Goal: Transaction & Acquisition: Purchase product/service

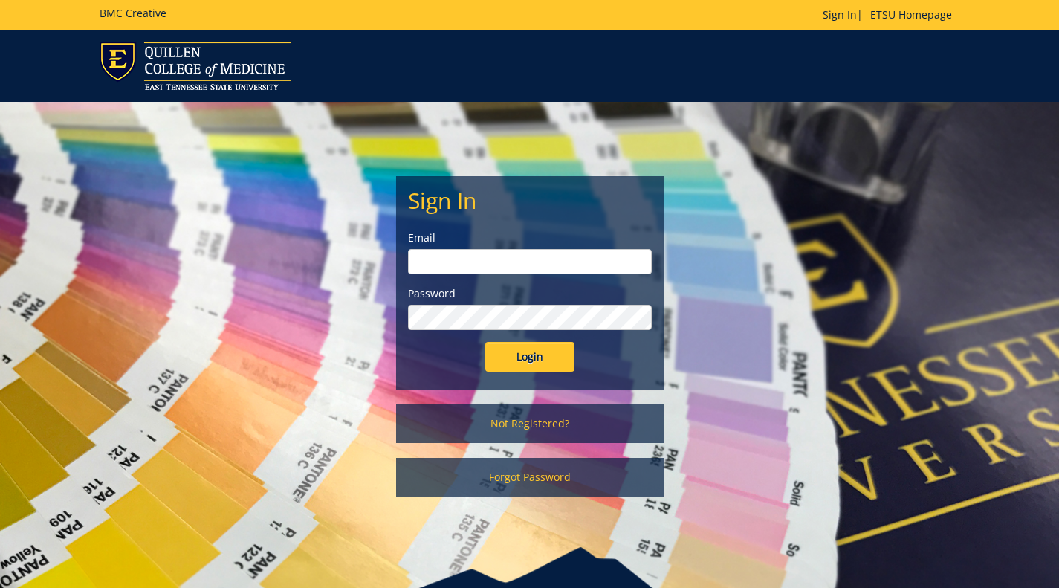
type input "[EMAIL_ADDRESS][DOMAIN_NAME]"
click at [530, 425] on link "Not Registered?" at bounding box center [529, 423] width 267 height 39
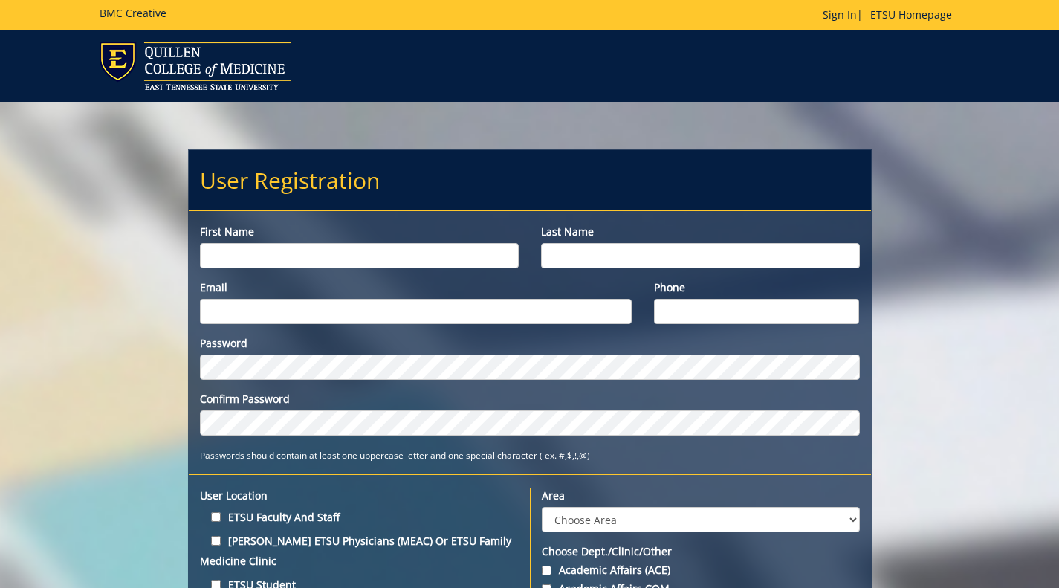
click at [408, 255] on input "First name" at bounding box center [359, 255] width 319 height 25
type input "Clifford"
type input "Jones"
type input "[EMAIL_ADDRESS][DOMAIN_NAME]"
click at [710, 293] on label "Phone" at bounding box center [756, 287] width 205 height 15
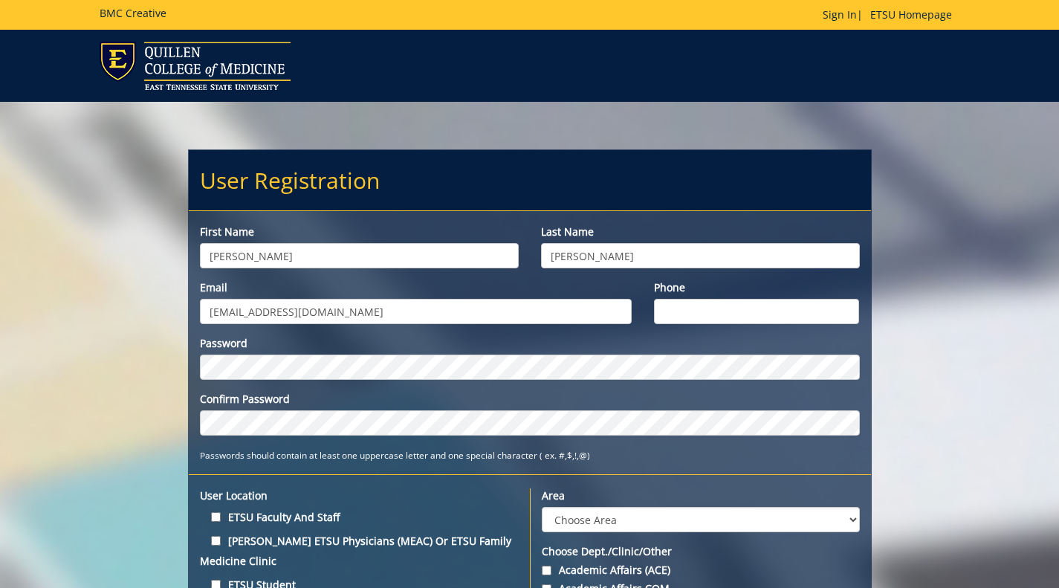
click at [710, 299] on input "Phone" at bounding box center [756, 311] width 205 height 25
type input "4234541363"
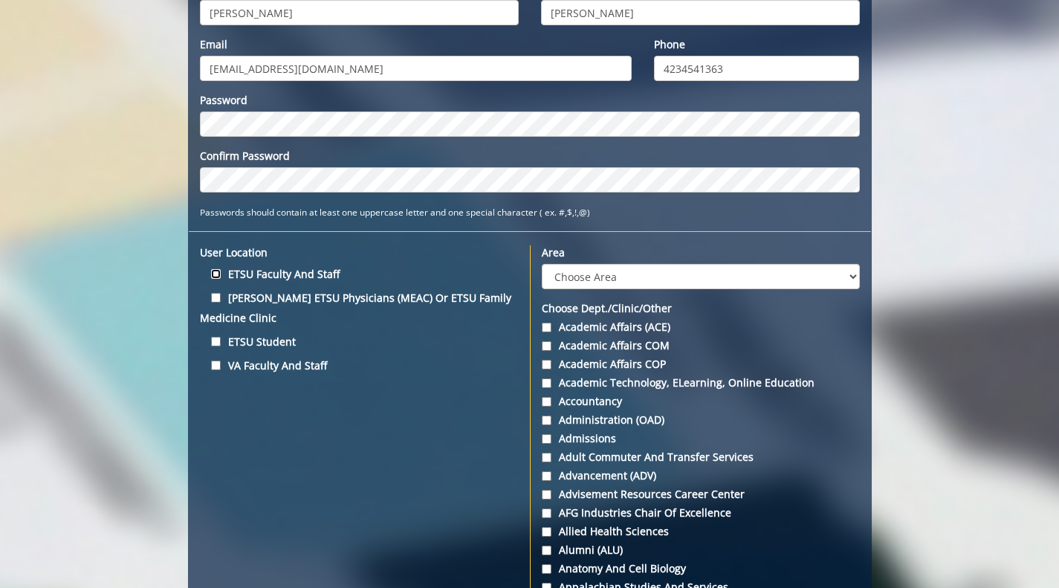
scroll to position [244, 0]
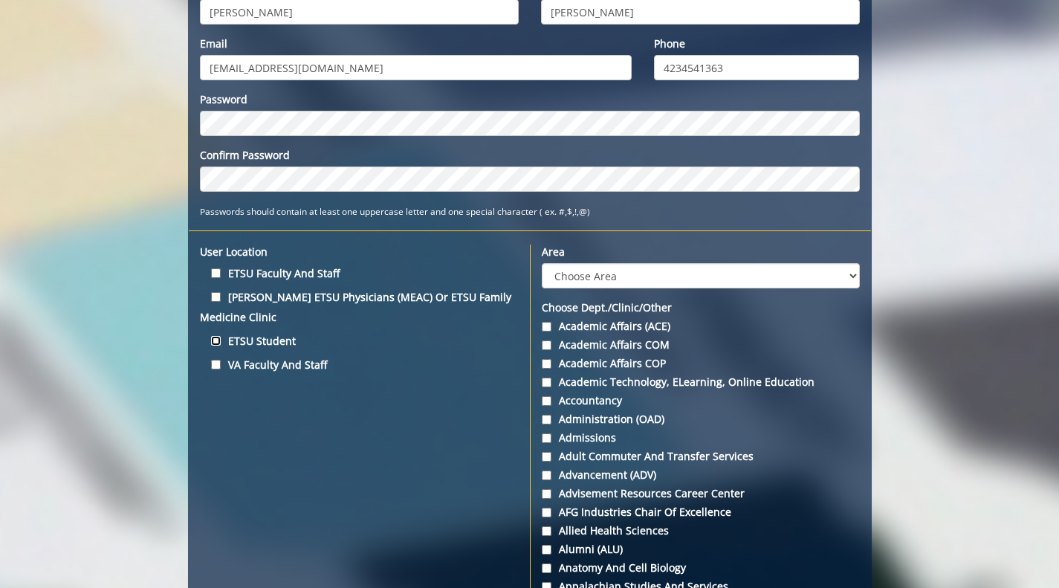
click at [212, 342] on input "ETSU Student" at bounding box center [216, 341] width 10 height 10
click at [571, 279] on select "Choose Area Administration Advancement (ADM) BucSports Business & Finance Clemm…" at bounding box center [701, 275] width 318 height 25
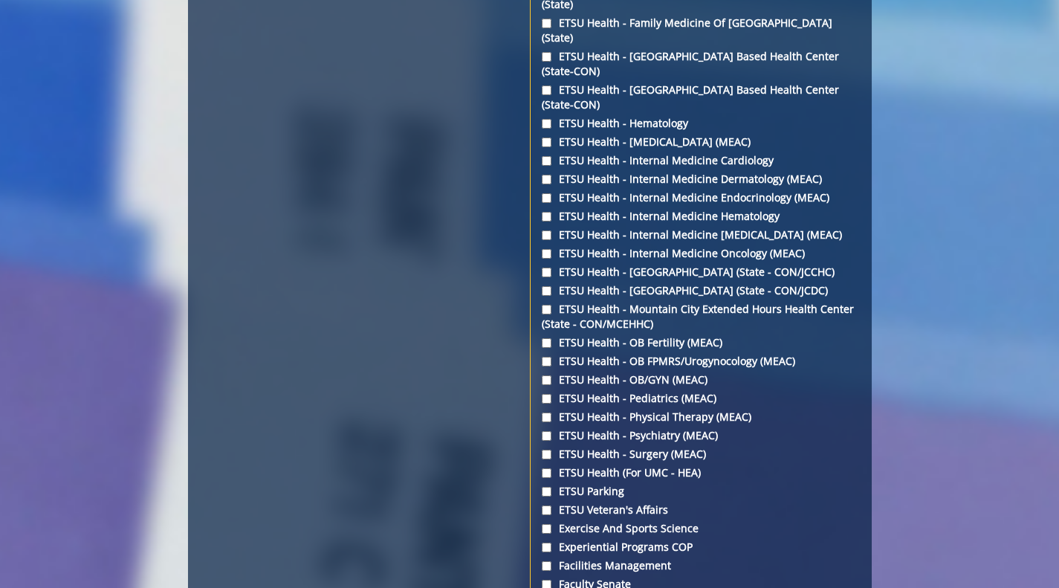
scroll to position [247, 0]
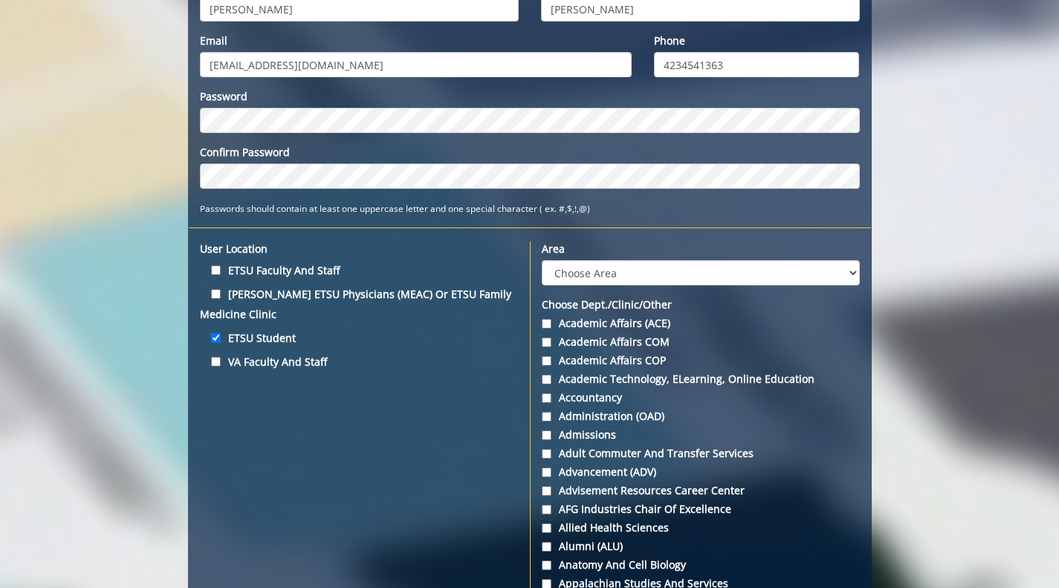
click at [256, 339] on label "ETSU Student" at bounding box center [359, 338] width 319 height 20
click at [221, 339] on input "ETSU Student" at bounding box center [216, 338] width 10 height 10
checkbox input "false"
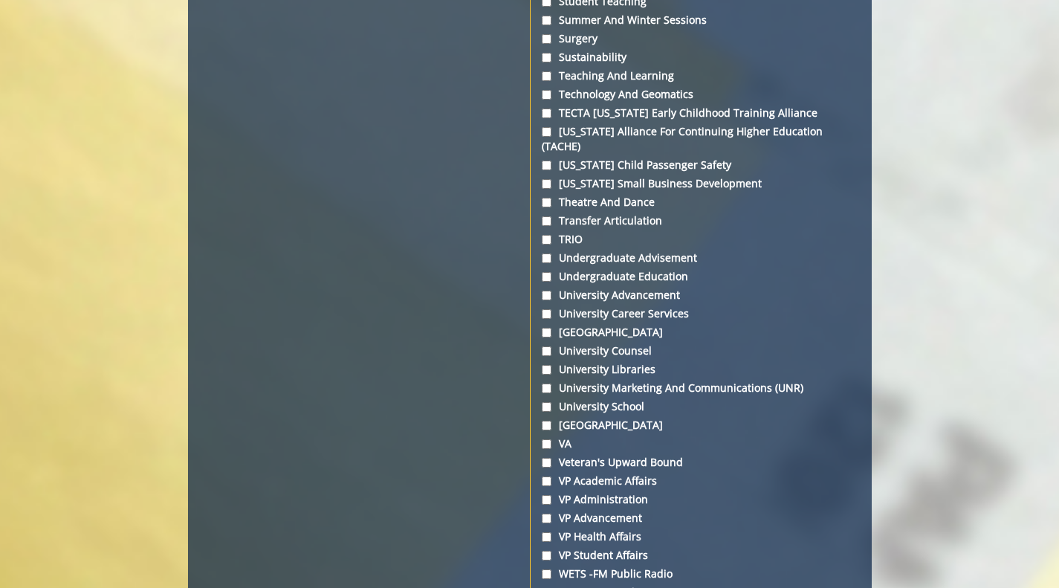
scroll to position [5585, 0]
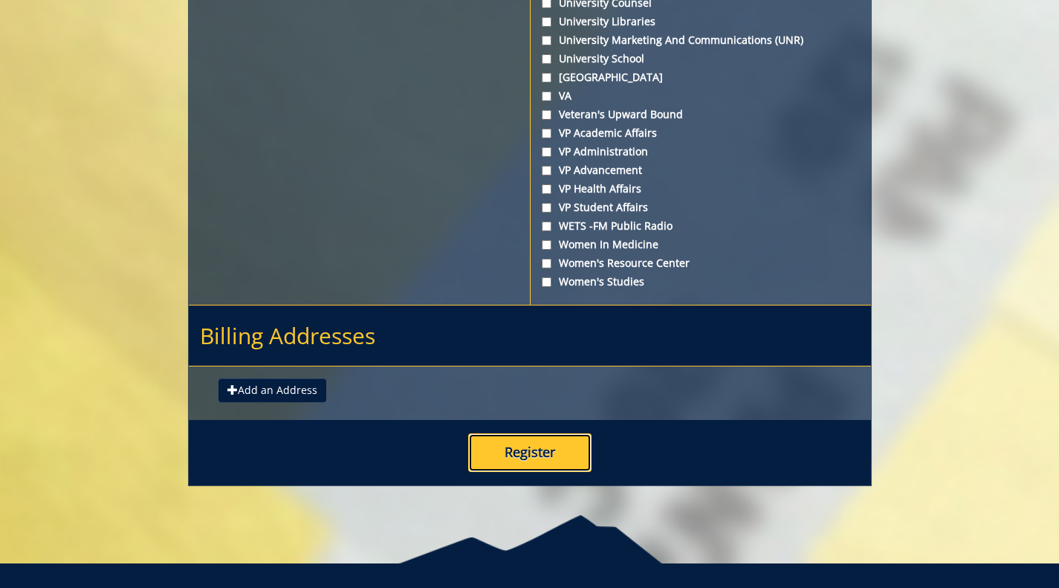
click at [516, 433] on button "Register" at bounding box center [529, 452] width 123 height 39
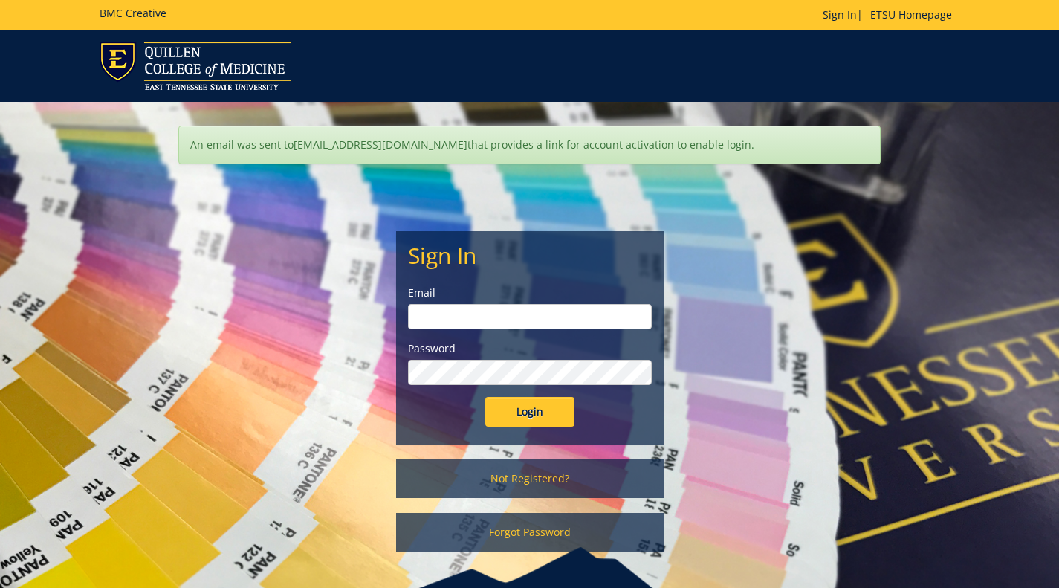
click at [478, 308] on input "email" at bounding box center [530, 316] width 244 height 25
type input "[EMAIL_ADDRESS][DOMAIN_NAME]"
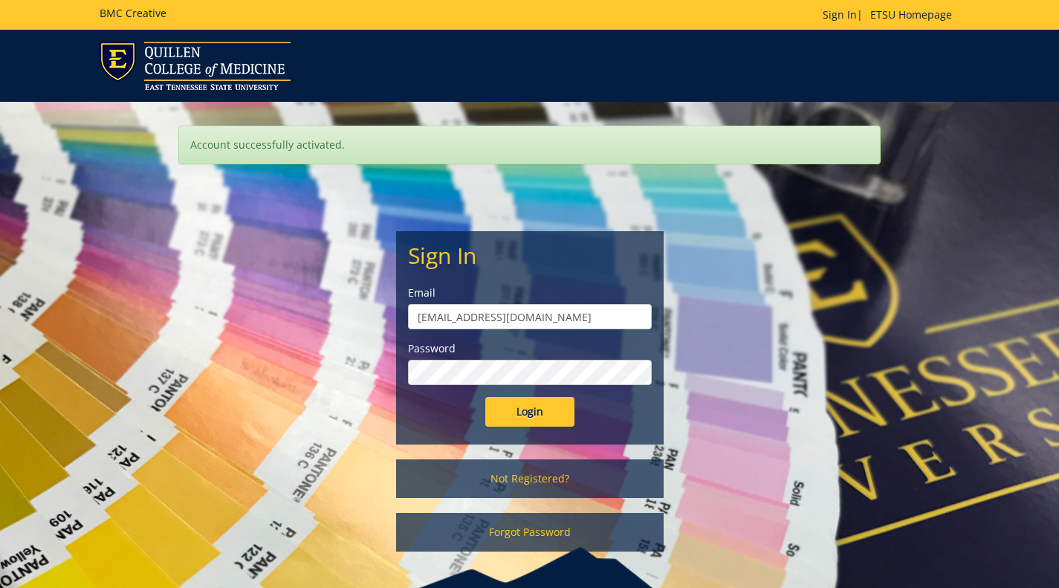
click at [485, 397] on input "Login" at bounding box center [529, 412] width 89 height 30
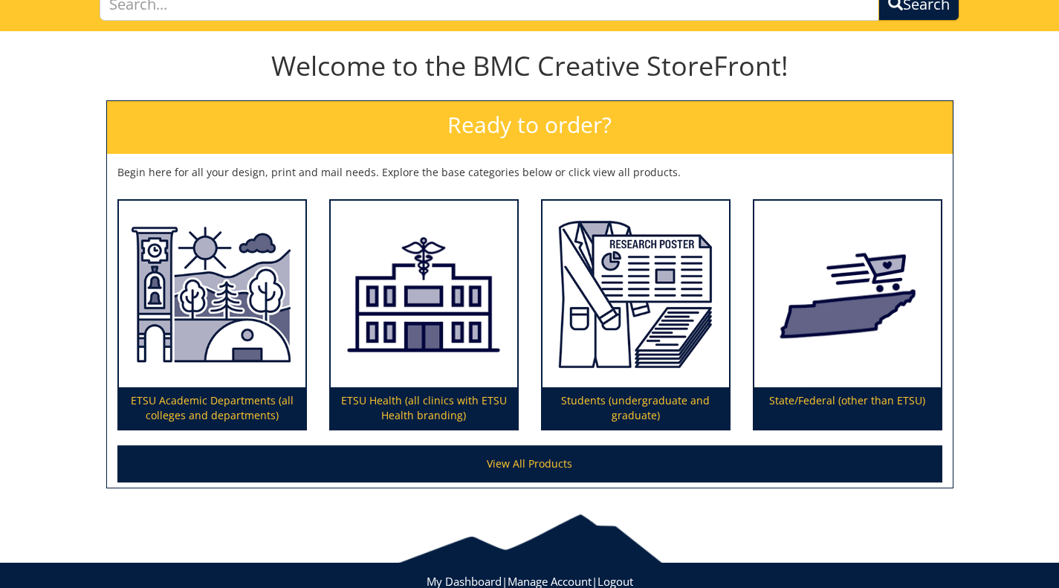
scroll to position [126, 0]
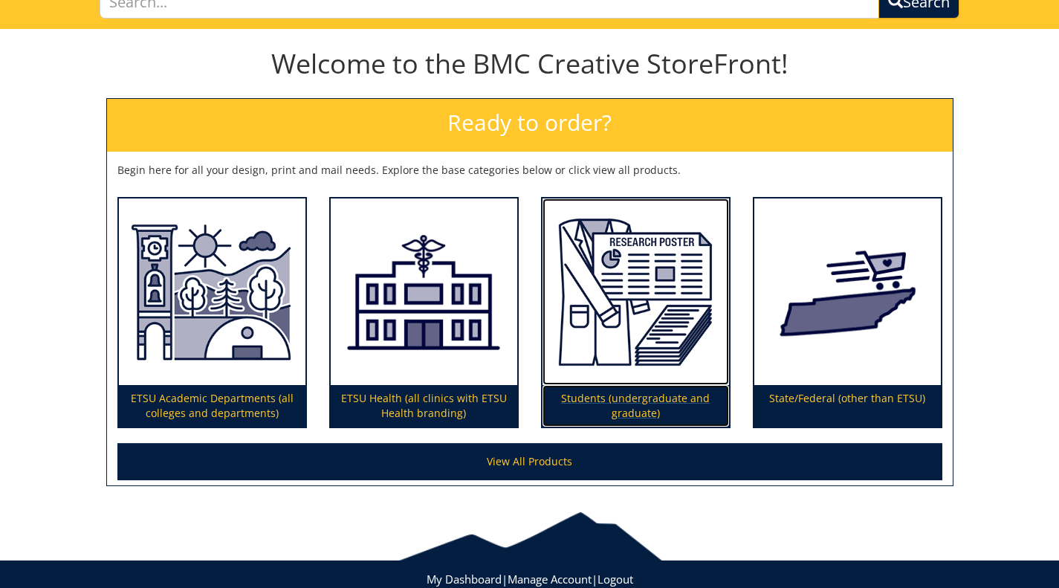
click at [585, 394] on p "Students (undergraduate and graduate)" at bounding box center [635, 406] width 186 height 42
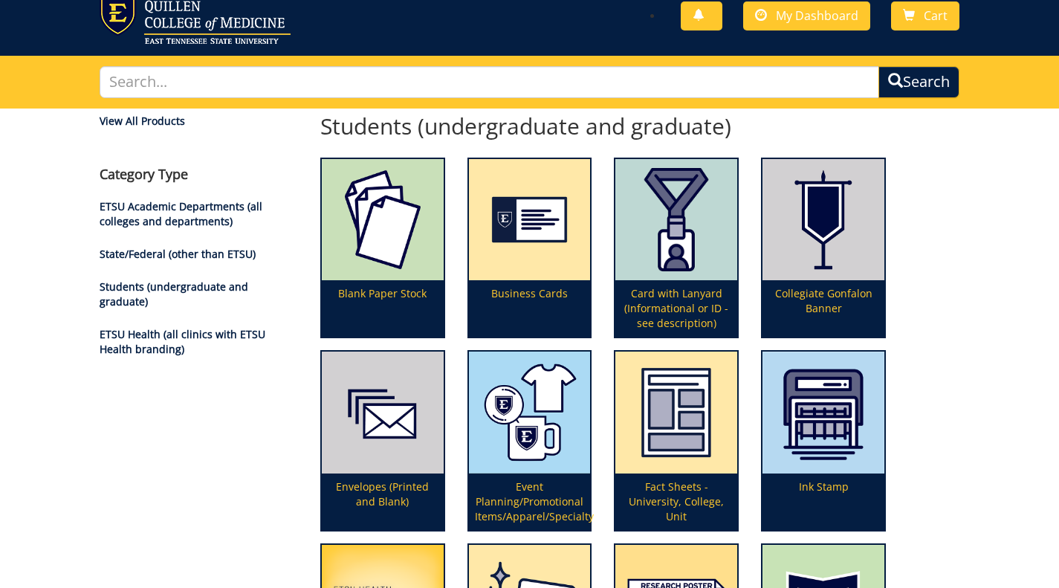
scroll to position [432, 0]
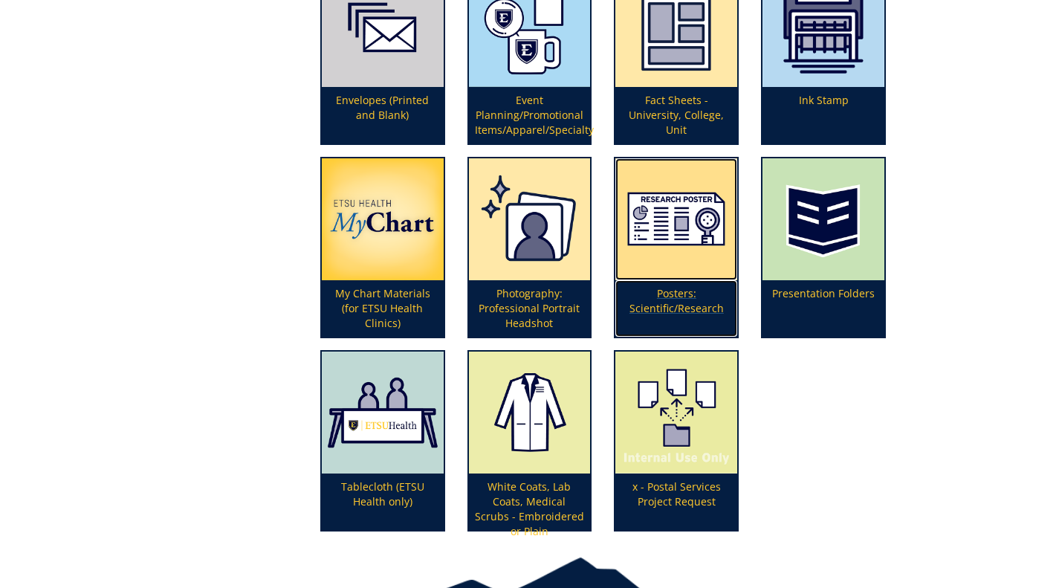
click at [666, 313] on p "Posters: Scientific/Research" at bounding box center [676, 308] width 122 height 56
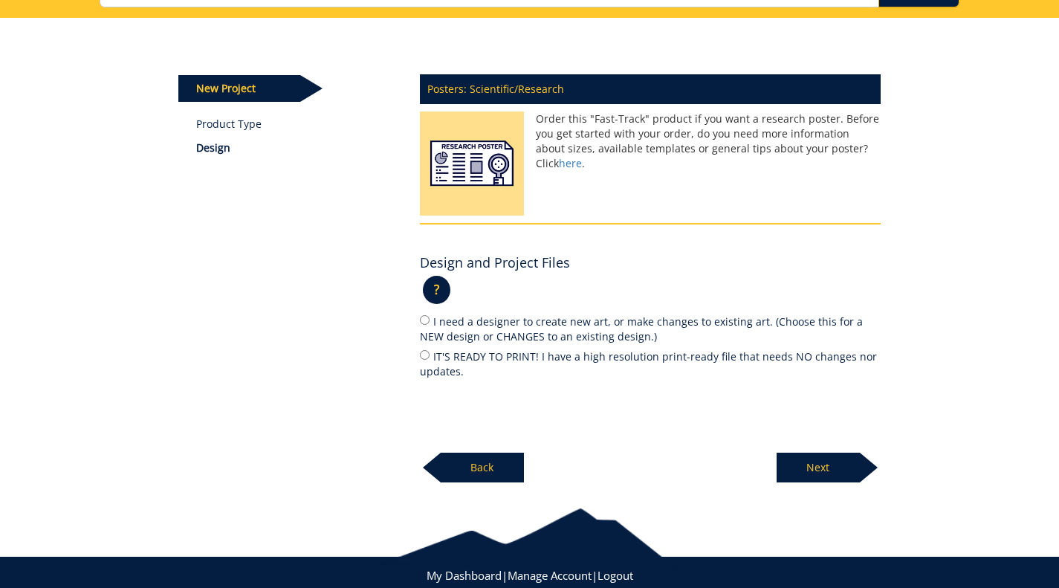
scroll to position [174, 0]
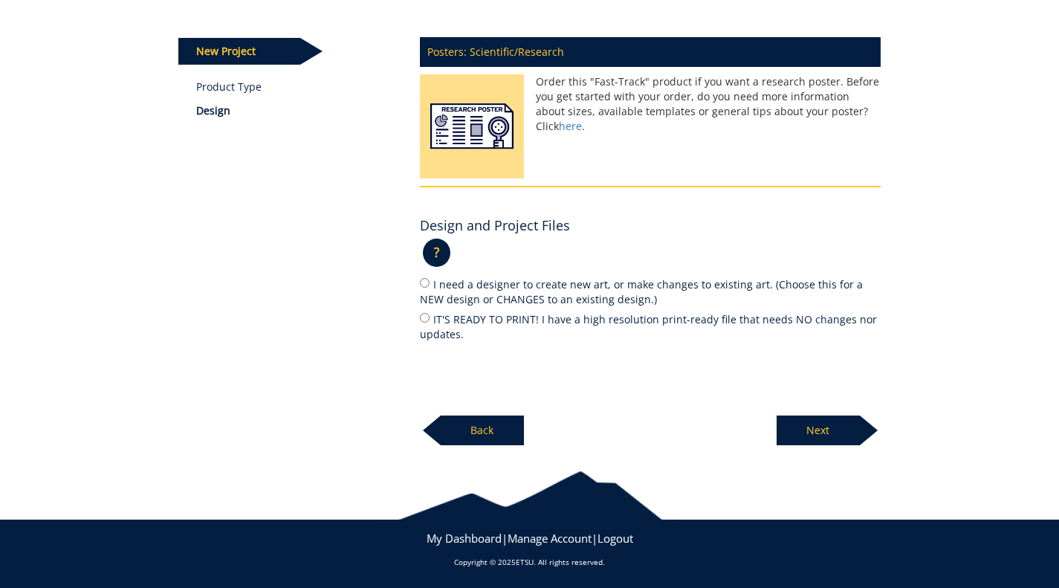
click at [462, 322] on label "IT'S READY TO PRINT! I have a high resolution print-ready file that needs NO ch…" at bounding box center [650, 326] width 461 height 31
click at [429, 322] on input "IT'S READY TO PRINT! I have a high resolution print-ready file that needs NO ch…" at bounding box center [425, 318] width 10 height 10
radio input "true"
click at [827, 430] on p "Next" at bounding box center [817, 430] width 83 height 30
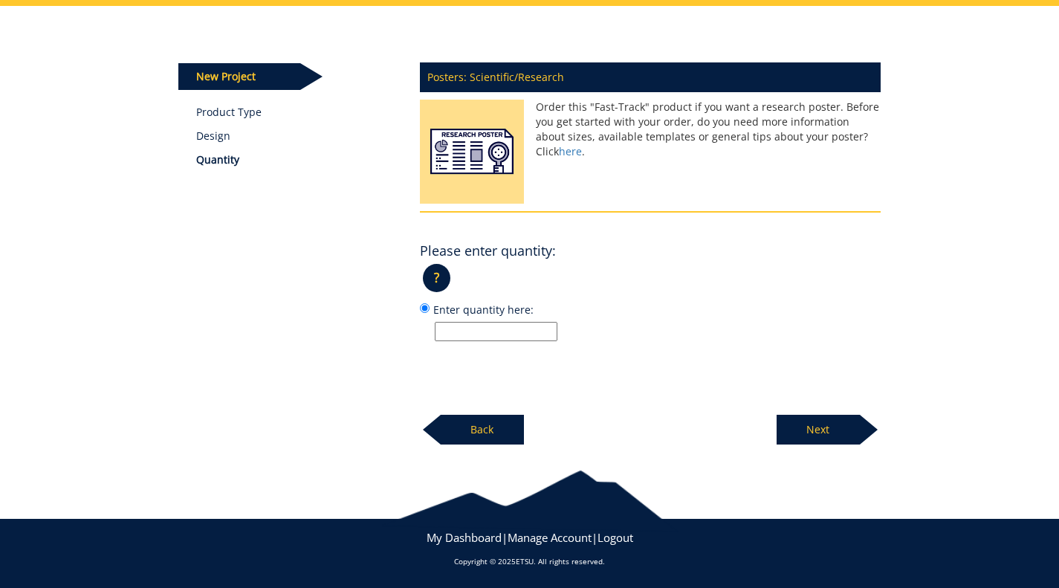
click at [480, 327] on input "Enter quantity here:" at bounding box center [496, 331] width 123 height 19
type input "1"
click at [800, 431] on p "Next" at bounding box center [817, 429] width 83 height 30
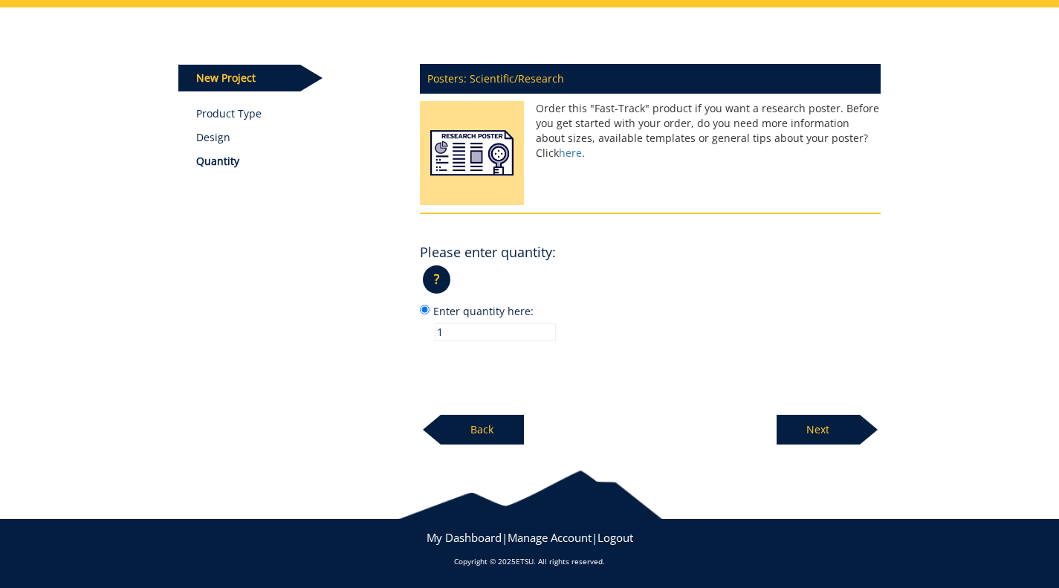
scroll to position [144, 0]
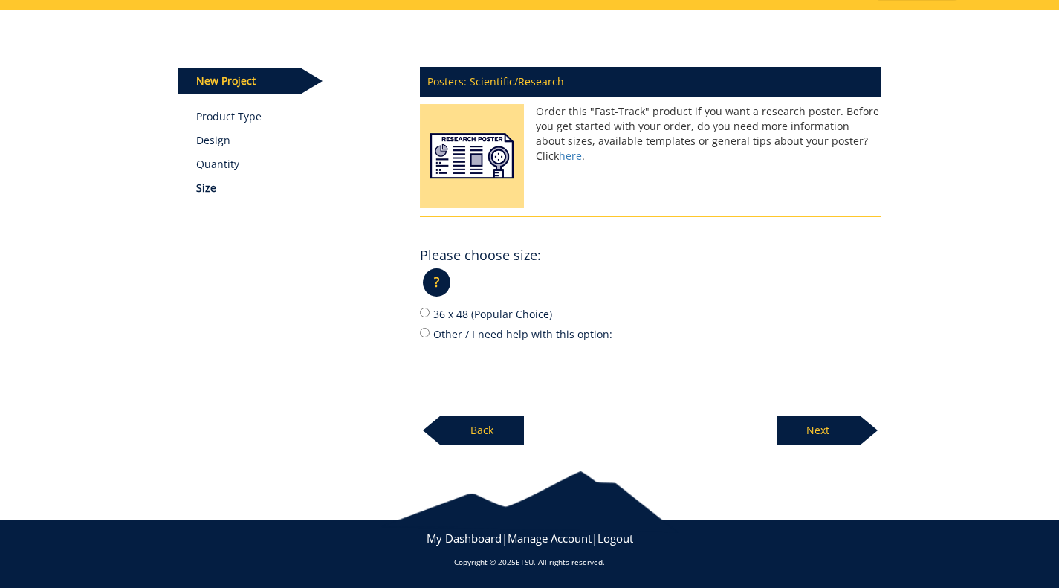
click at [469, 334] on label "Other / I need help with this option:" at bounding box center [650, 333] width 461 height 16
click at [429, 334] on input "Other / I need help with this option:" at bounding box center [425, 333] width 10 height 10
radio input "true"
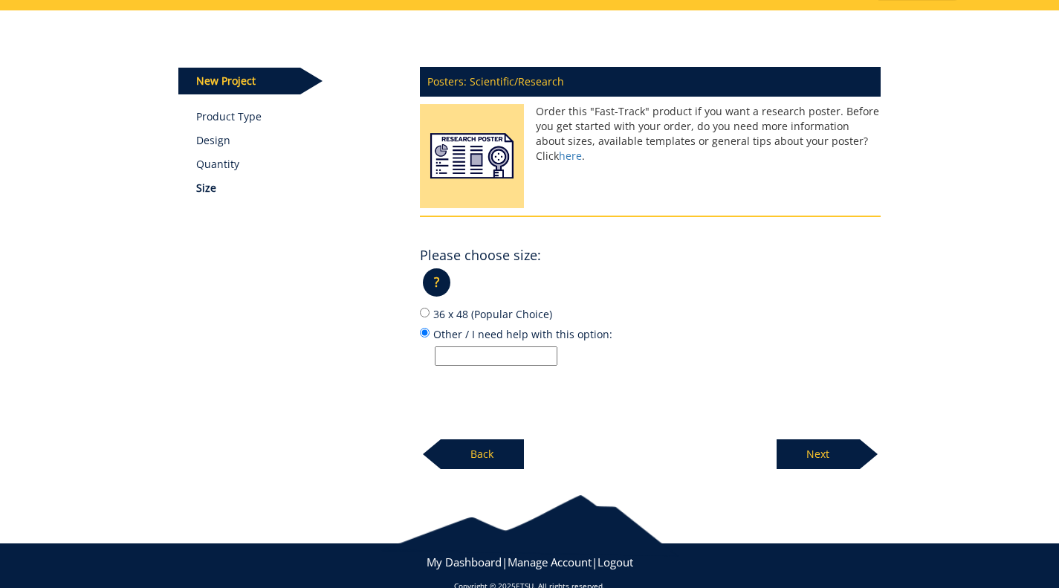
click at [469, 354] on input "Other / I need help with this option:" at bounding box center [496, 355] width 123 height 19
paste input "inches wide by 36 inches high"
type input "60 inches wide by 36 inches high"
click at [838, 460] on p "Next" at bounding box center [817, 454] width 83 height 30
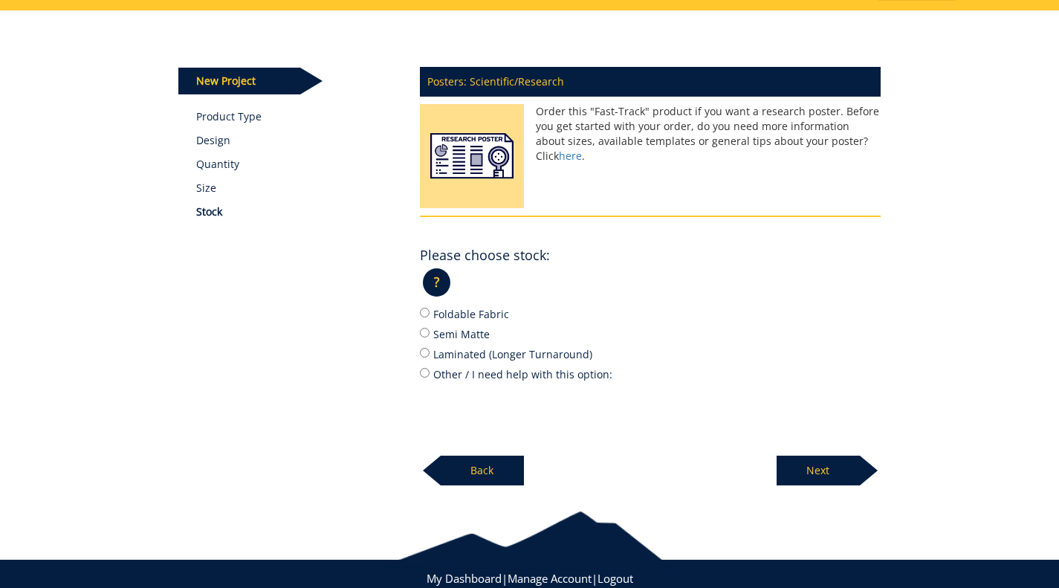
click at [449, 313] on label "Foldable Fabric" at bounding box center [650, 313] width 461 height 16
click at [429, 313] on input "Foldable Fabric" at bounding box center [425, 313] width 10 height 10
radio input "true"
click at [796, 463] on p "Next" at bounding box center [817, 470] width 83 height 30
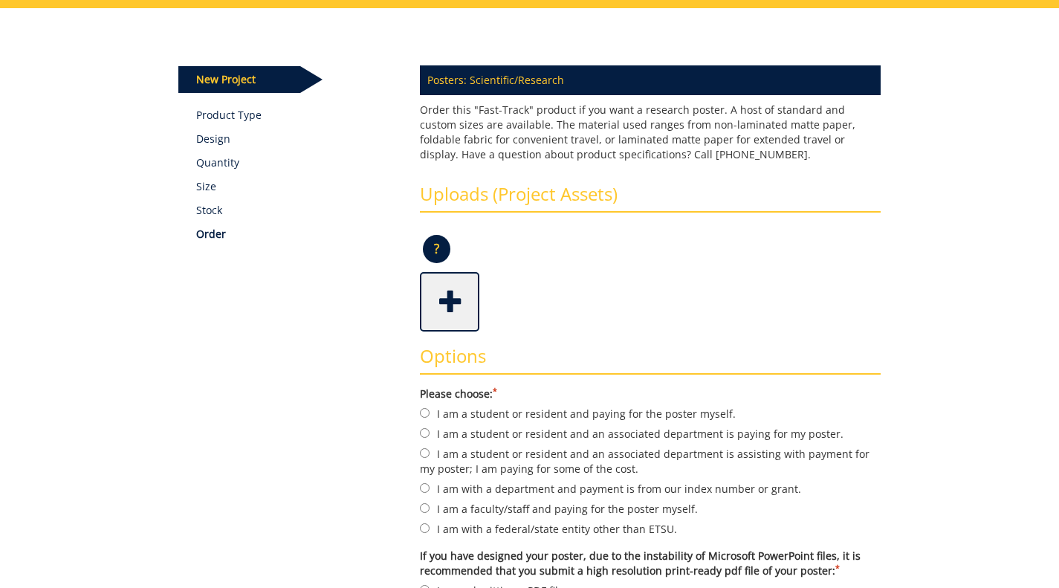
scroll to position [147, 0]
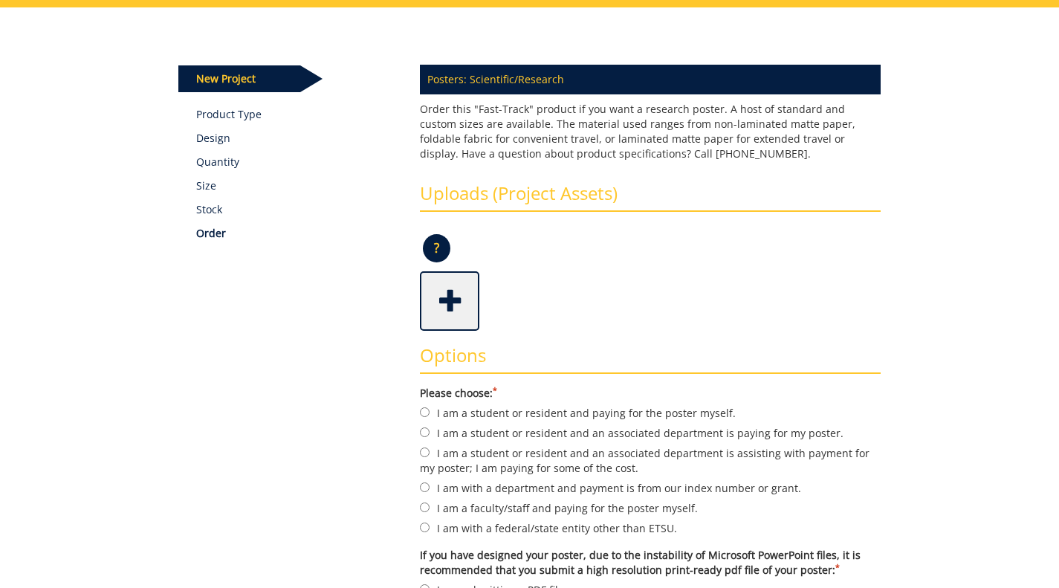
click at [446, 288] on span at bounding box center [450, 299] width 59 height 52
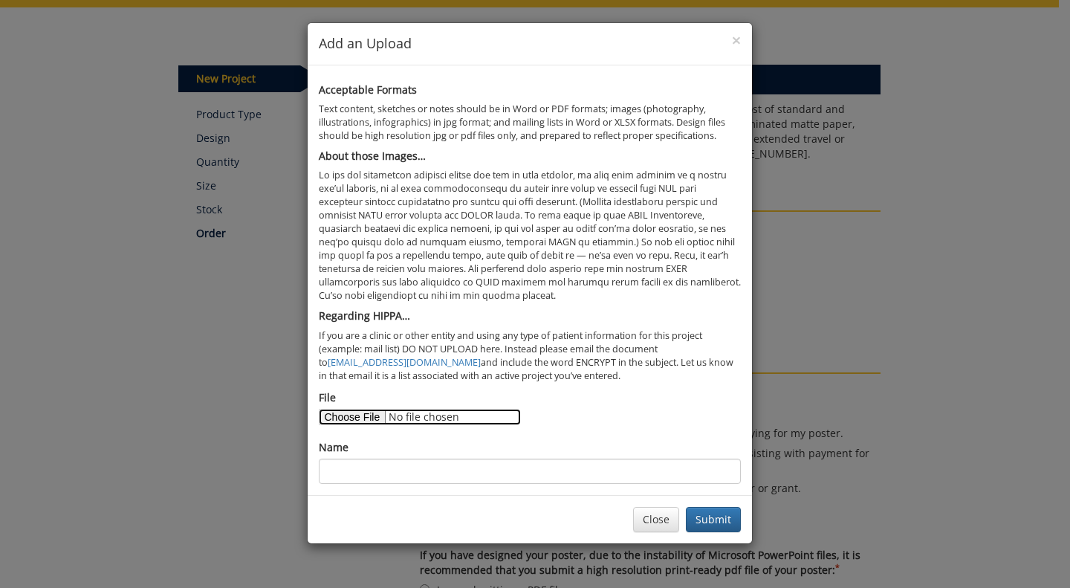
click at [369, 412] on input "File" at bounding box center [420, 417] width 202 height 16
type input "C:\fakepath\Cliff's Quillen symposium poster FINAL FOR PRINT 9-29-25.pdf"
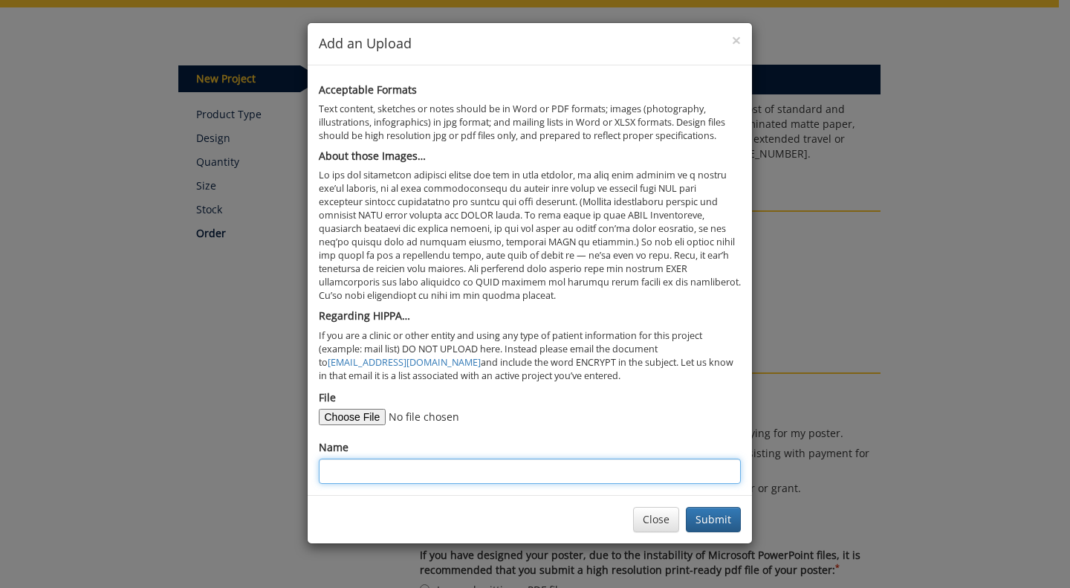
click at [490, 466] on input "Name" at bounding box center [530, 470] width 422 height 25
type input "Clifford Jones"
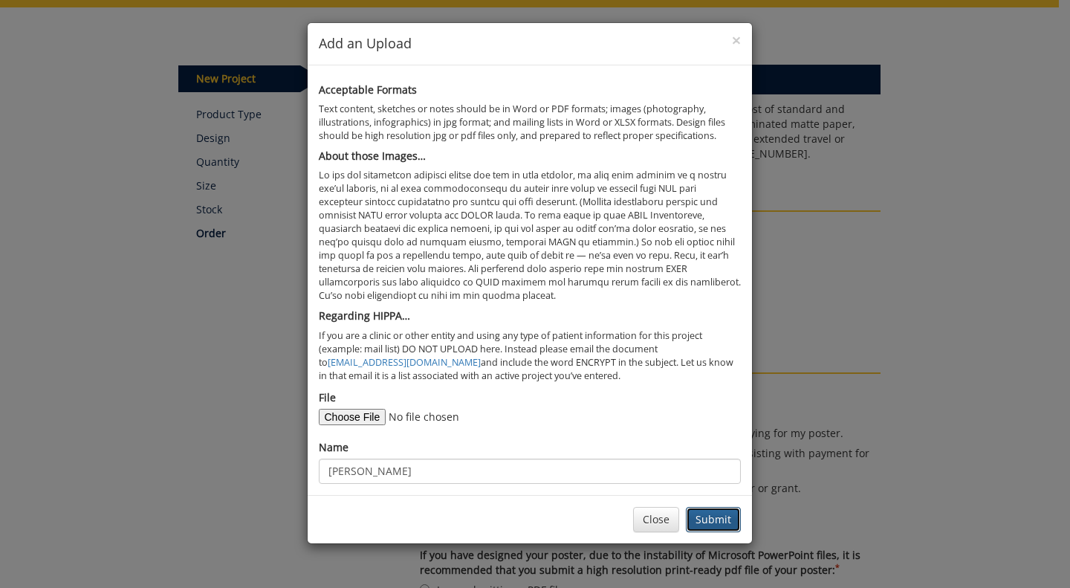
click at [706, 518] on button "Submit" at bounding box center [713, 519] width 55 height 25
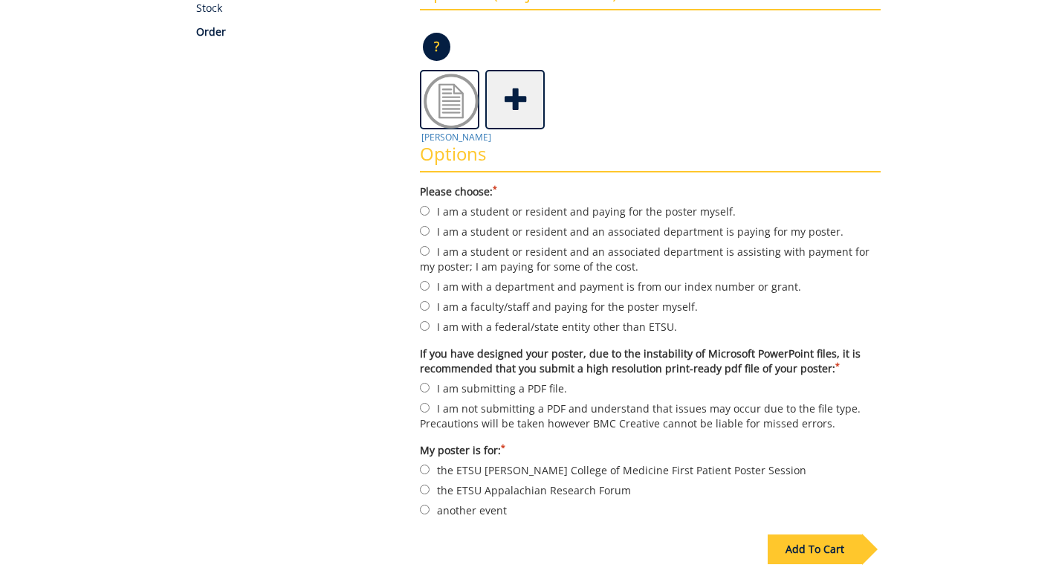
scroll to position [349, 0]
click at [500, 282] on label "I am with a department and payment is from our index number or grant." at bounding box center [650, 285] width 461 height 16
click at [429, 282] on input "I am with a department and payment is from our index number or grant." at bounding box center [425, 285] width 10 height 10
radio input "true"
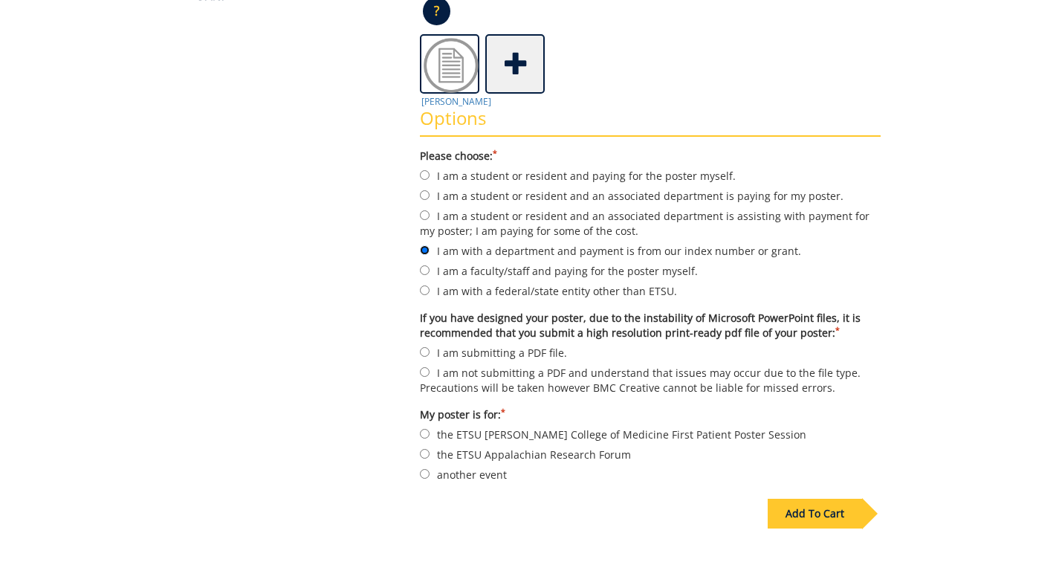
scroll to position [385, 0]
click at [518, 346] on label "I am submitting a PDF file." at bounding box center [650, 351] width 461 height 16
click at [429, 346] on input "I am submitting a PDF file." at bounding box center [425, 351] width 10 height 10
radio input "true"
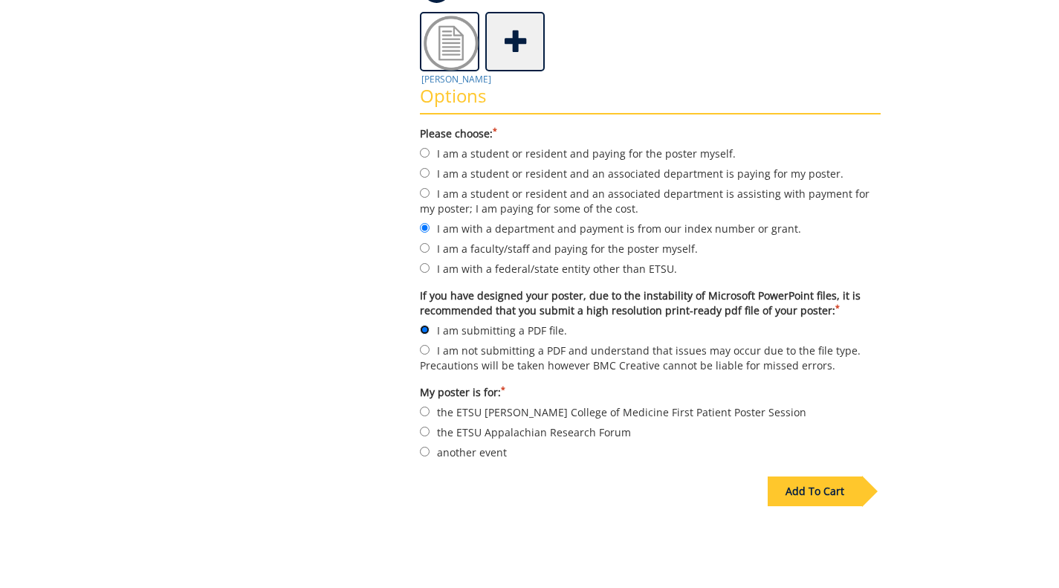
scroll to position [409, 0]
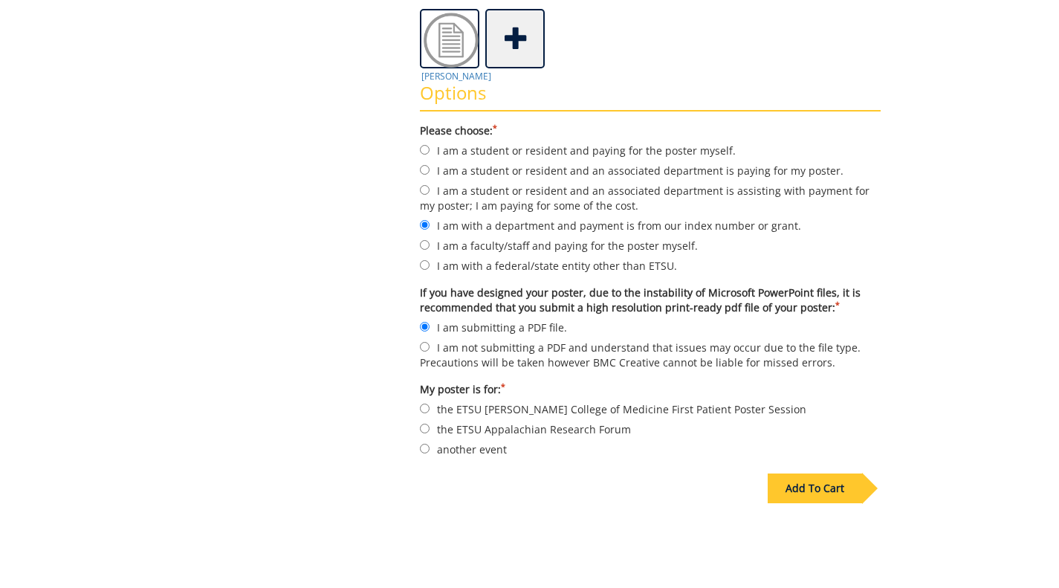
click at [473, 443] on label "another event" at bounding box center [650, 448] width 461 height 16
click at [429, 443] on input "another event" at bounding box center [425, 448] width 10 height 10
radio input "true"
click at [790, 486] on div "Add To Cart" at bounding box center [814, 488] width 94 height 30
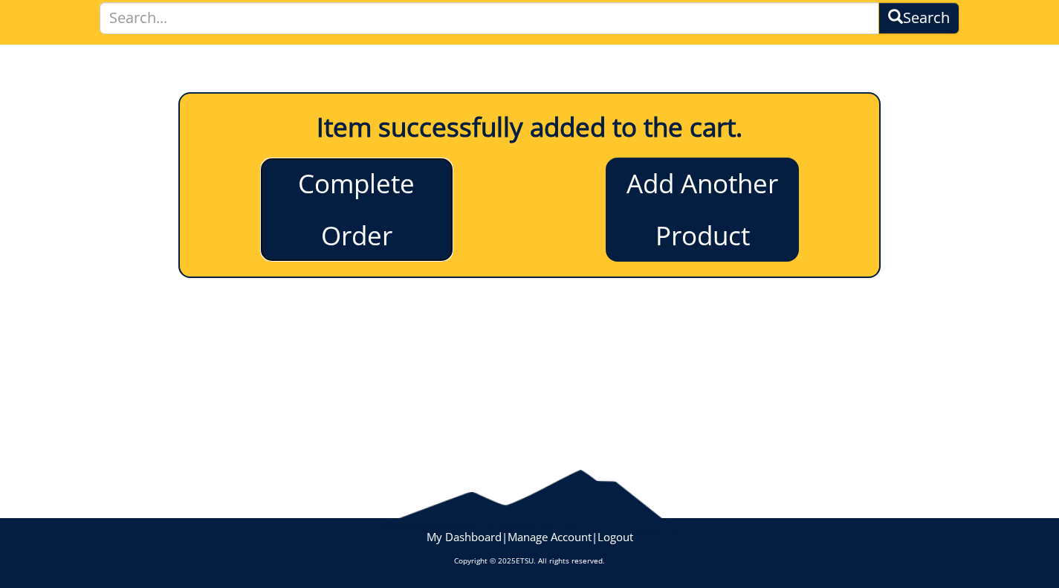
click at [391, 193] on link "Complete Order" at bounding box center [356, 209] width 193 height 104
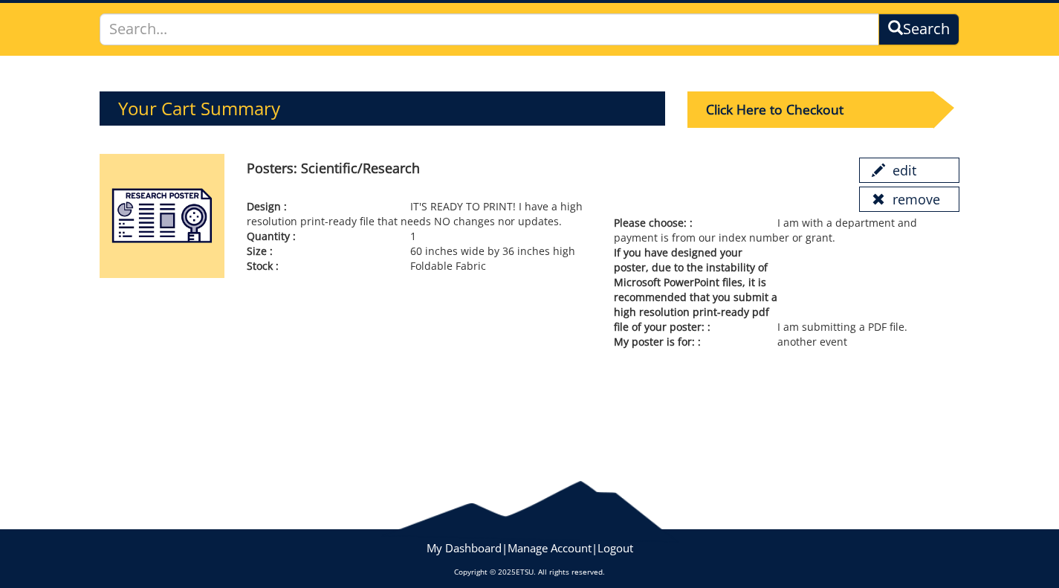
scroll to position [110, 0]
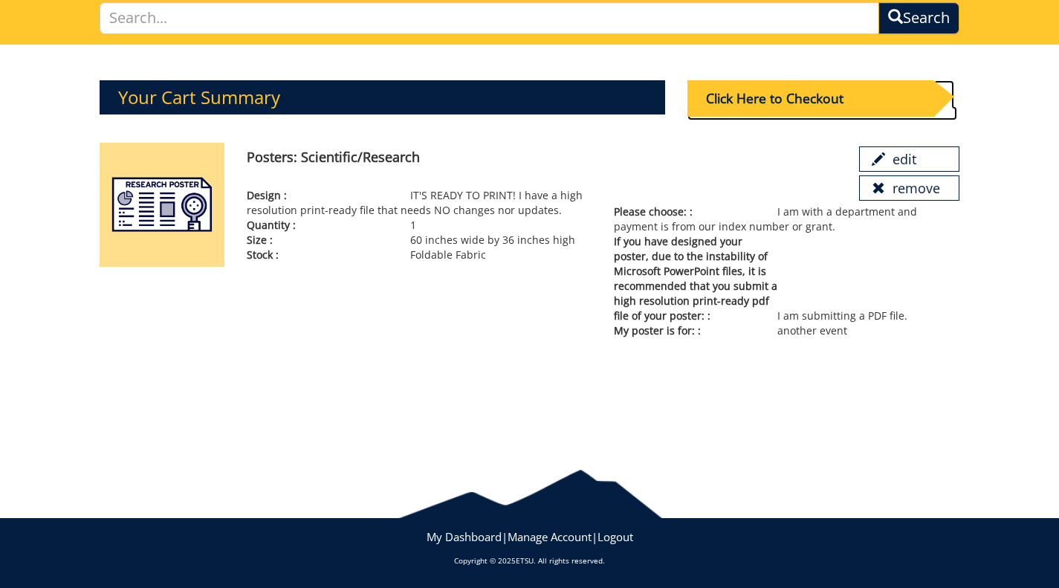
click at [781, 104] on div "Click Here to Checkout" at bounding box center [810, 98] width 246 height 36
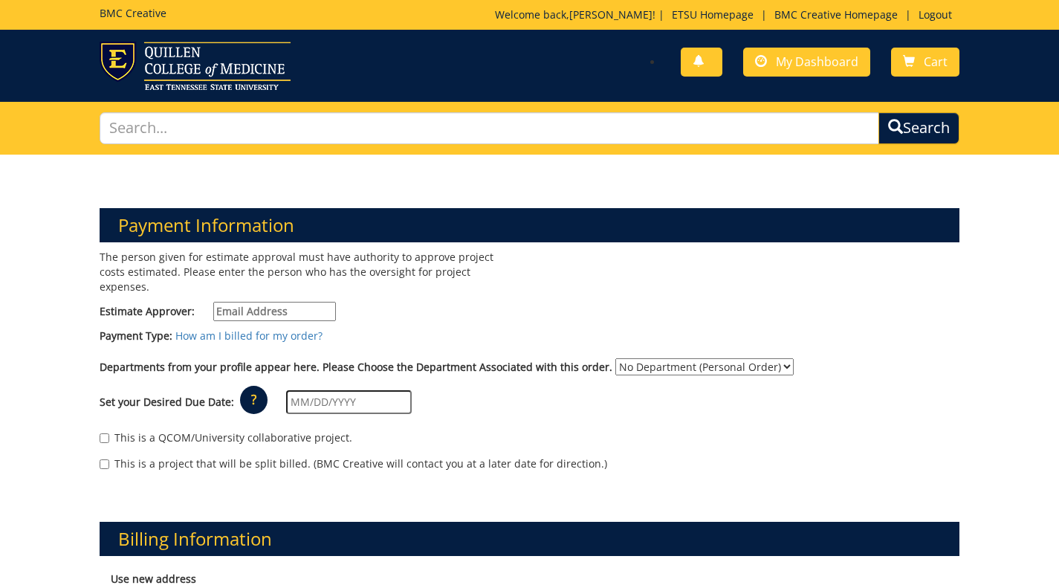
click at [286, 302] on input "Estimate Approver:" at bounding box center [274, 311] width 123 height 19
paste input "[EMAIL_ADDRESS][DOMAIN_NAME]"
type input "[EMAIL_ADDRESS][DOMAIN_NAME]"
click at [424, 305] on div "The person given for estimate approval must have authority to approve project c…" at bounding box center [308, 289] width 441 height 79
click at [622, 358] on select "No Department (Personal Order)" at bounding box center [704, 366] width 178 height 17
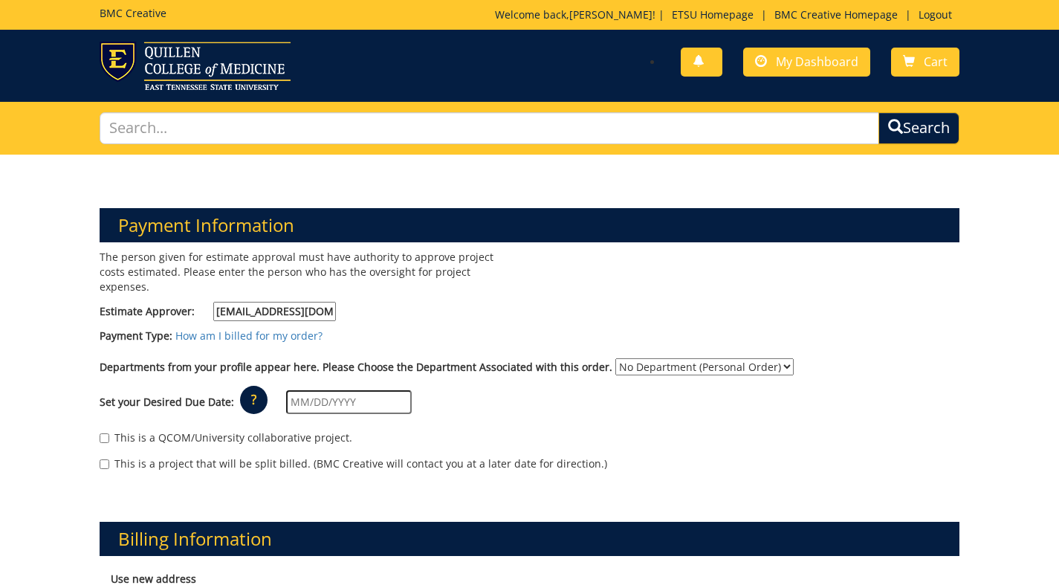
click at [622, 358] on select "No Department (Personal Order)" at bounding box center [704, 366] width 178 height 17
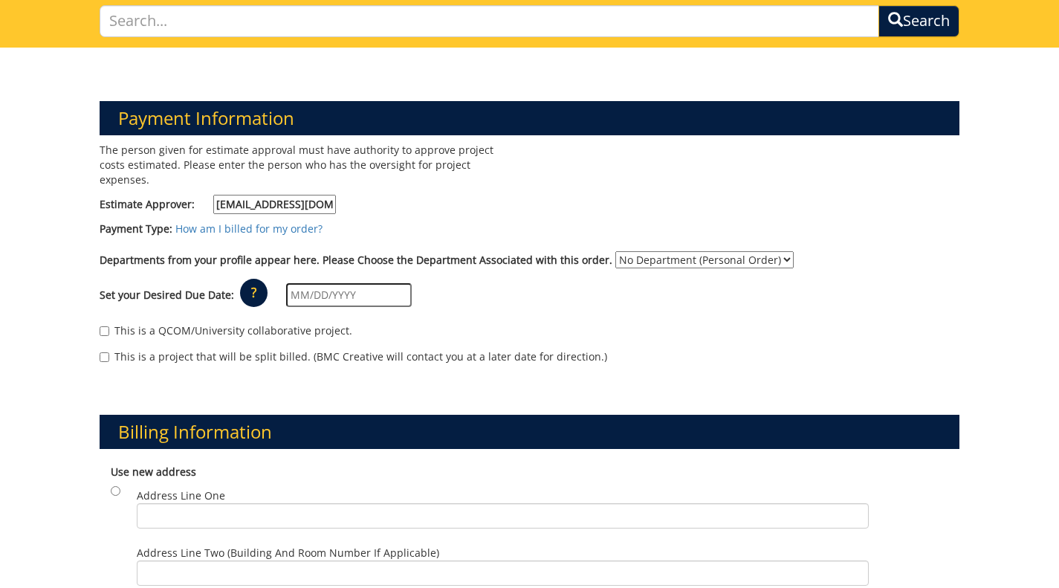
scroll to position [106, 0]
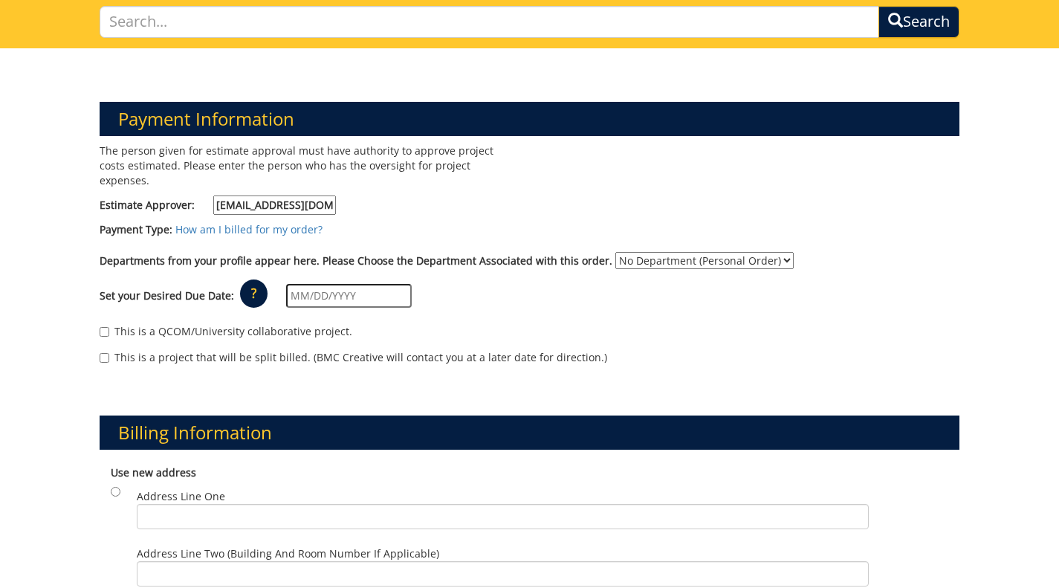
click at [327, 195] on input "[EMAIL_ADDRESS][DOMAIN_NAME]" at bounding box center [274, 204] width 123 height 19
click at [615, 252] on select "No Department (Personal Order)" at bounding box center [704, 260] width 178 height 17
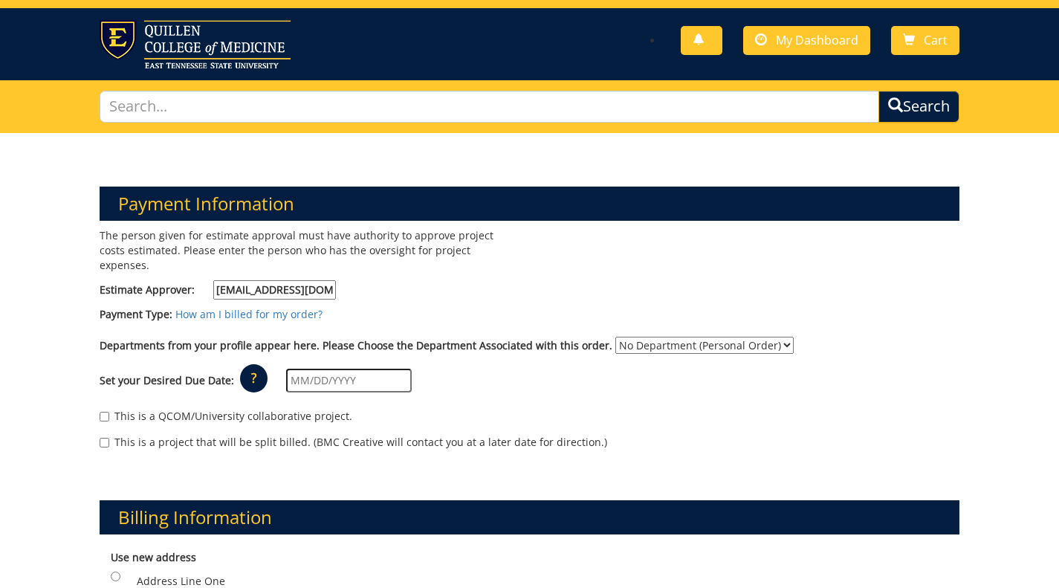
scroll to position [21, 0]
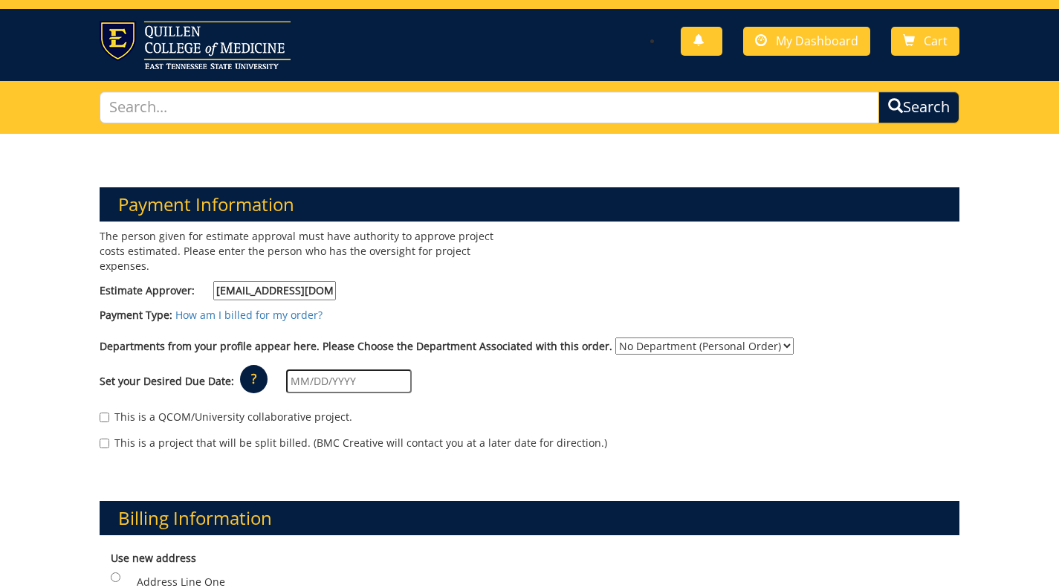
click at [226, 281] on input "MAUPINCD@etsu.edu" at bounding box center [274, 290] width 123 height 19
click at [204, 259] on div "The person given for estimate approval must have authority to approve project c…" at bounding box center [308, 268] width 441 height 79
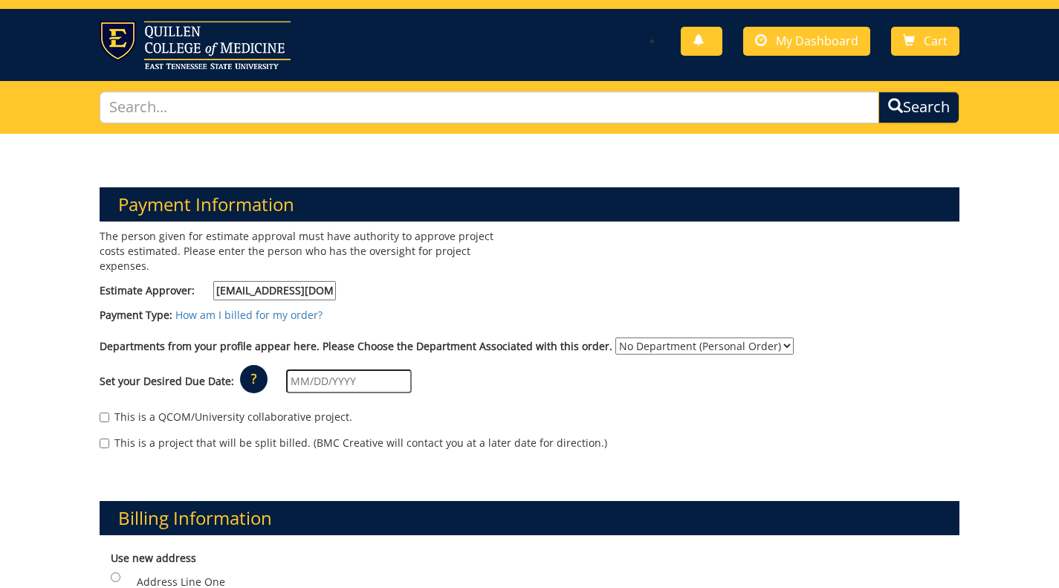
click at [631, 337] on select "No Department (Personal Order)" at bounding box center [704, 345] width 178 height 17
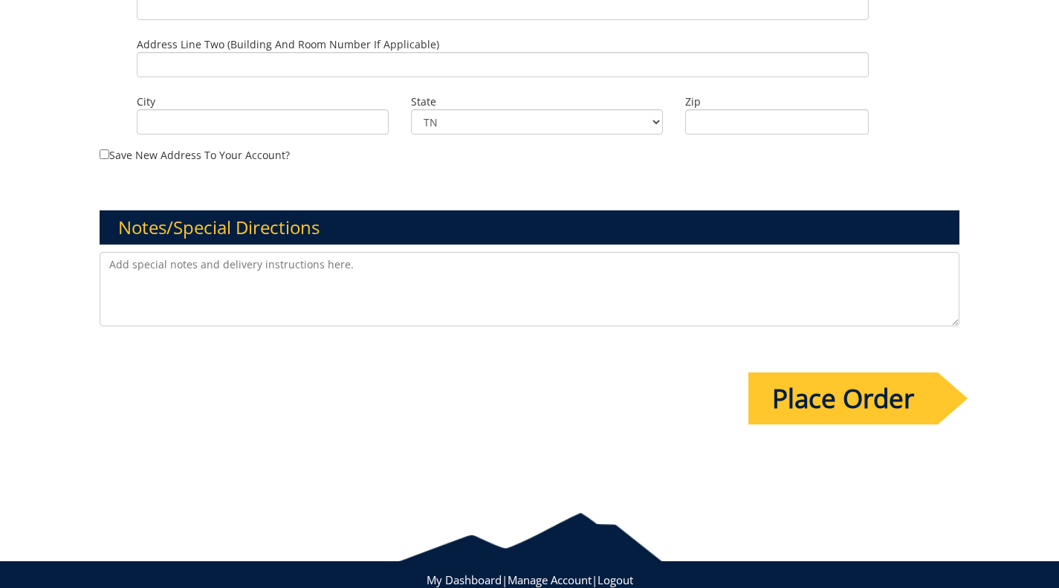
scroll to position [989, 0]
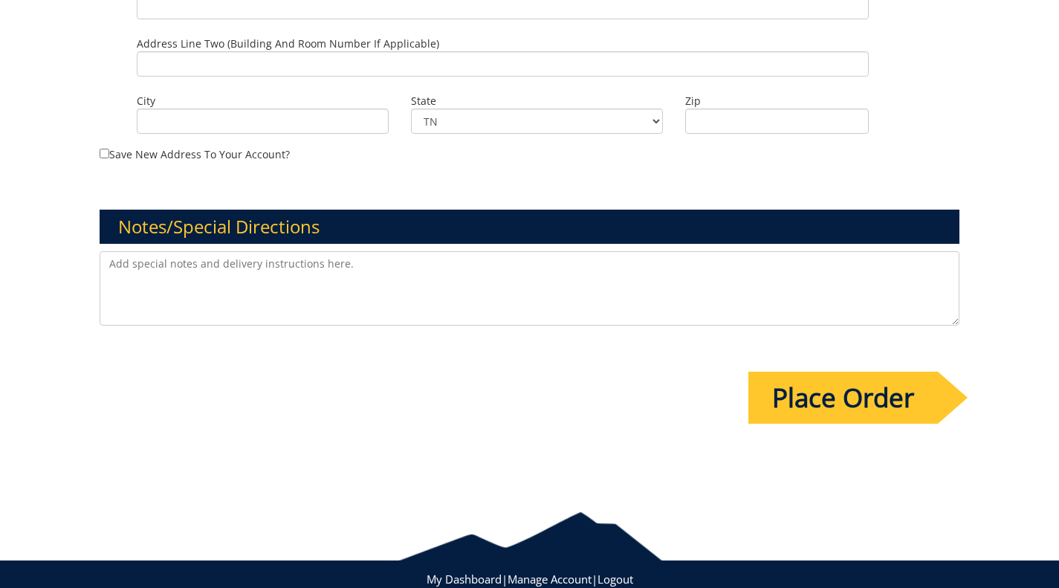
click at [590, 289] on textarea at bounding box center [530, 288] width 860 height 74
type textarea "Department"
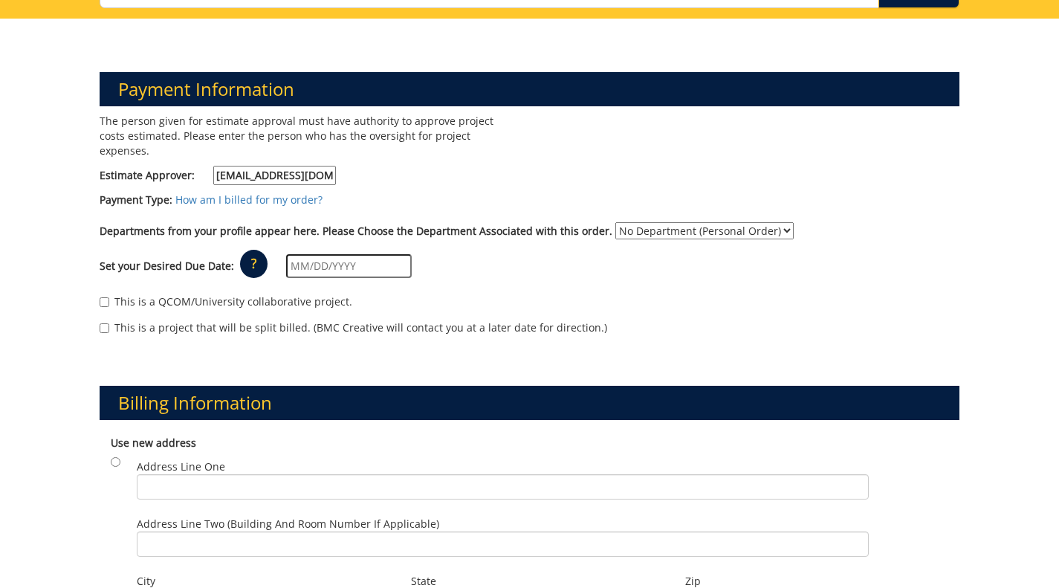
scroll to position [0, 0]
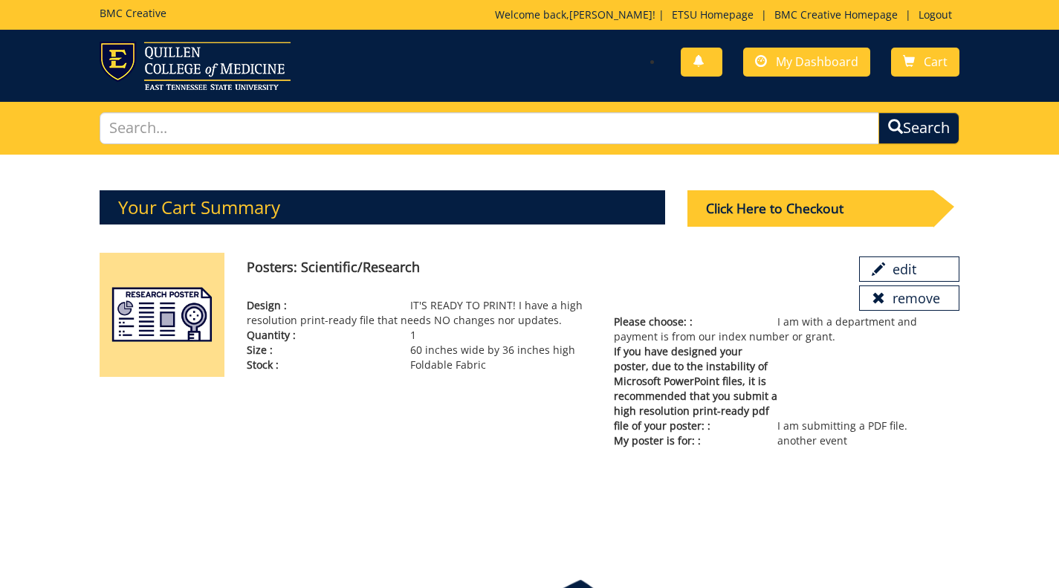
scroll to position [110, 0]
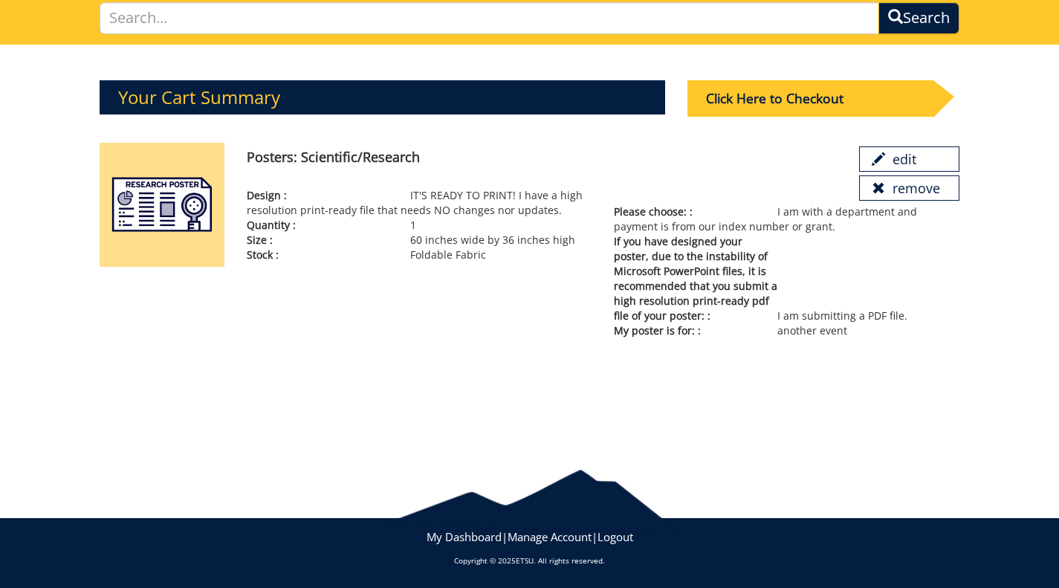
click at [804, 212] on p "Please choose: : I am with a department and payment is from our index number or…" at bounding box center [786, 219] width 345 height 30
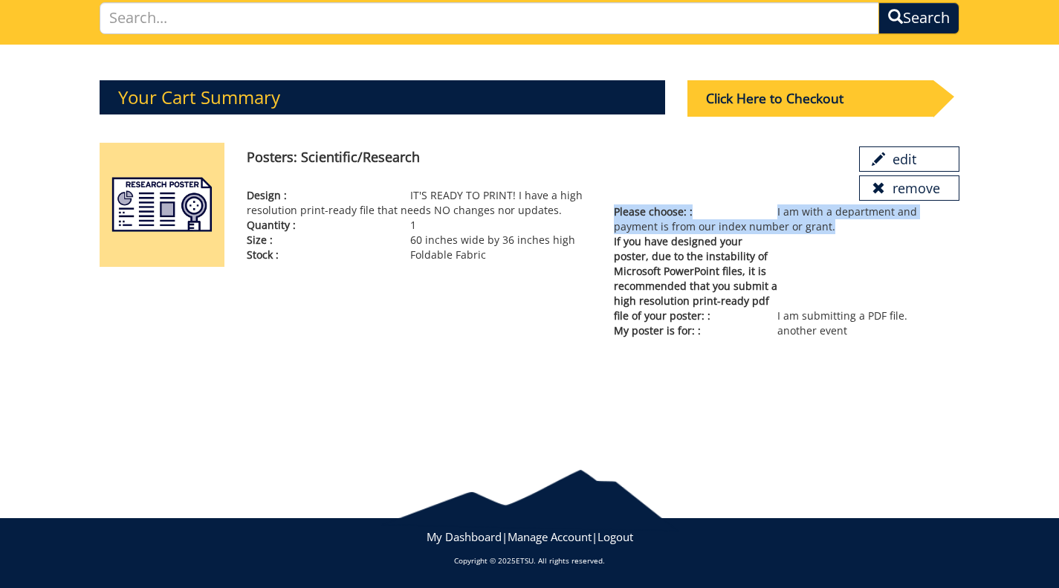
click at [804, 212] on p "Please choose: : I am with a department and payment is from our index number or…" at bounding box center [786, 219] width 345 height 30
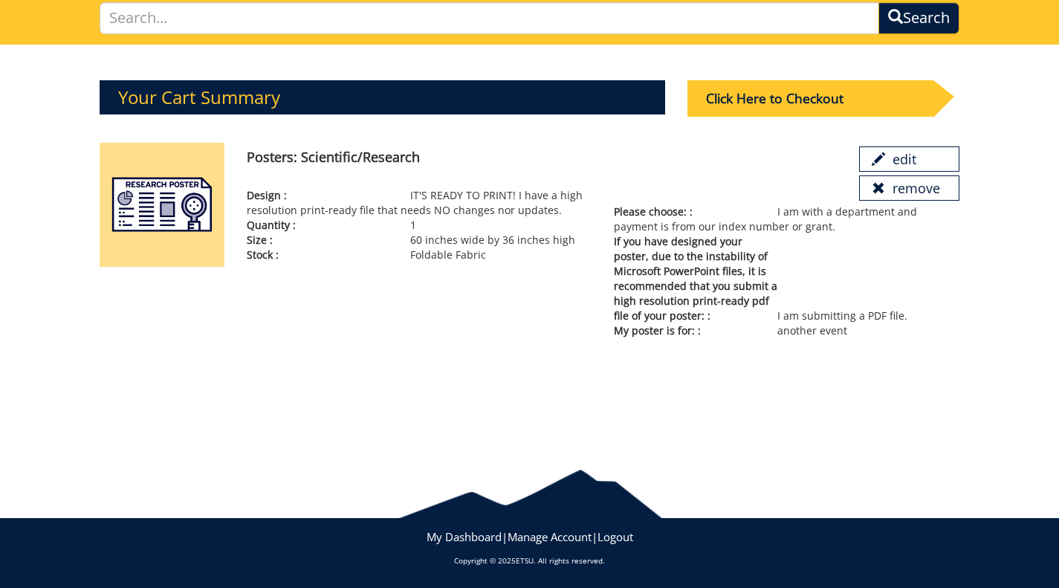
scroll to position [104, 0]
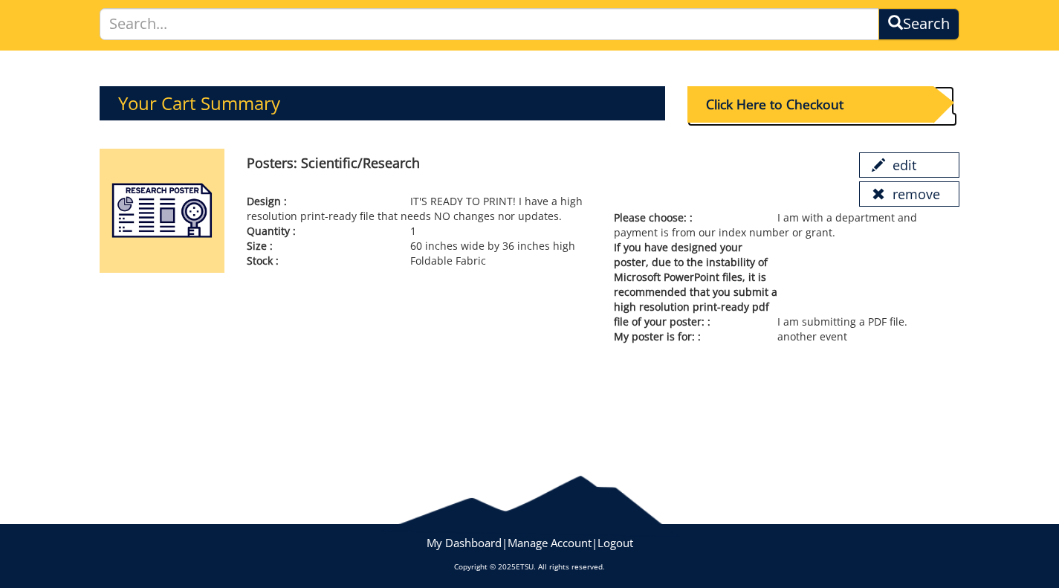
click at [799, 109] on div "Click Here to Checkout" at bounding box center [810, 104] width 246 height 36
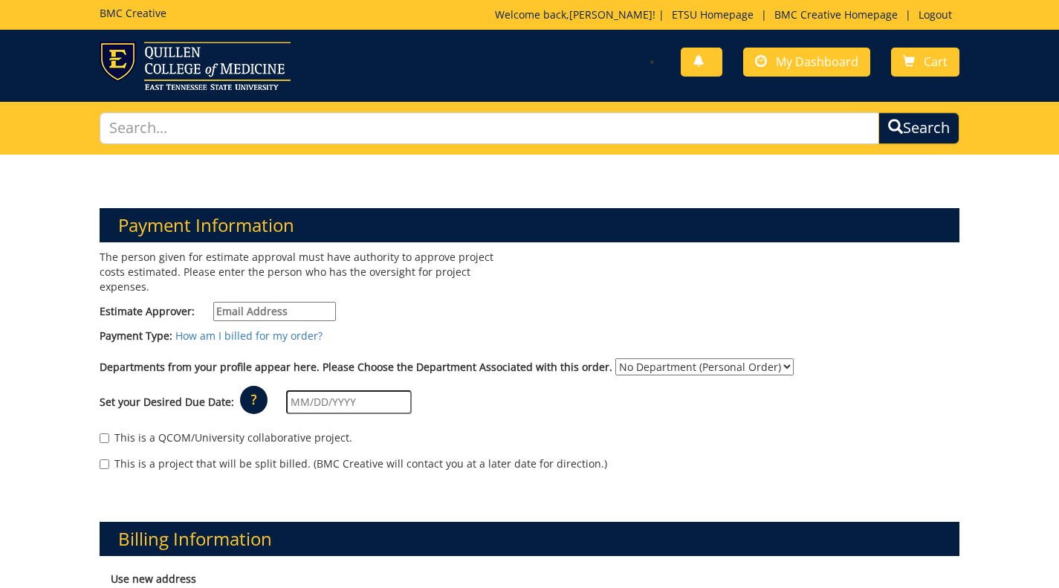
click at [315, 302] on input "Estimate Approver:" at bounding box center [274, 311] width 123 height 19
click at [287, 302] on input "Estimate Approver:" at bounding box center [274, 311] width 123 height 19
paste input "[EMAIL_ADDRESS][DOMAIN_NAME]"
type input "[EMAIL_ADDRESS][DOMAIN_NAME]"
click at [371, 292] on div "The person given for estimate approval must have authority to approve project c…" at bounding box center [308, 289] width 441 height 79
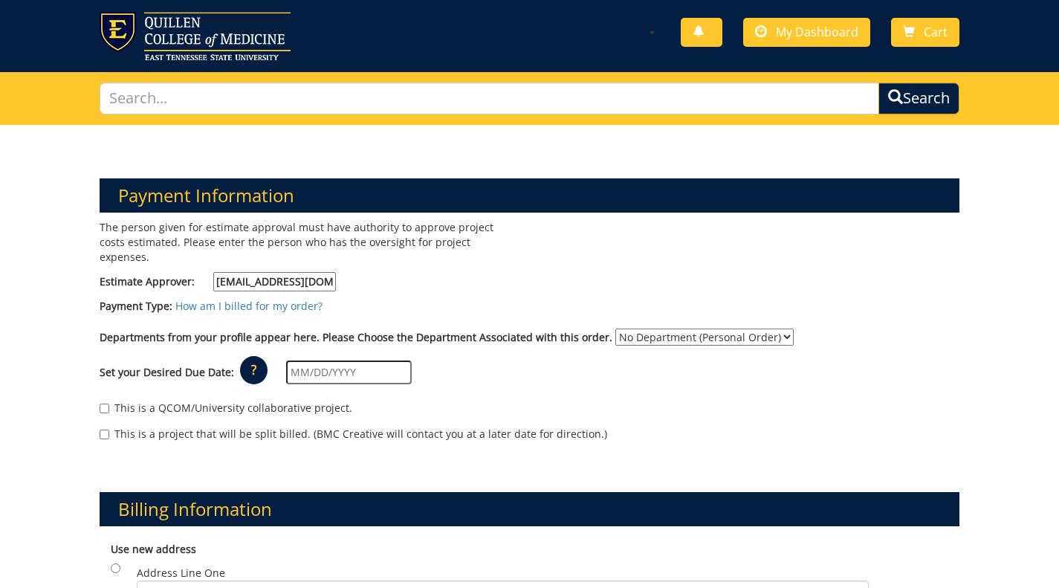
scroll to position [30, 0]
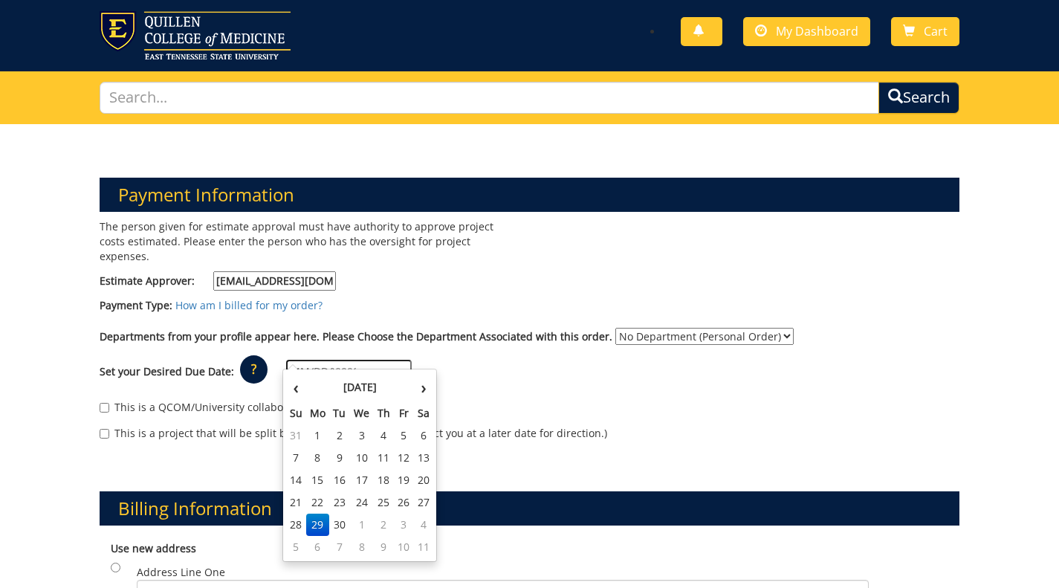
click at [333, 360] on input "text" at bounding box center [349, 372] width 126 height 24
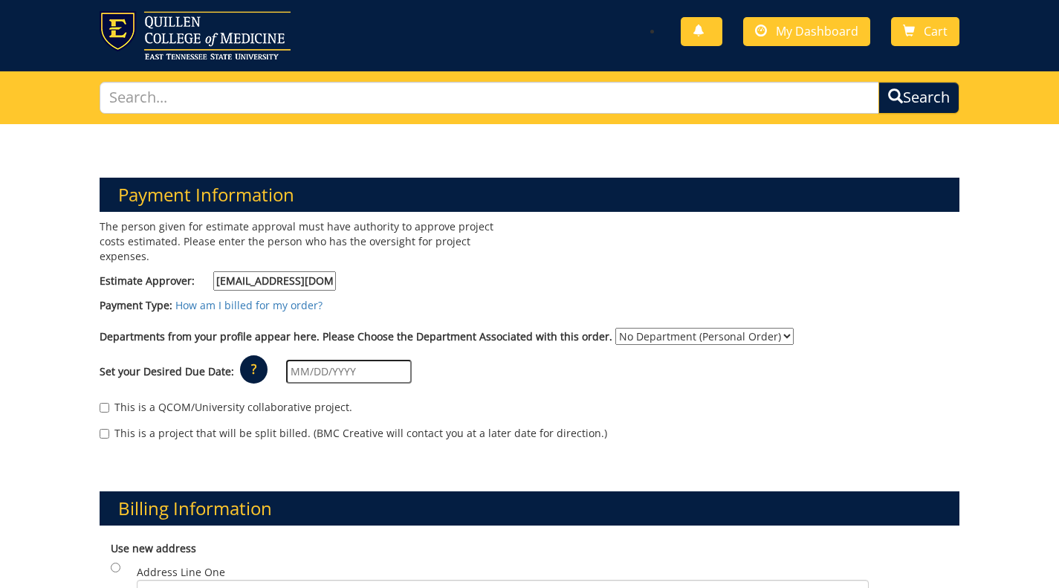
click at [200, 365] on div "Set your Desired Due Date: ? × How long will my project take to finish? : Pleas…" at bounding box center [529, 371] width 882 height 41
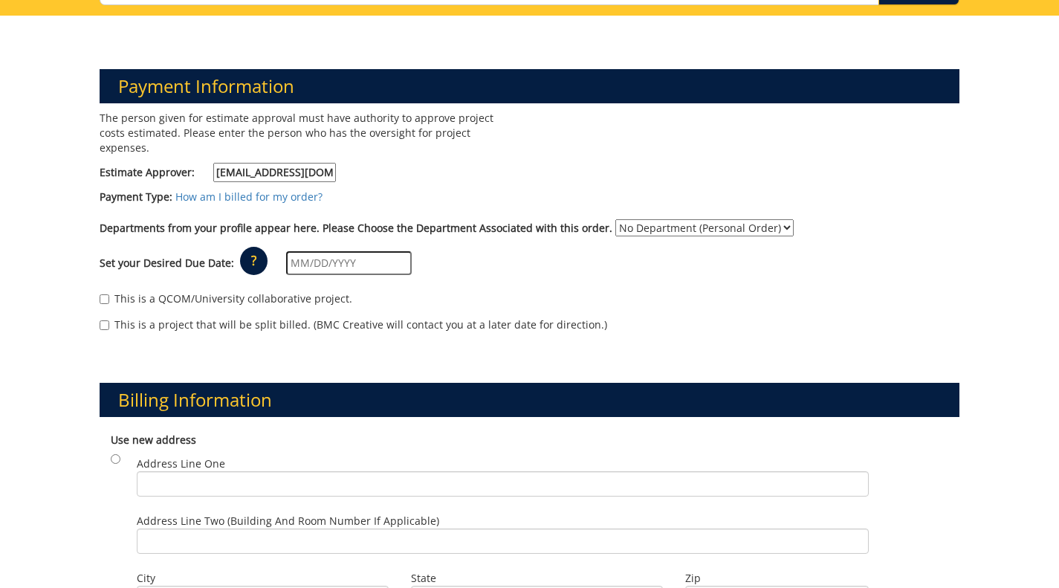
scroll to position [135, 0]
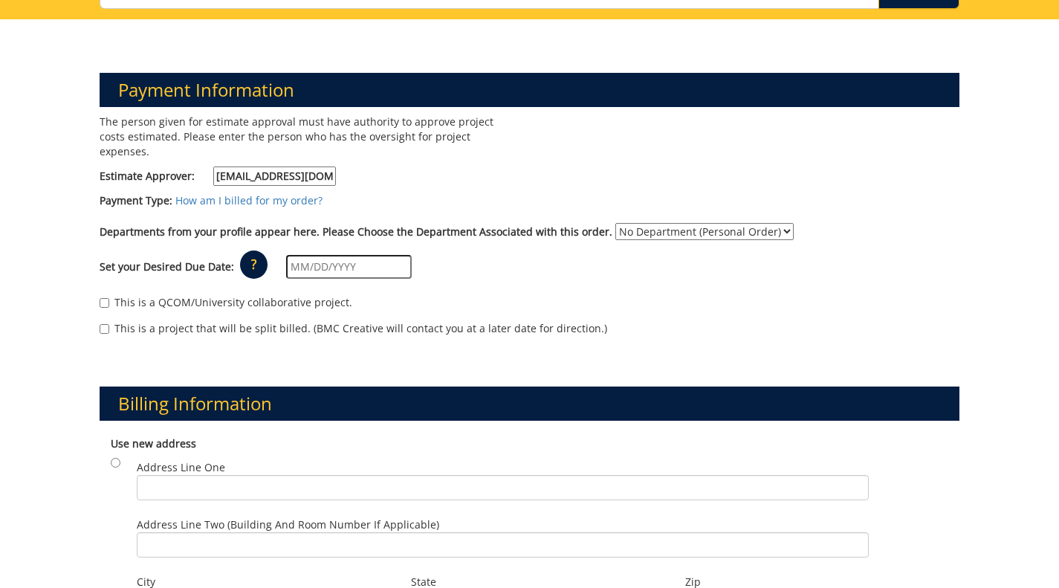
click at [629, 223] on select "No Department (Personal Order)" at bounding box center [704, 231] width 178 height 17
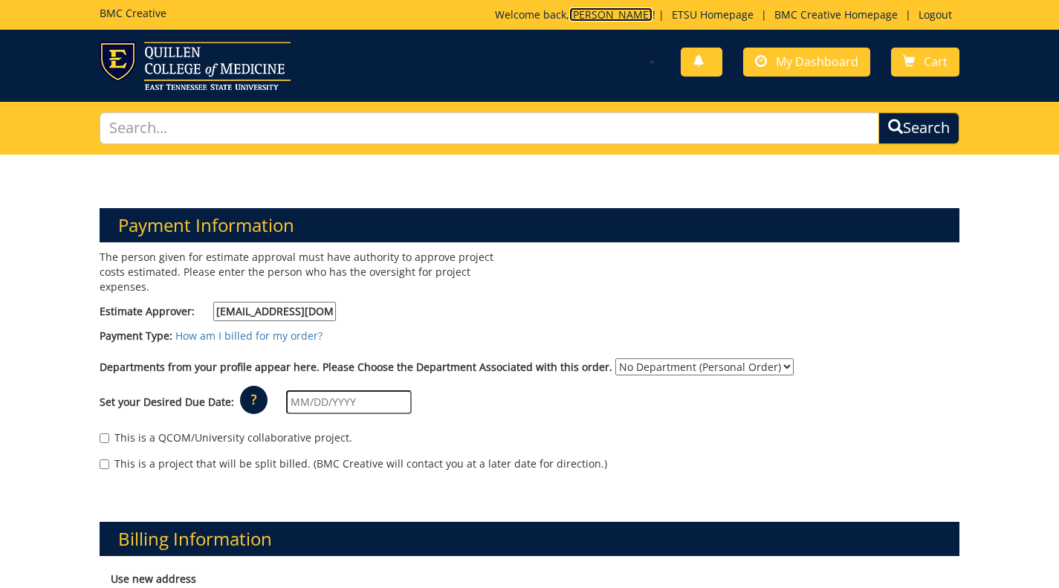
click at [618, 12] on link "[PERSON_NAME]" at bounding box center [610, 14] width 83 height 14
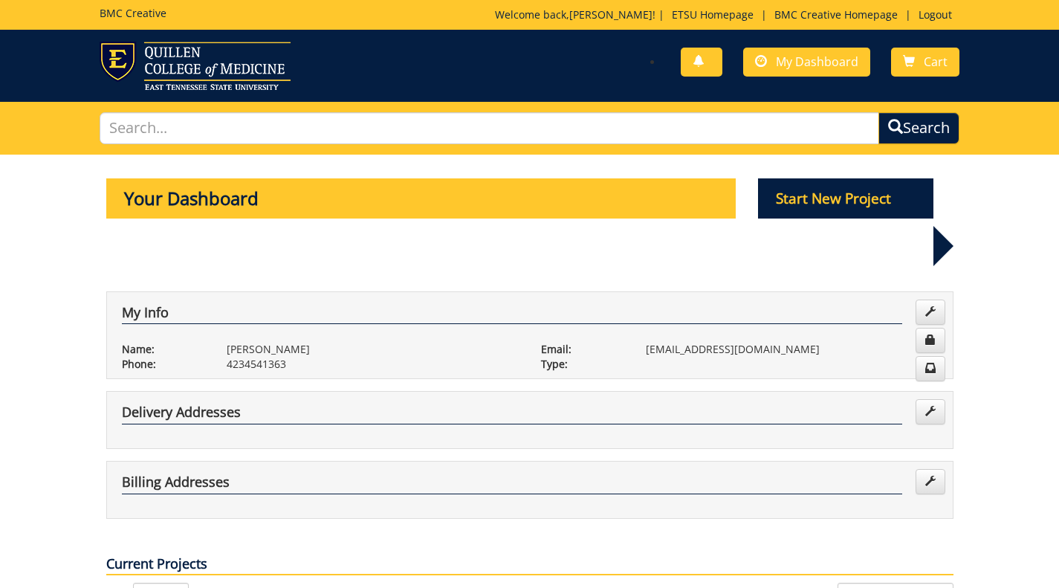
scroll to position [43, 0]
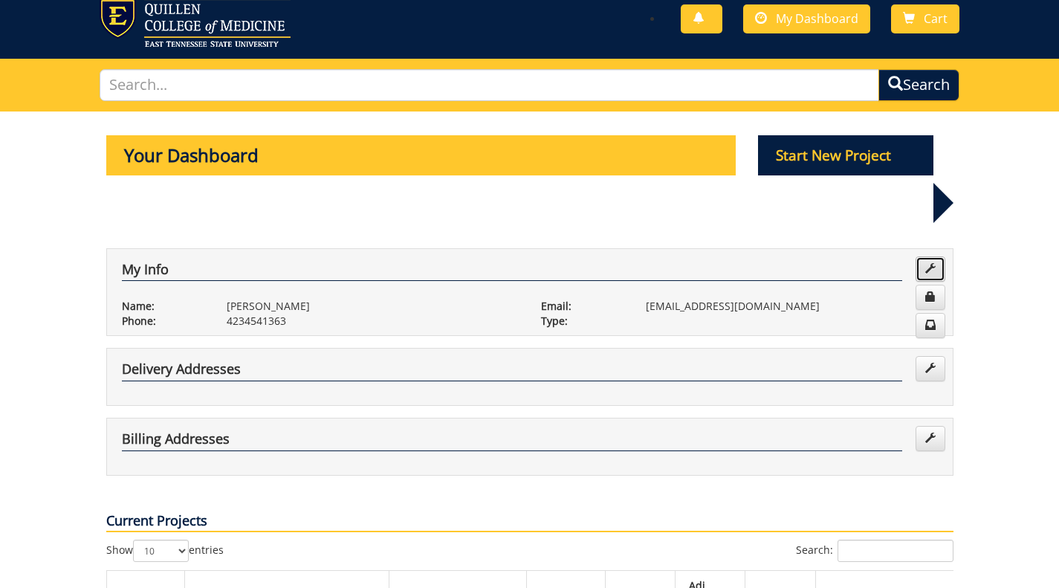
click at [930, 263] on span at bounding box center [930, 268] width 10 height 10
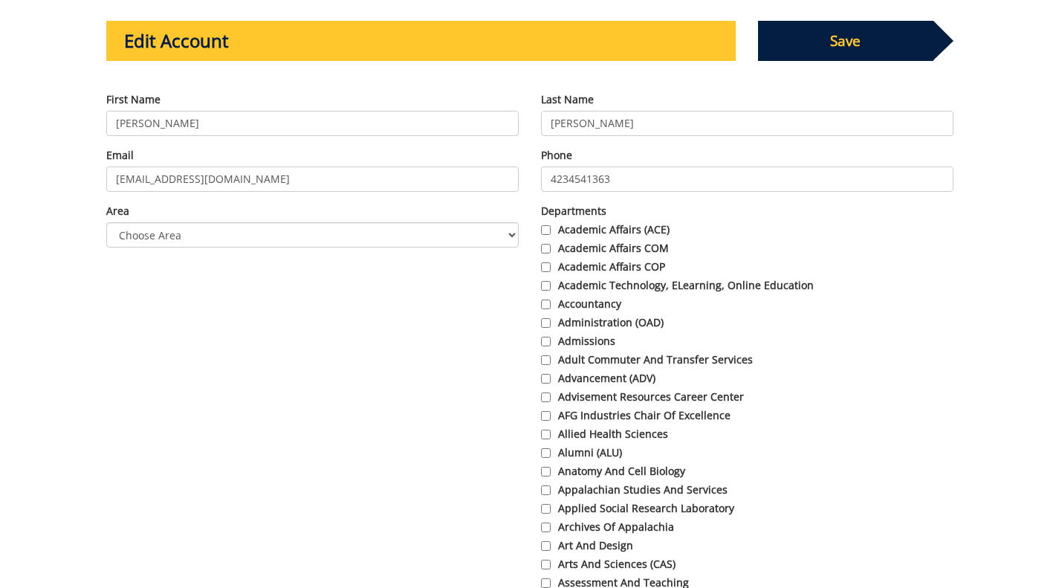
scroll to position [594, 0]
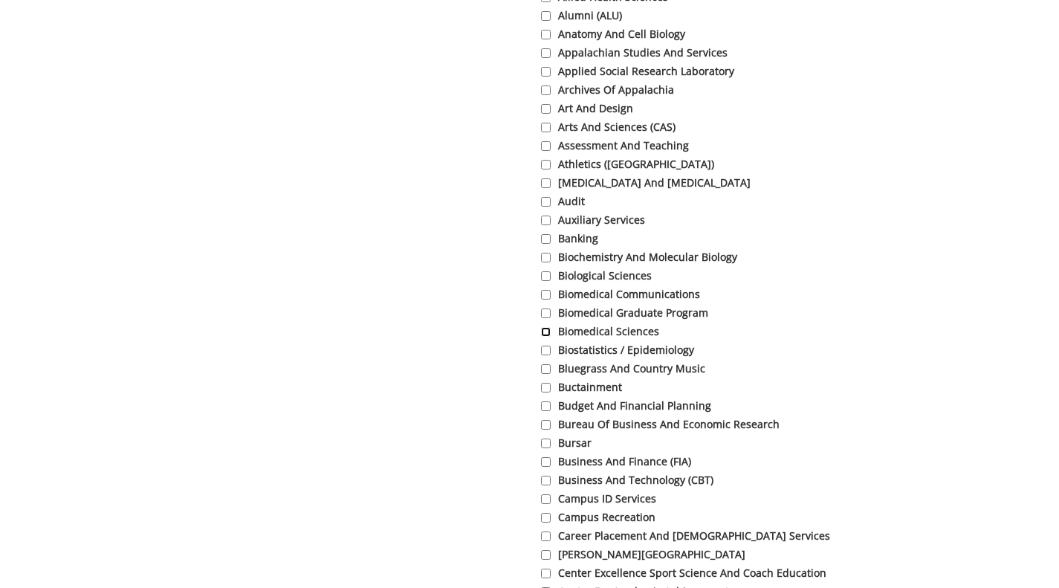
click at [541, 329] on input "Biomedical Sciences" at bounding box center [546, 332] width 10 height 10
checkbox input "true"
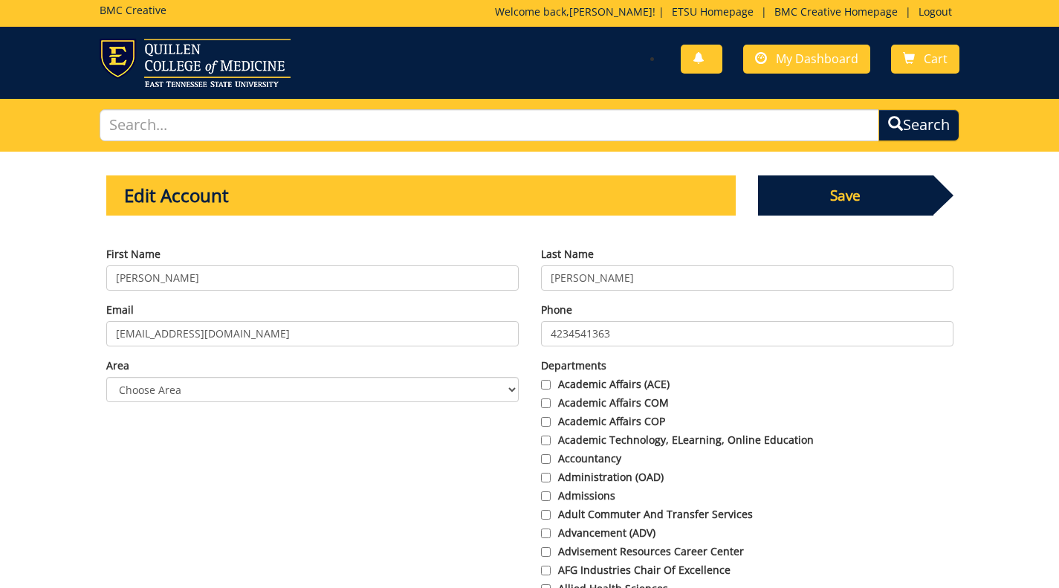
scroll to position [2, 0]
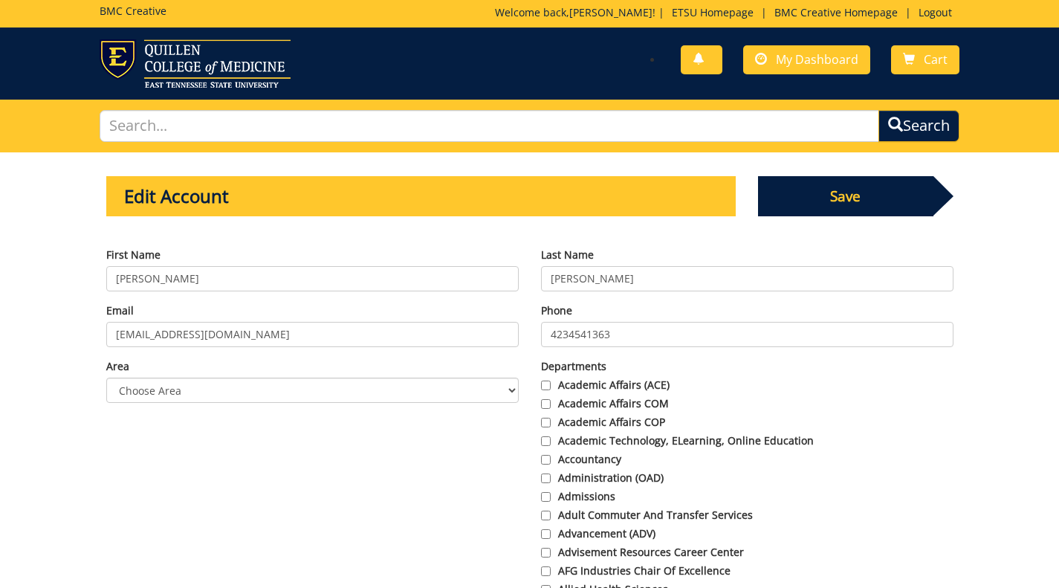
click at [908, 193] on span "Save" at bounding box center [845, 196] width 175 height 40
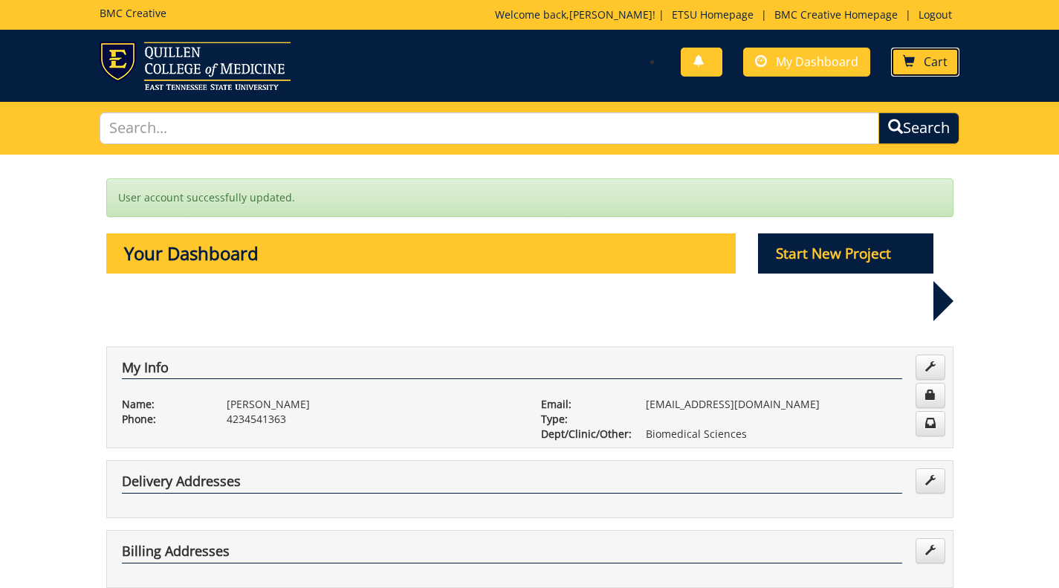
click at [909, 57] on span at bounding box center [909, 62] width 12 height 12
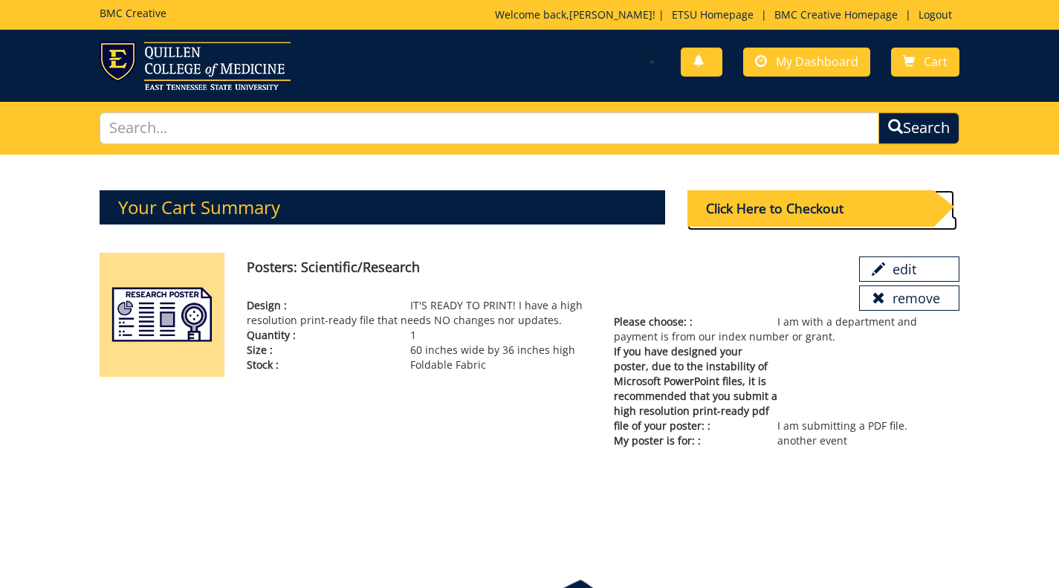
click at [791, 199] on div "Click Here to Checkout" at bounding box center [810, 208] width 246 height 36
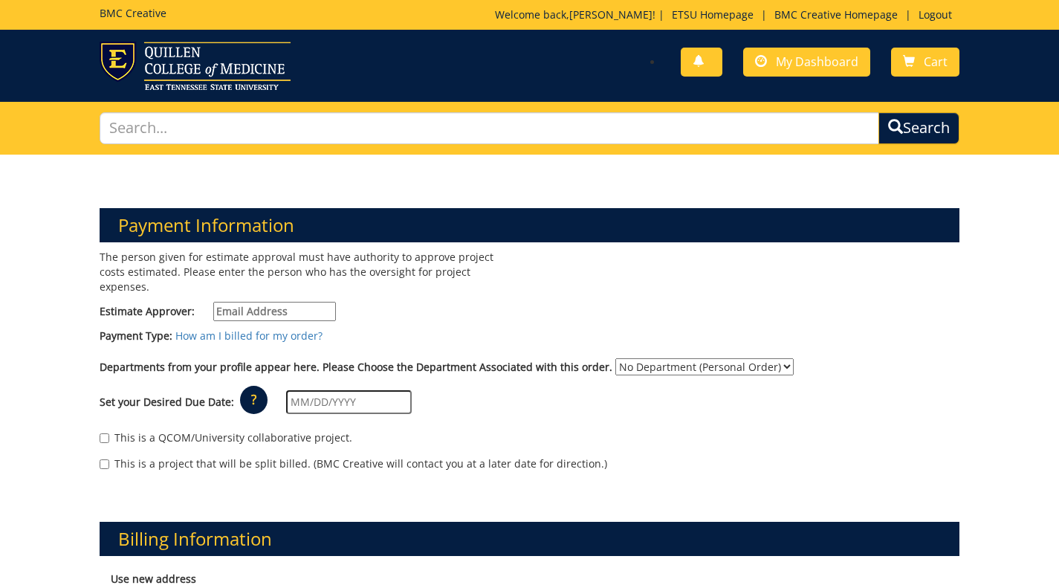
click at [615, 358] on select "No Department (Personal Order) Biomedical Sciences" at bounding box center [704, 366] width 178 height 17
select select "26"
click at [615, 358] on select "No Department (Personal Order) Biomedical Sciences" at bounding box center [704, 366] width 178 height 17
click at [309, 302] on input "Estimate Approver:" at bounding box center [274, 311] width 123 height 19
paste input "MAUPINCD@etsu.edu"
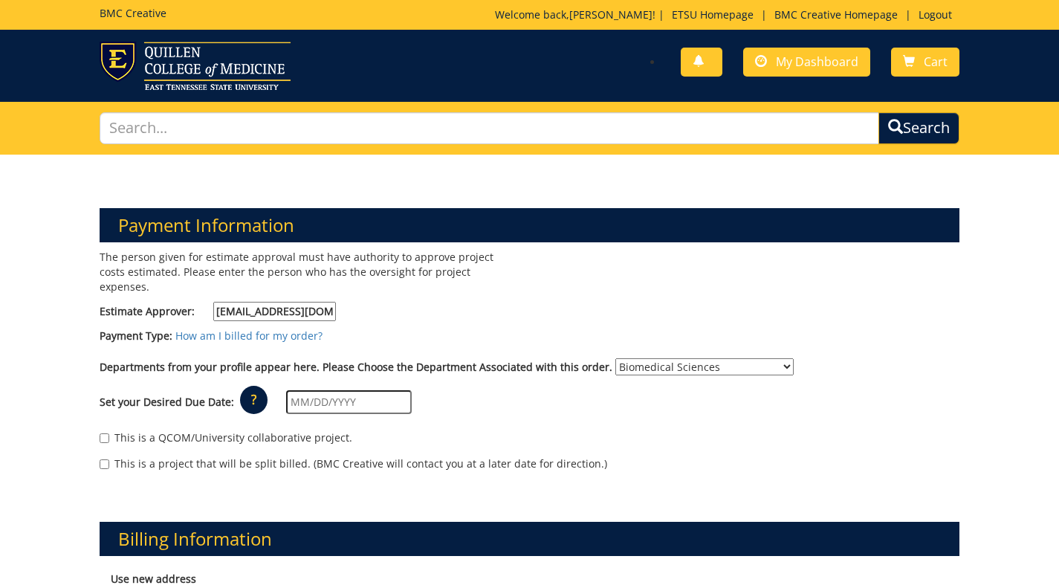
type input "MAUPINCD@etsu.edu"
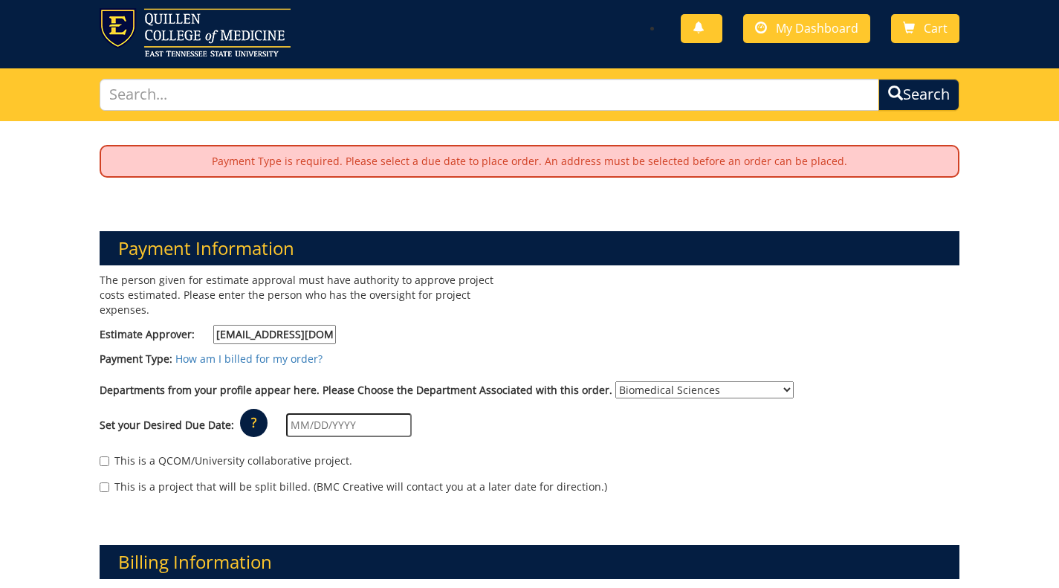
scroll to position [33, 0]
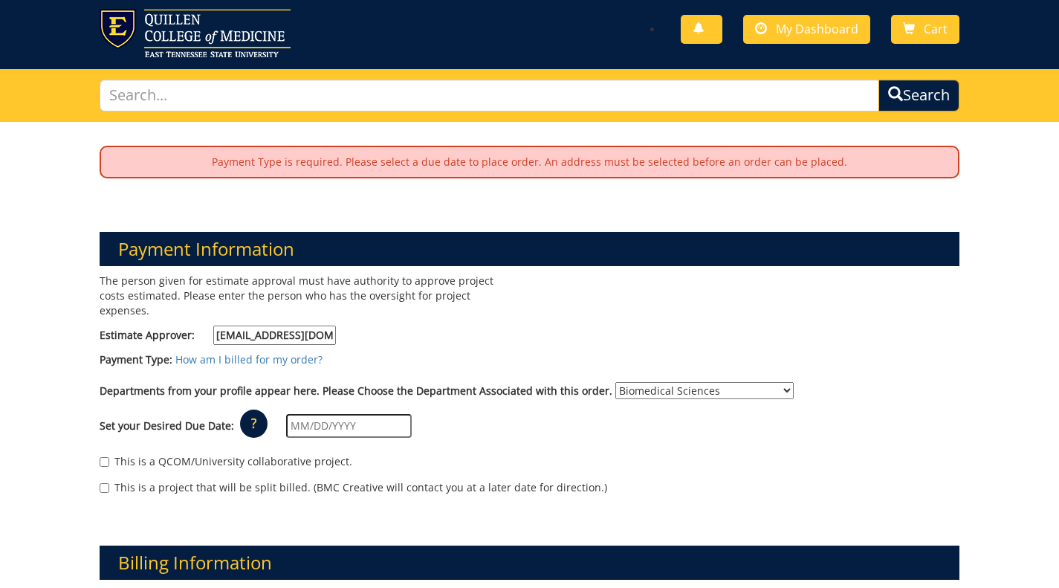
click at [387, 165] on p "Payment Type is required. Please select a due date to place order. An address m…" at bounding box center [529, 162] width 857 height 30
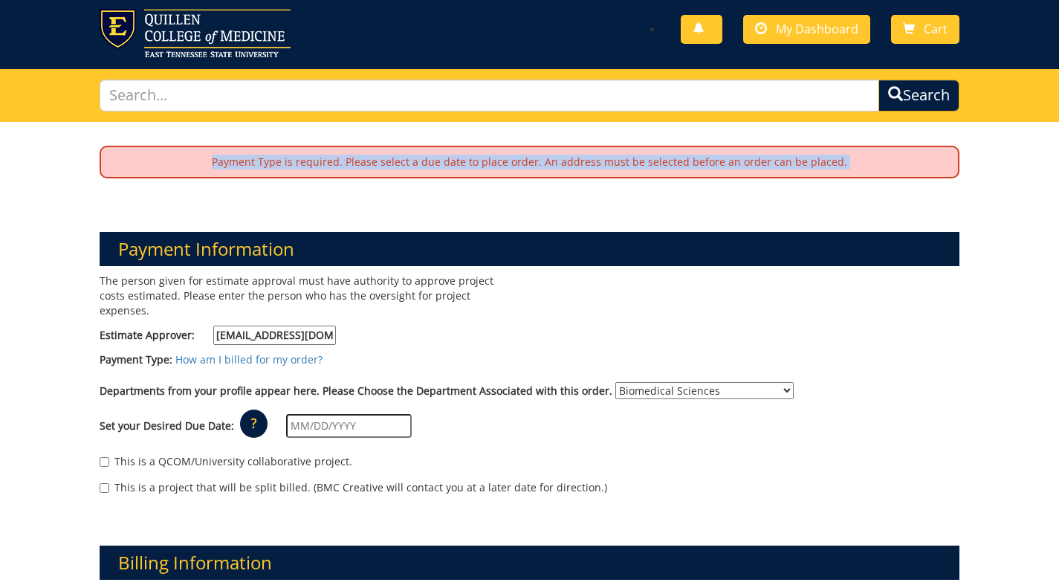
click at [387, 165] on p "Payment Type is required. Please select a due date to place order. An address m…" at bounding box center [529, 162] width 857 height 30
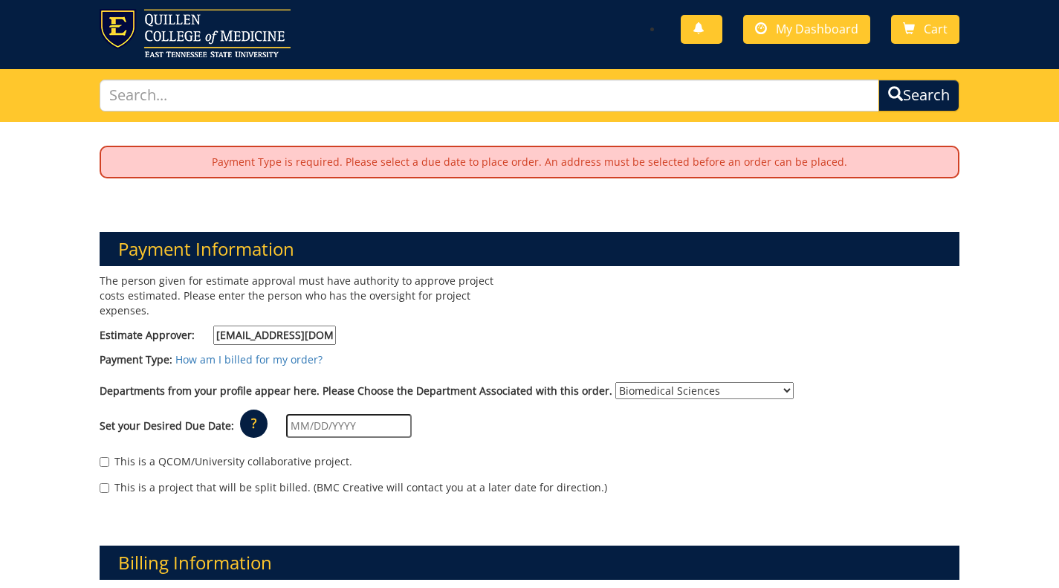
click at [268, 352] on div "Payment Type: How am I billed for my order?" at bounding box center [529, 363] width 882 height 22
click at [276, 352] on link "How am I billed for my order?" at bounding box center [248, 359] width 147 height 14
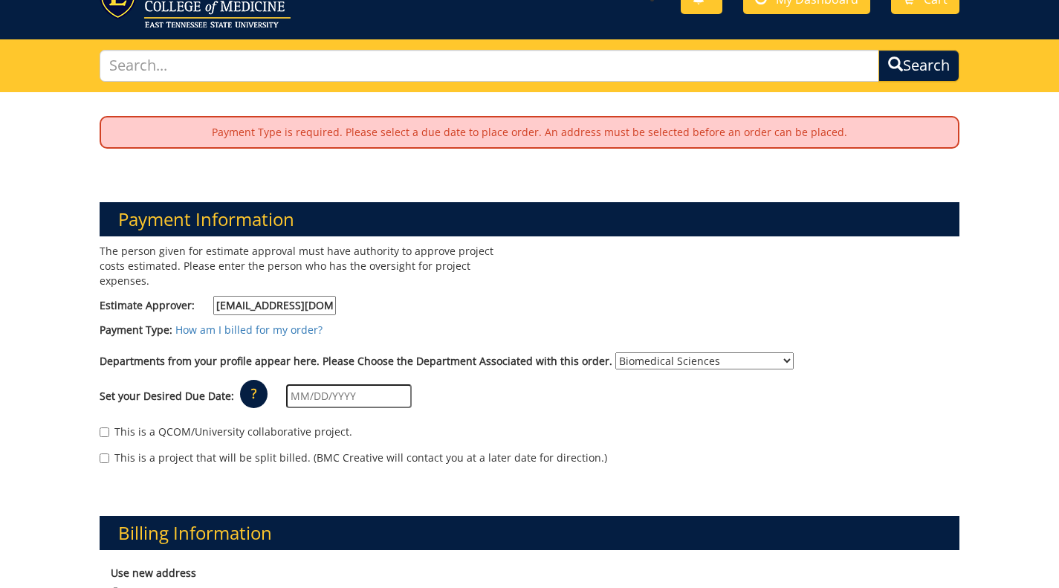
click at [473, 322] on div "Payment Type: How am I billed for my order?" at bounding box center [529, 333] width 882 height 22
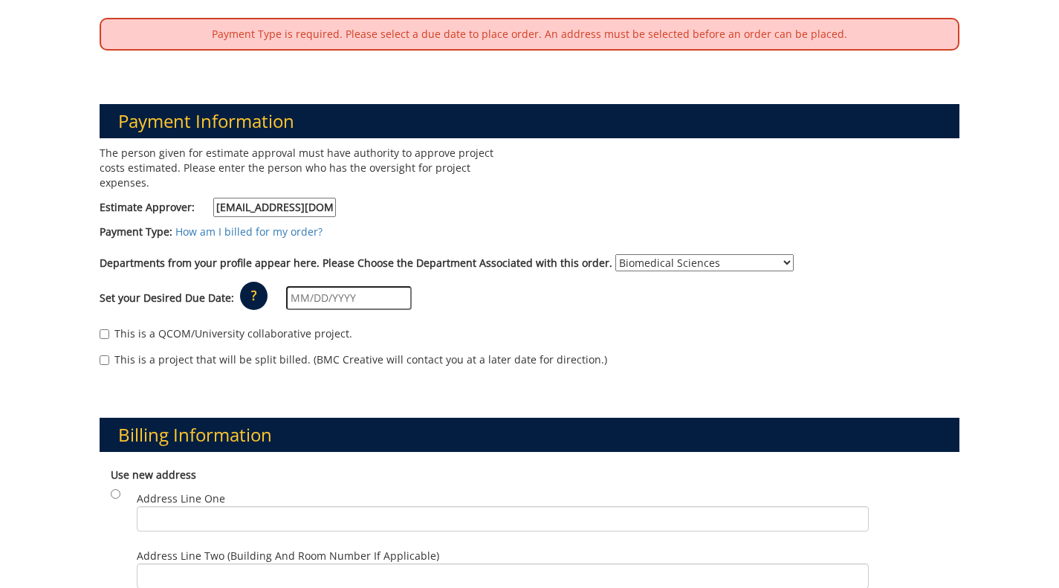
scroll to position [161, 0]
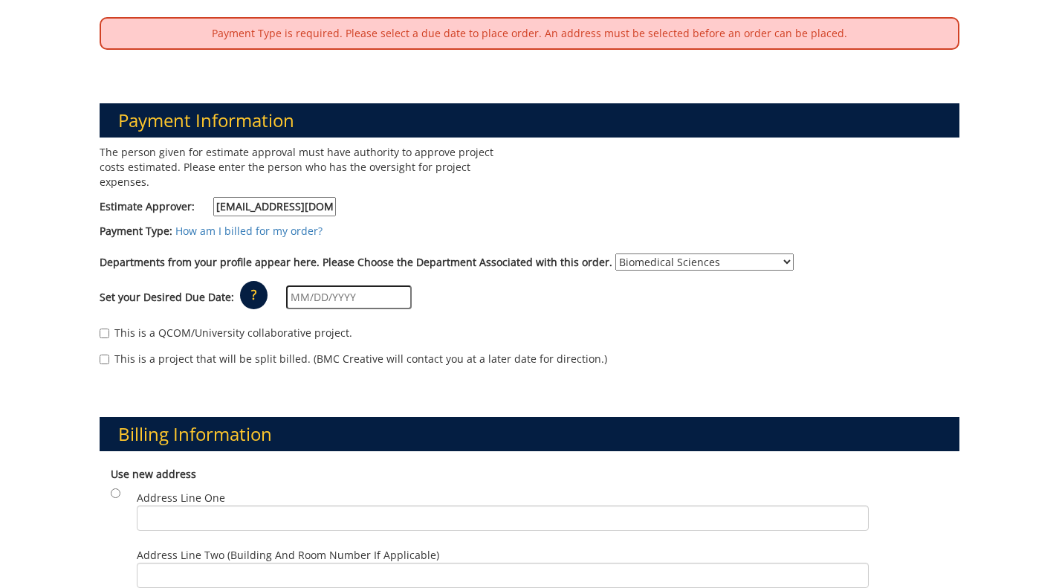
click at [338, 325] on label "This is a QCOM/University collaborative project." at bounding box center [226, 332] width 253 height 15
click at [109, 328] on input "This is a QCOM/University collaborative project." at bounding box center [105, 333] width 10 height 10
click at [334, 325] on label "This is a QCOM/University collaborative project." at bounding box center [226, 332] width 253 height 15
click at [109, 328] on input "This is a QCOM/University collaborative project." at bounding box center [105, 333] width 10 height 10
checkbox input "false"
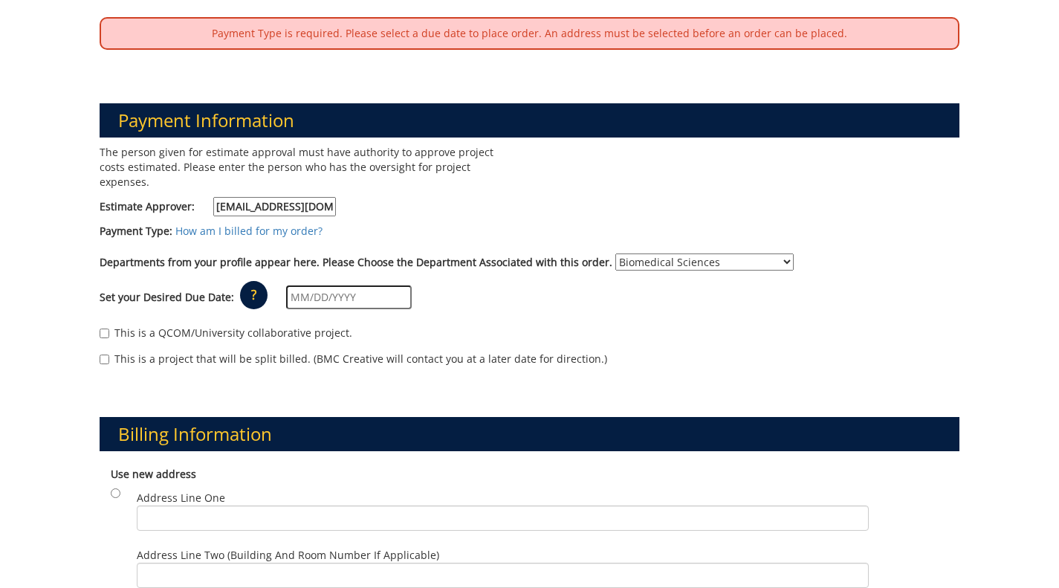
click at [240, 281] on p "?" at bounding box center [253, 295] width 27 height 28
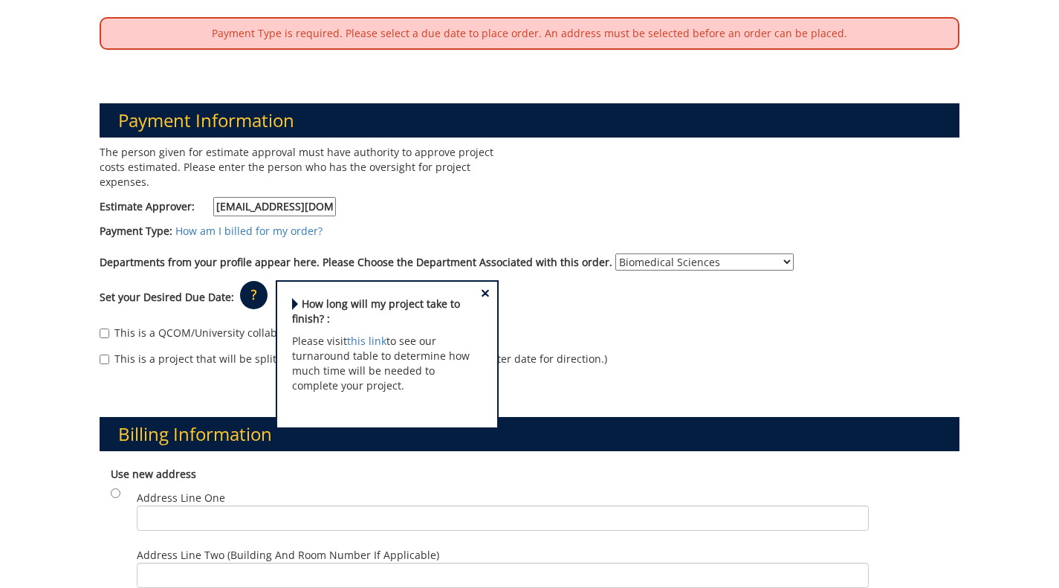
click at [240, 281] on p "?" at bounding box center [253, 295] width 27 height 28
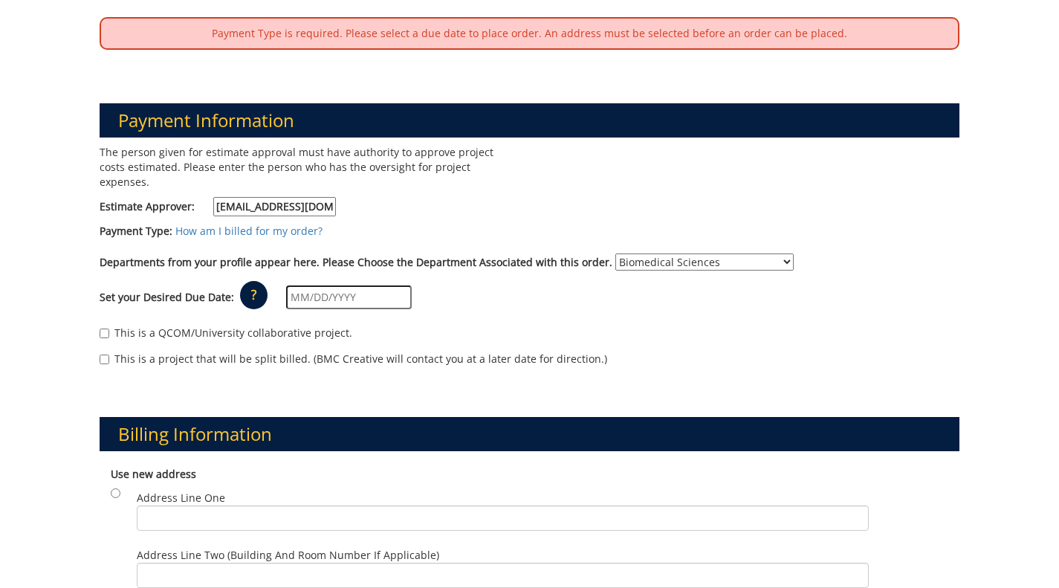
click at [627, 236] on div "The person given for estimate approval must have authority to approve project c…" at bounding box center [529, 263] width 882 height 236
click at [620, 253] on select "No Department (Personal Order) Biomedical Sciences" at bounding box center [704, 261] width 178 height 17
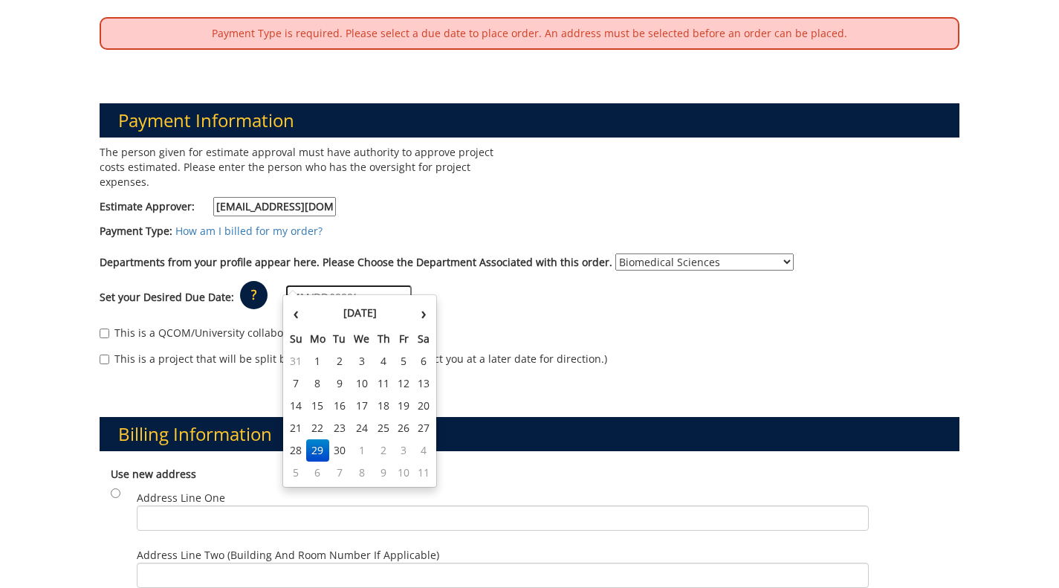
click at [292, 285] on input "text" at bounding box center [349, 297] width 126 height 24
type input "10/1/2025"
click at [196, 398] on div "Billing Information Use new address Address Line One City State TN AL AK AS AZ" at bounding box center [529, 533] width 882 height 304
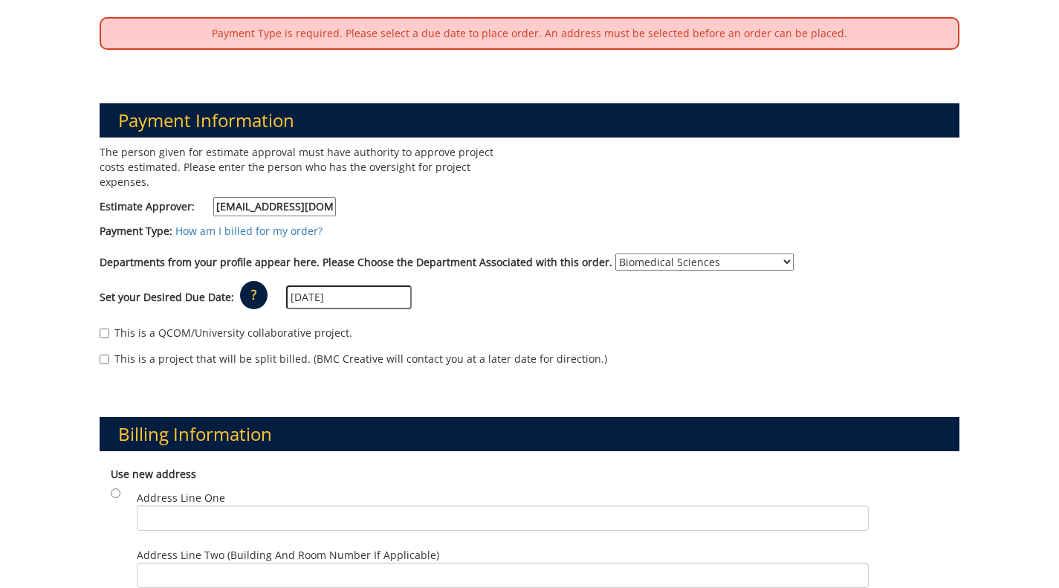
scroll to position [299, 0]
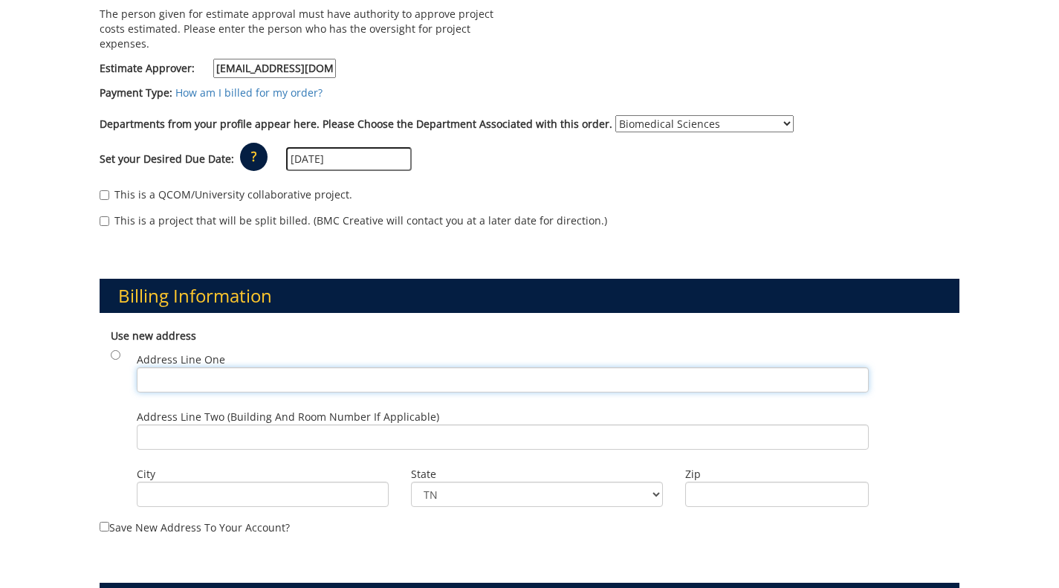
click at [221, 370] on input "Address Line One" at bounding box center [503, 379] width 732 height 25
paste input "PO Box 70577, Johnson City, TN, 37614"
type input "PO Box 70577, Johnson City, TN, 37614"
click at [164, 352] on label "Address Line One PO Box 70577, Johnson City, TN, 37614" at bounding box center [503, 372] width 732 height 40
click at [164, 367] on input "PO Box 70577, Johnson City, TN, 37614" at bounding box center [503, 379] width 732 height 25
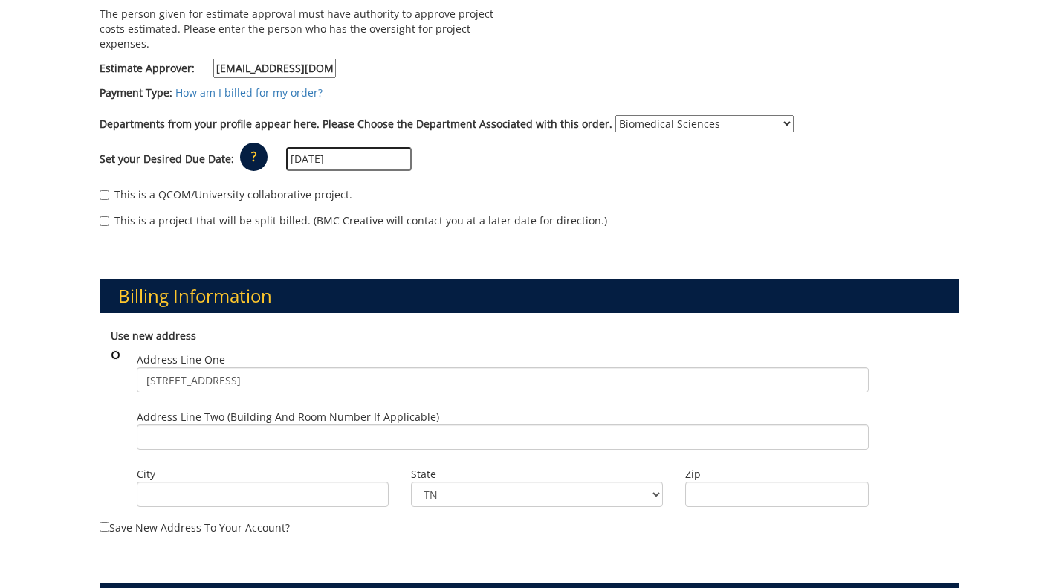
click at [119, 350] on input "radio" at bounding box center [116, 355] width 10 height 10
radio input "true"
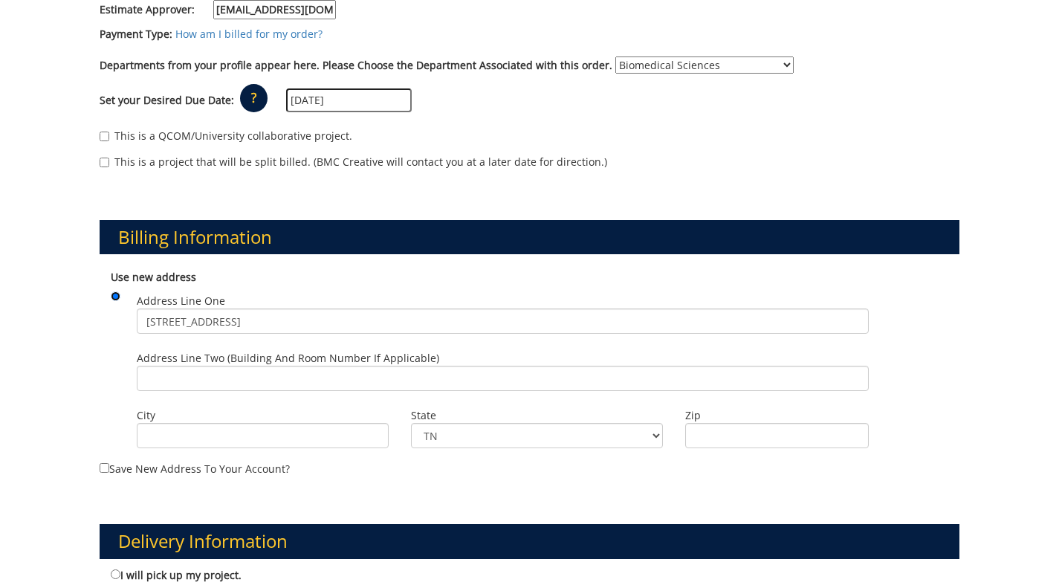
scroll to position [359, 0]
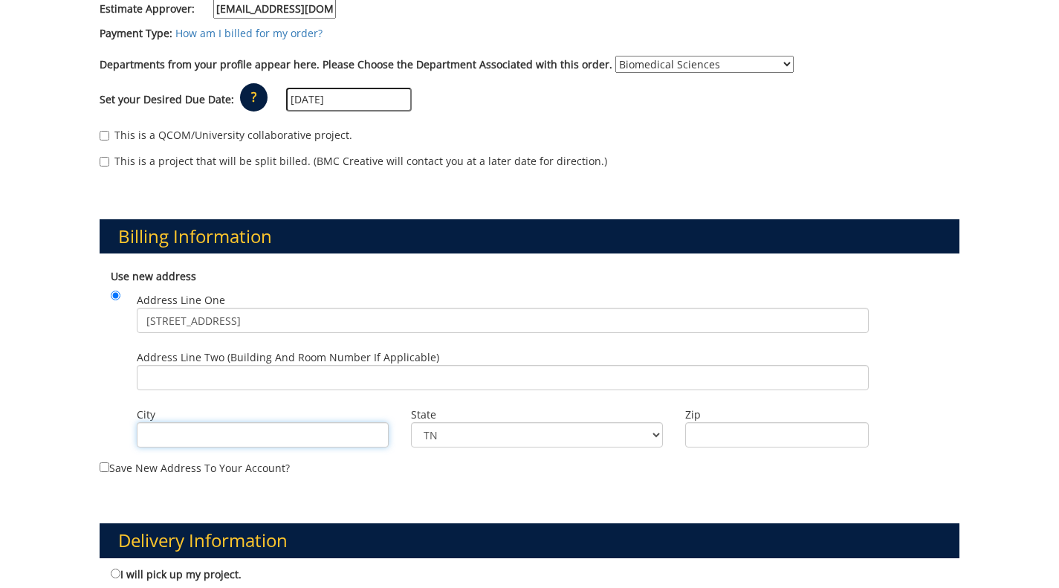
click at [177, 422] on input "City" at bounding box center [263, 434] width 252 height 25
type input "Johnson city"
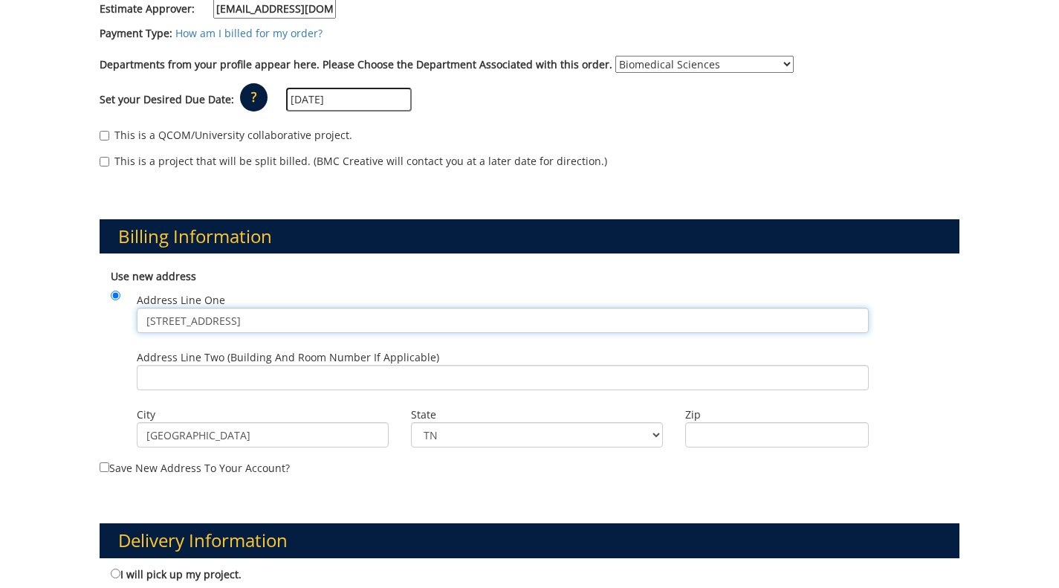
click at [316, 308] on input "PO Box 70577, Johnson City, TN, 37614" at bounding box center [503, 320] width 732 height 25
type input "PO Box 70577, Johnson City, TN,"
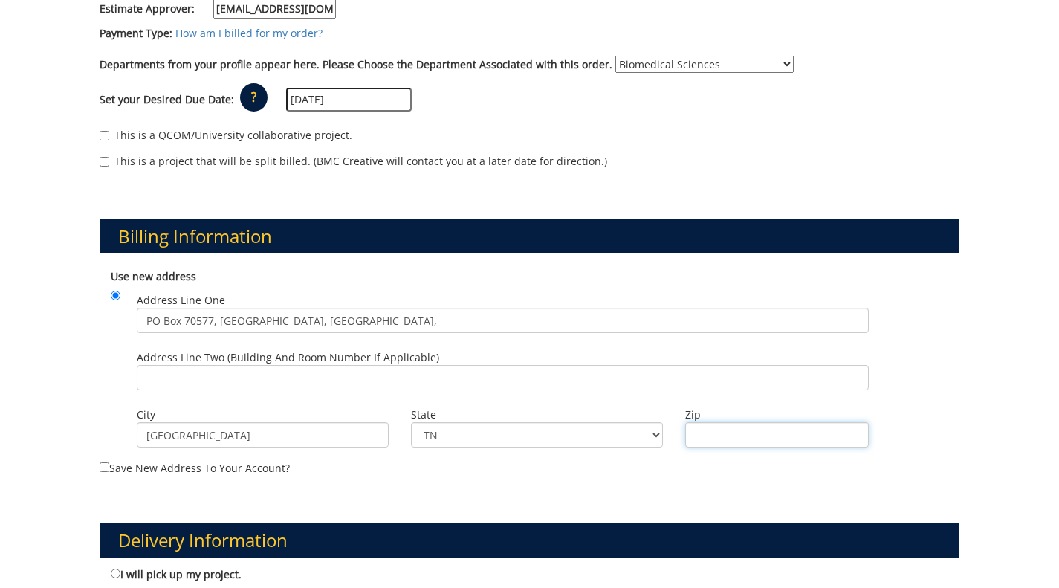
click at [733, 422] on input "Zip" at bounding box center [776, 434] width 183 height 25
paste input "37614"
type input "37614"
click at [305, 308] on input "PO Box 70577, Johnson City, TN," at bounding box center [503, 320] width 732 height 25
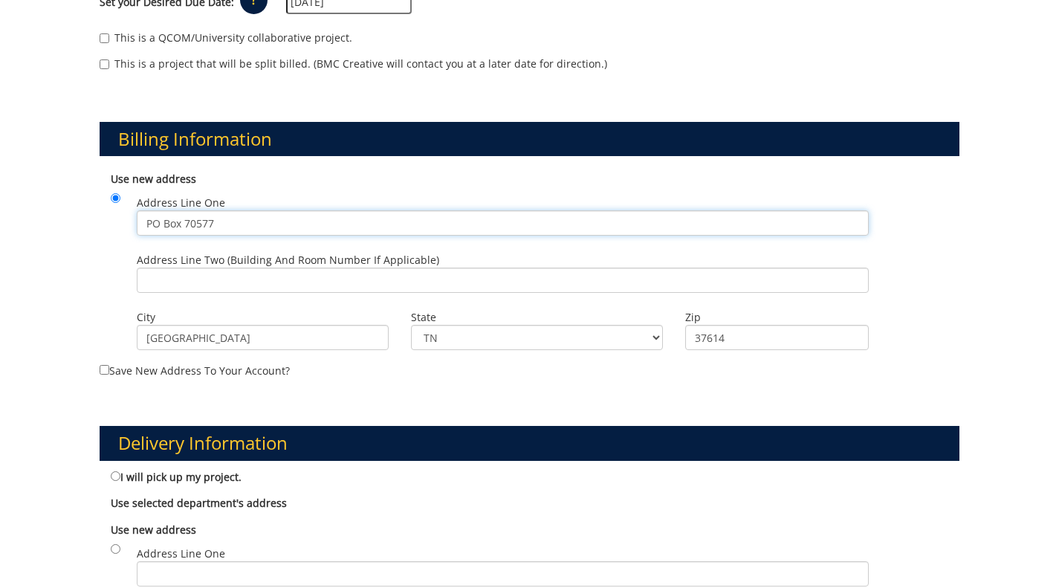
scroll to position [459, 0]
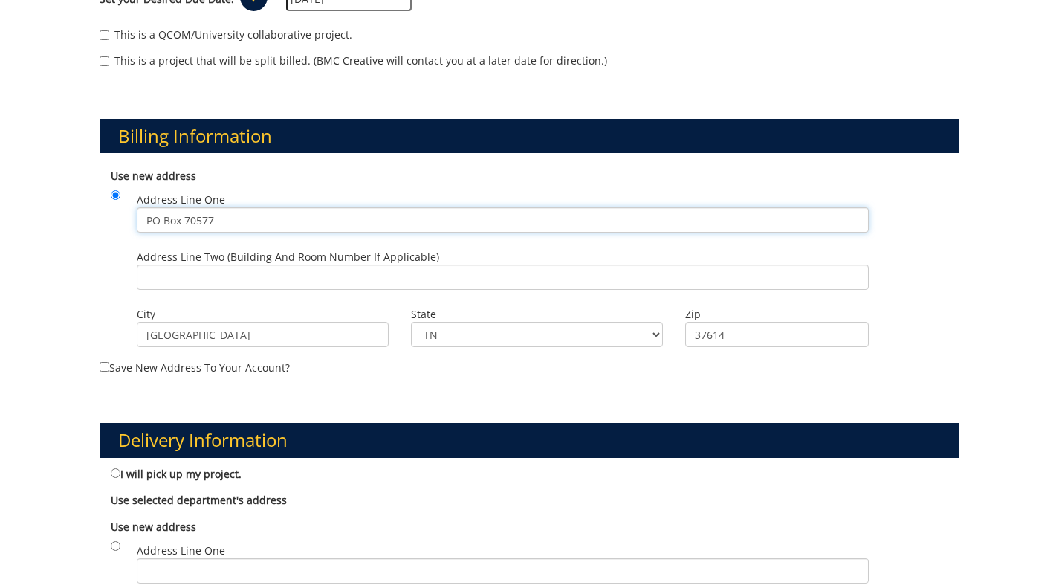
type input "PO Box 70577"
click at [247, 325] on input "Johnson city" at bounding box center [263, 334] width 252 height 25
click at [105, 307] on div "Use new address Address Line One PO Box 70577 Address Line Two (Building and Ro…" at bounding box center [530, 260] width 860 height 198
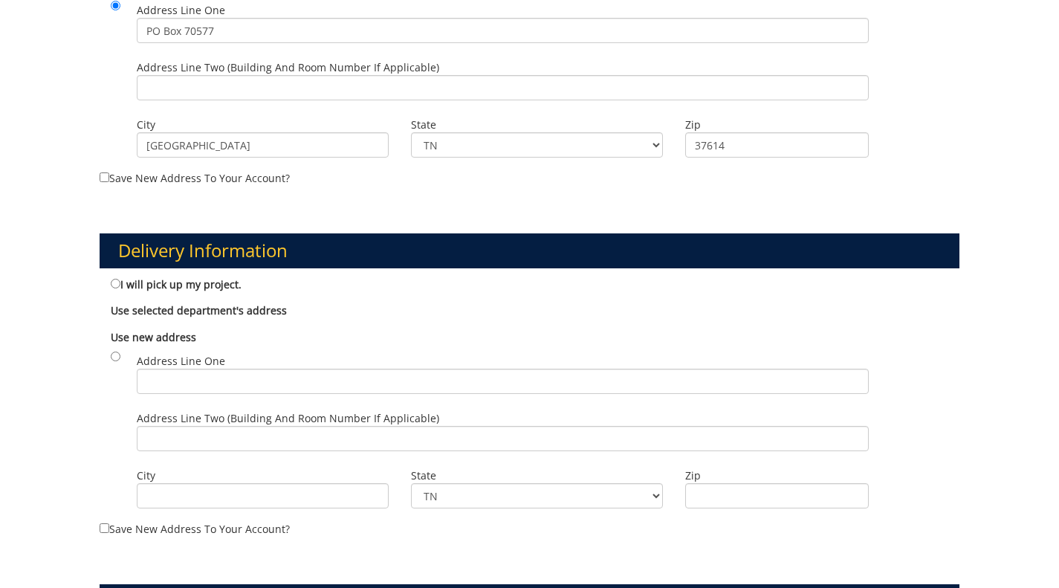
scroll to position [673, 0]
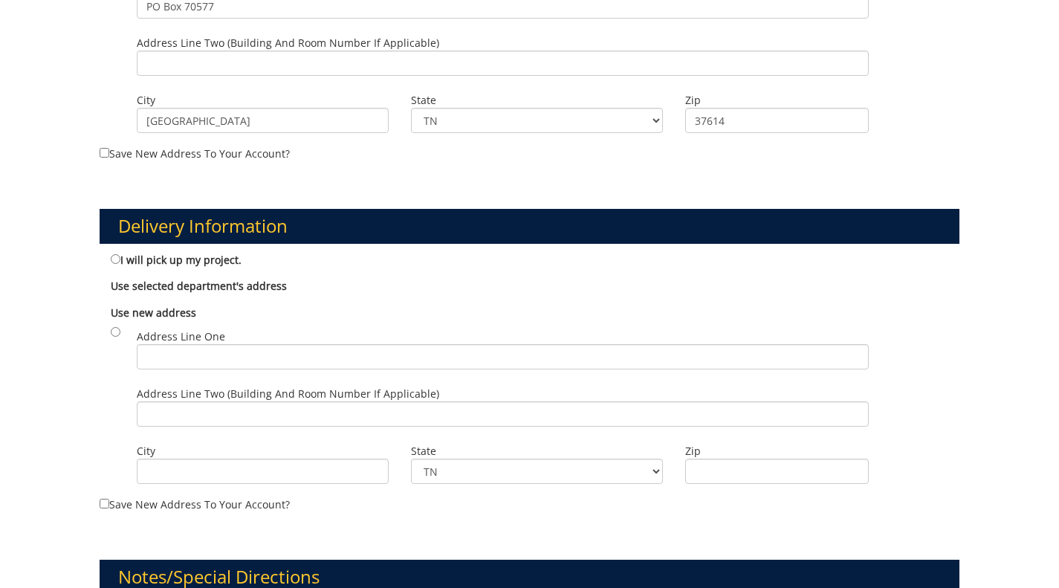
click at [115, 251] on label "I will pick up my project." at bounding box center [176, 259] width 131 height 16
click at [115, 254] on input "I will pick up my project." at bounding box center [116, 259] width 10 height 10
radio input "true"
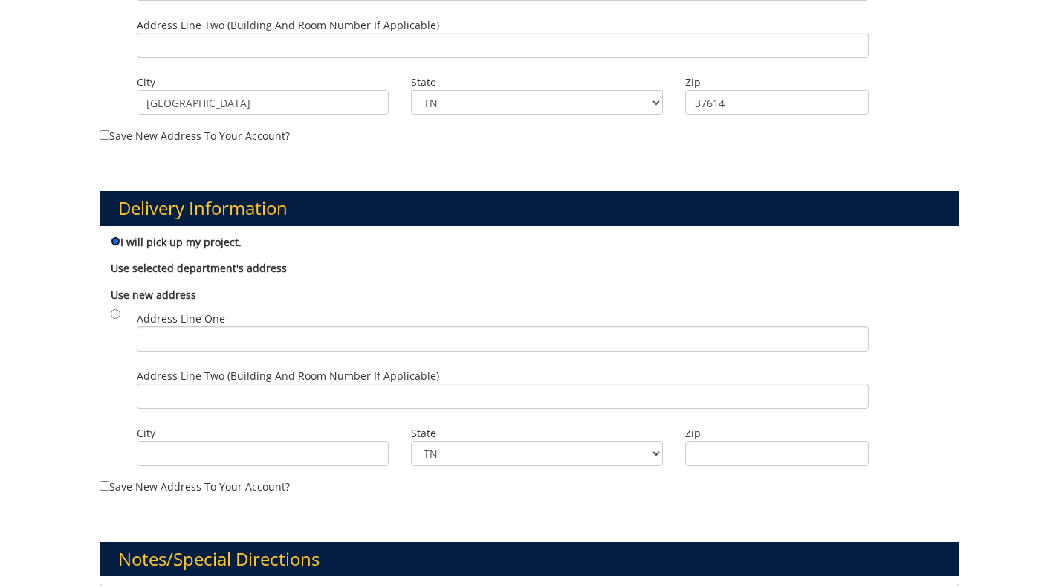
scroll to position [1048, 0]
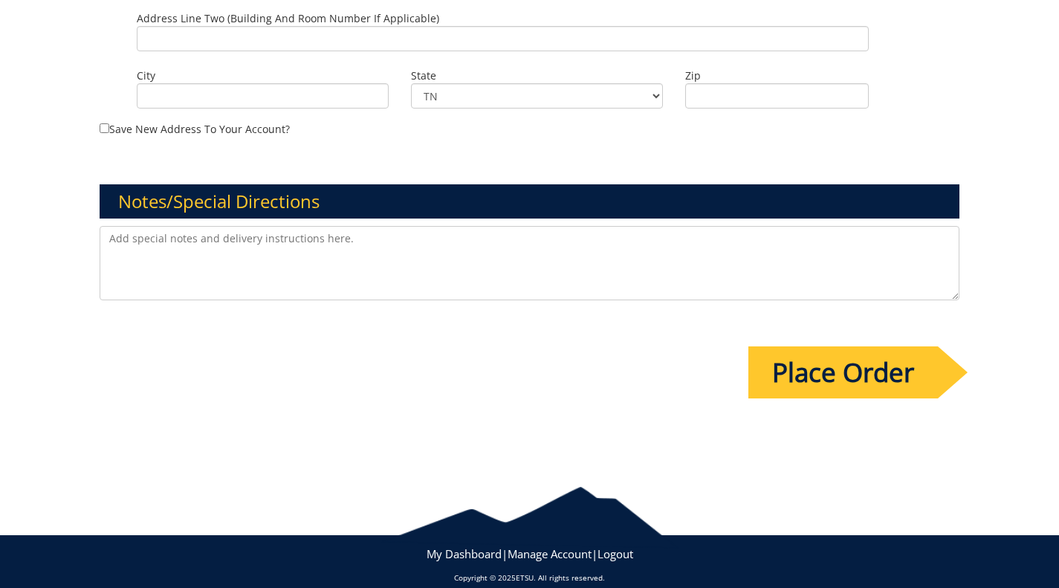
click at [374, 244] on textarea at bounding box center [530, 263] width 860 height 74
paste textarea "For payment type, select “bill to index/grant number..” and input this GL strin…"
click at [194, 226] on textarea "For payment type, select “bill to index/grant number..” and input this GL strin…" at bounding box center [530, 263] width 860 height 74
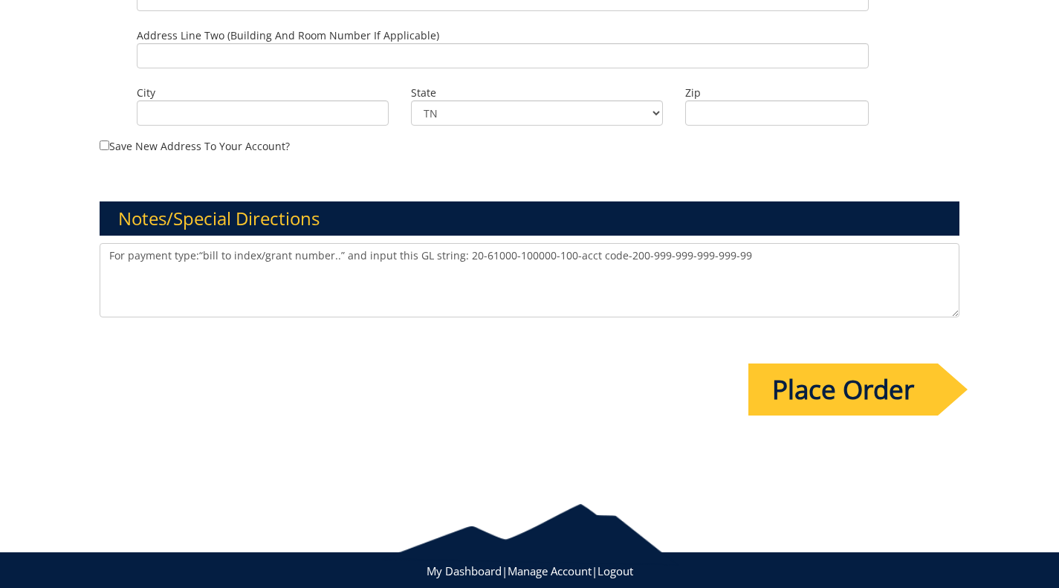
scroll to position [1029, 0]
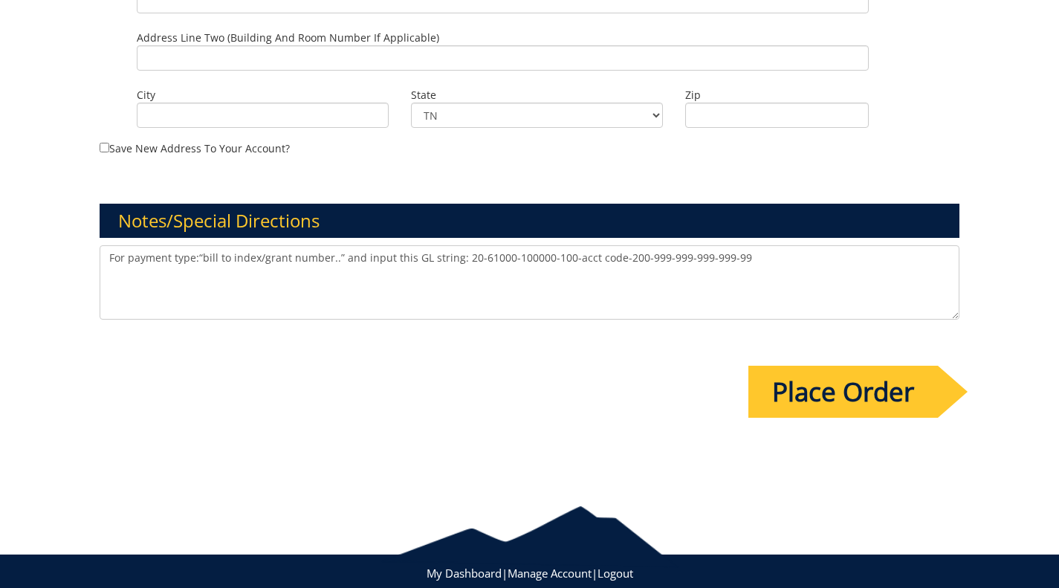
click at [330, 245] on textarea "For payment type:“bill to index/grant number..” and input this GL string: 20-61…" at bounding box center [530, 282] width 860 height 74
click at [199, 245] on textarea "For payment type:“bill to index/grant number” and input this GL string: 20-6100…" at bounding box center [530, 282] width 860 height 74
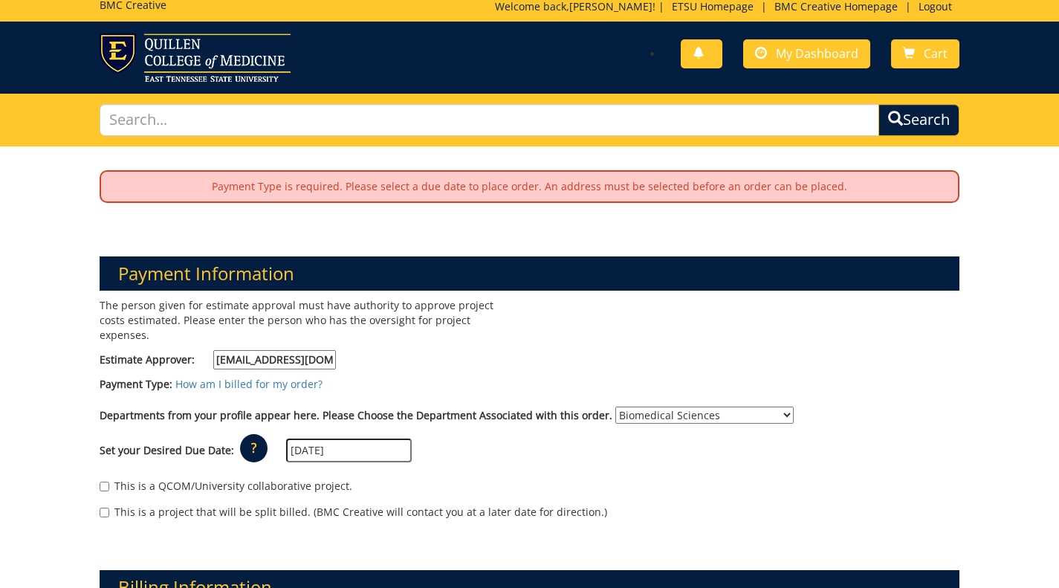
scroll to position [2, 0]
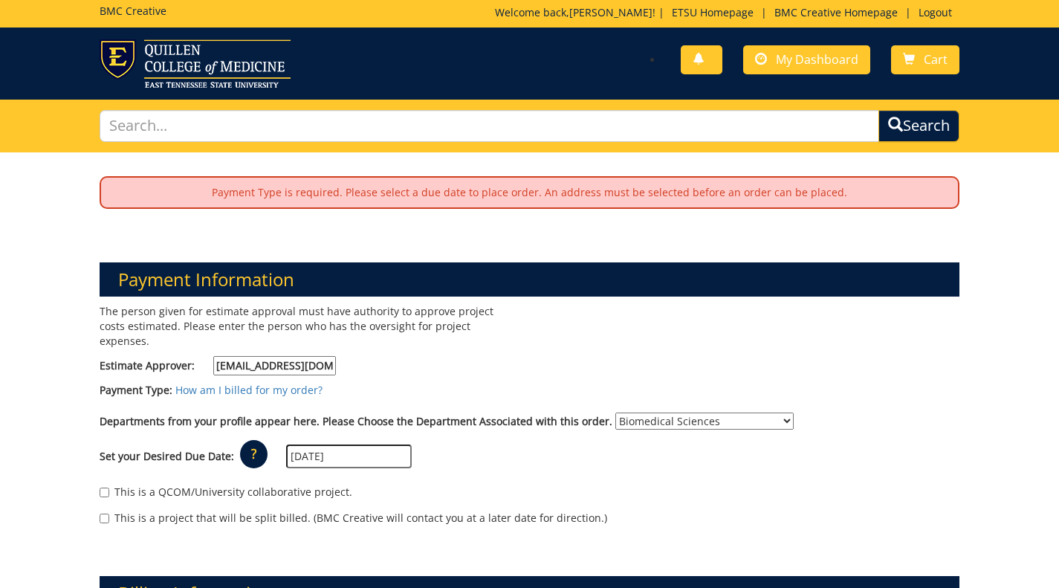
type textarea "Payment type option not displayed above. Payment is to be billed to index/grant…"
click at [316, 253] on div "Payment Information The person given for estimate approval must have authority …" at bounding box center [529, 383] width 882 height 313
click at [248, 383] on link "How am I billed for my order?" at bounding box center [248, 390] width 147 height 14
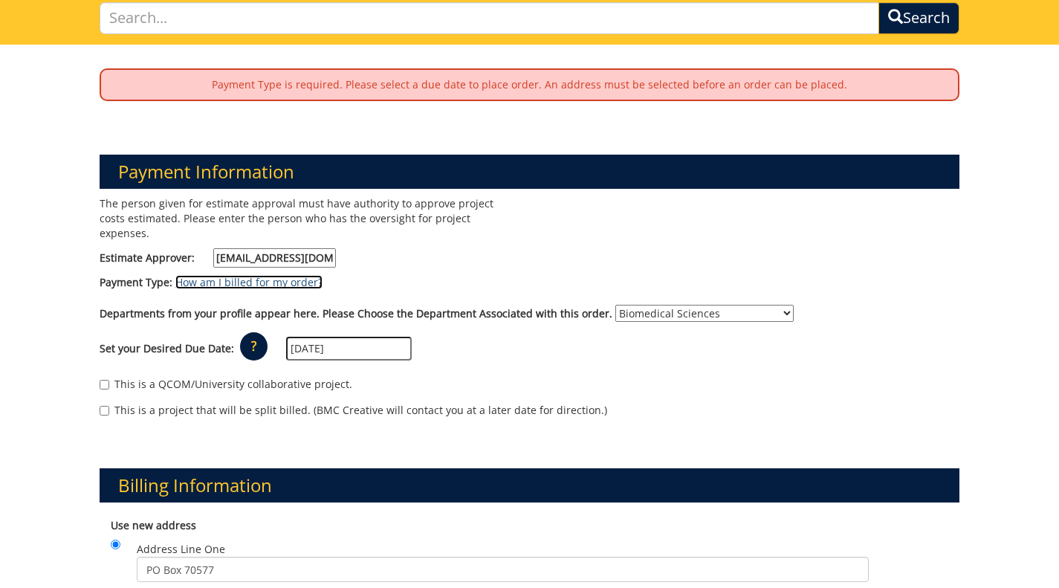
scroll to position [111, 0]
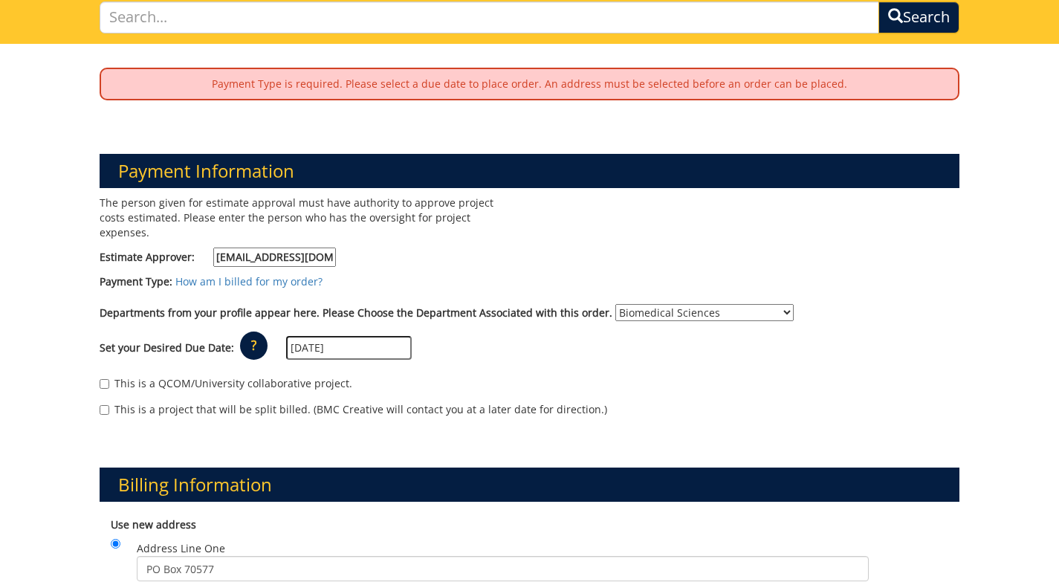
click at [316, 247] on input "MAUPINCD@etsu.edu" at bounding box center [274, 256] width 123 height 19
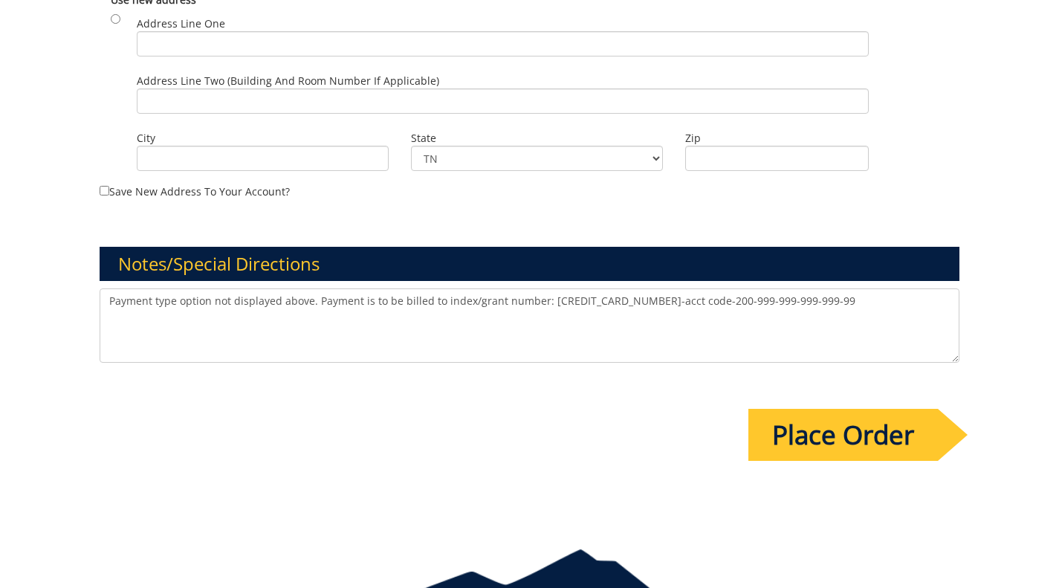
scroll to position [1048, 0]
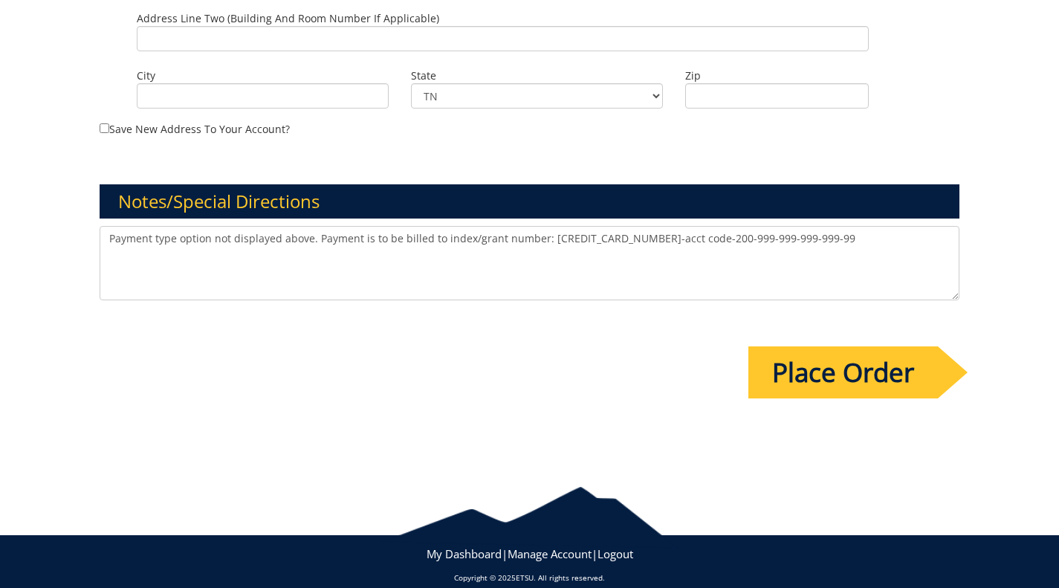
click at [799, 360] on input "Place Order" at bounding box center [842, 372] width 189 height 52
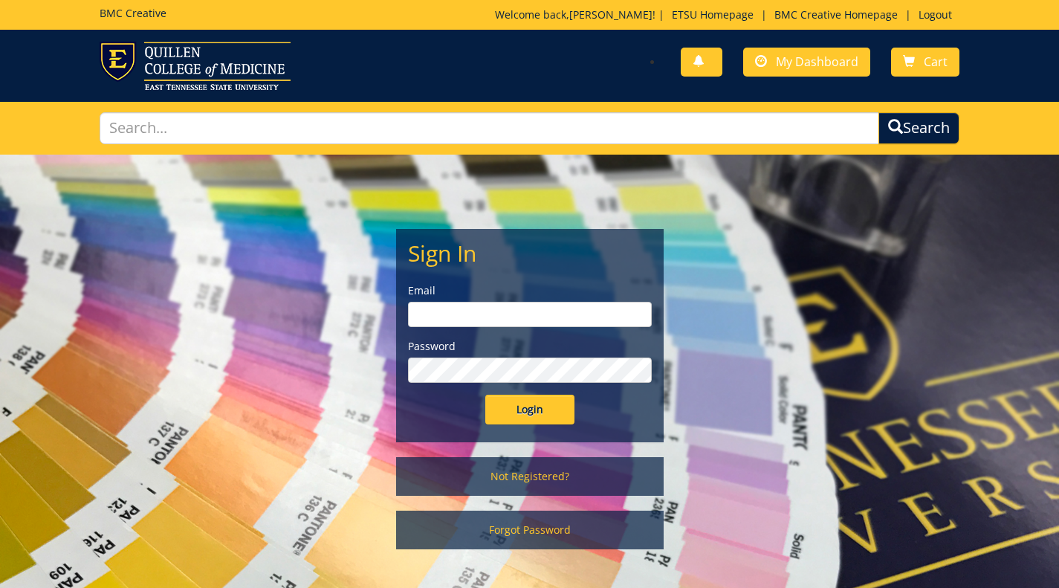
type input "jonescd7@etsu.edu"
click at [515, 416] on input "Login" at bounding box center [529, 409] width 89 height 30
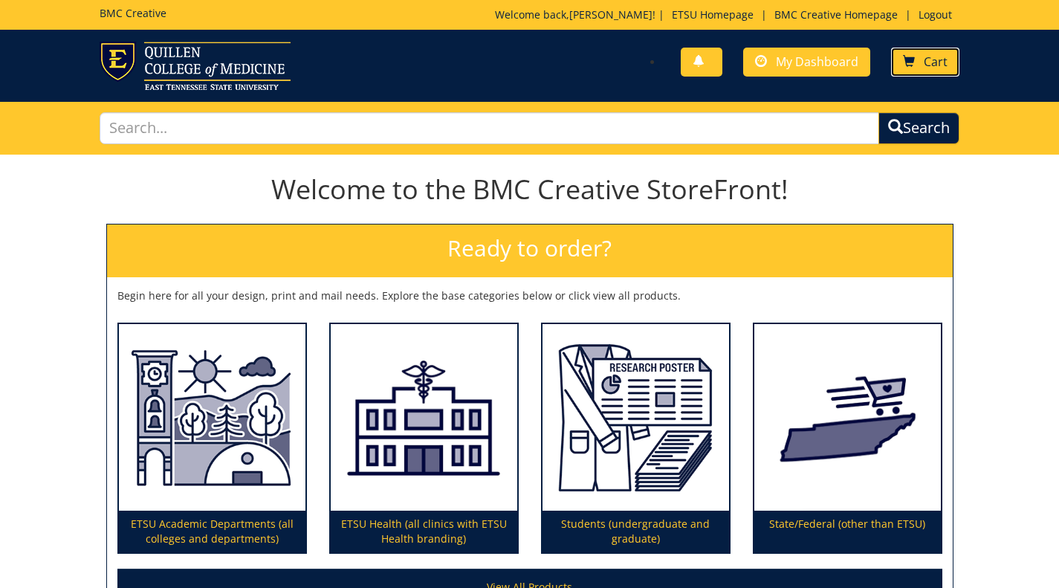
click at [907, 62] on span at bounding box center [909, 62] width 12 height 12
click at [945, 59] on span "Cart" at bounding box center [935, 61] width 24 height 16
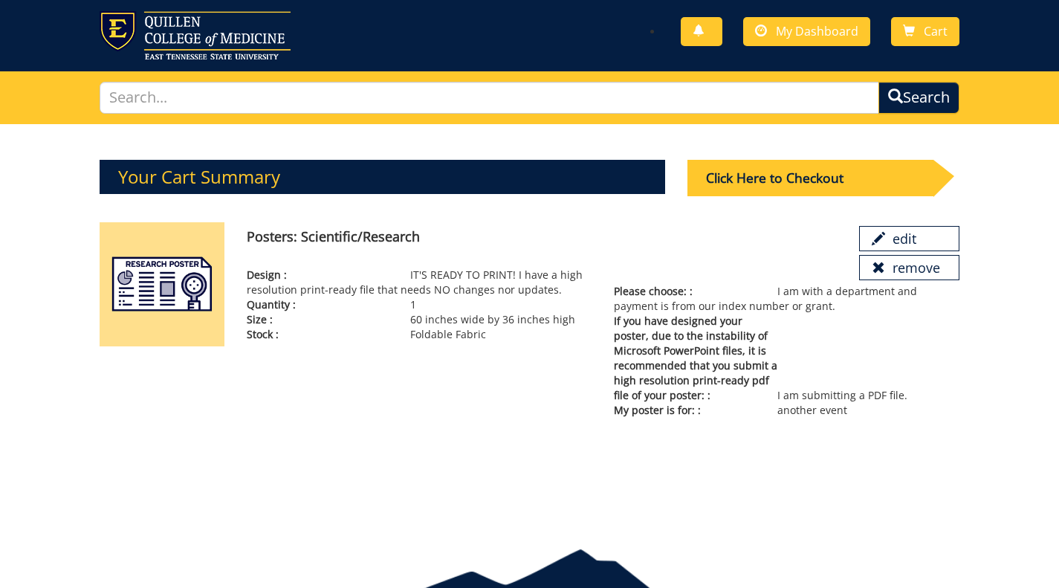
scroll to position [34, 0]
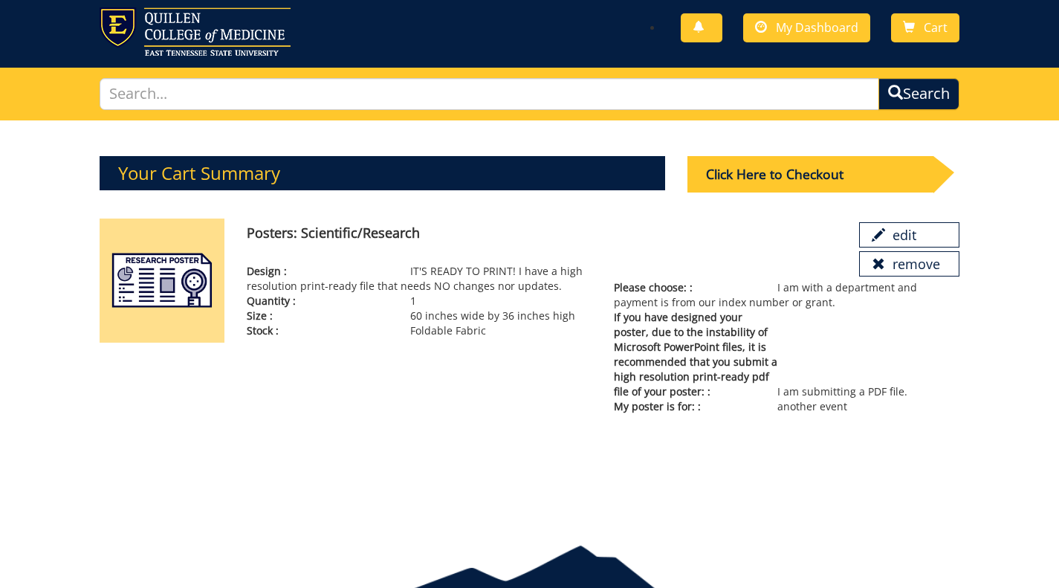
click at [793, 289] on p "Please choose: : I am with a department and payment is from our index number or…" at bounding box center [786, 295] width 345 height 30
click at [674, 313] on span "If you have designed your poster, due to the instability of Microsoft PowerPoin…" at bounding box center [695, 354] width 163 height 89
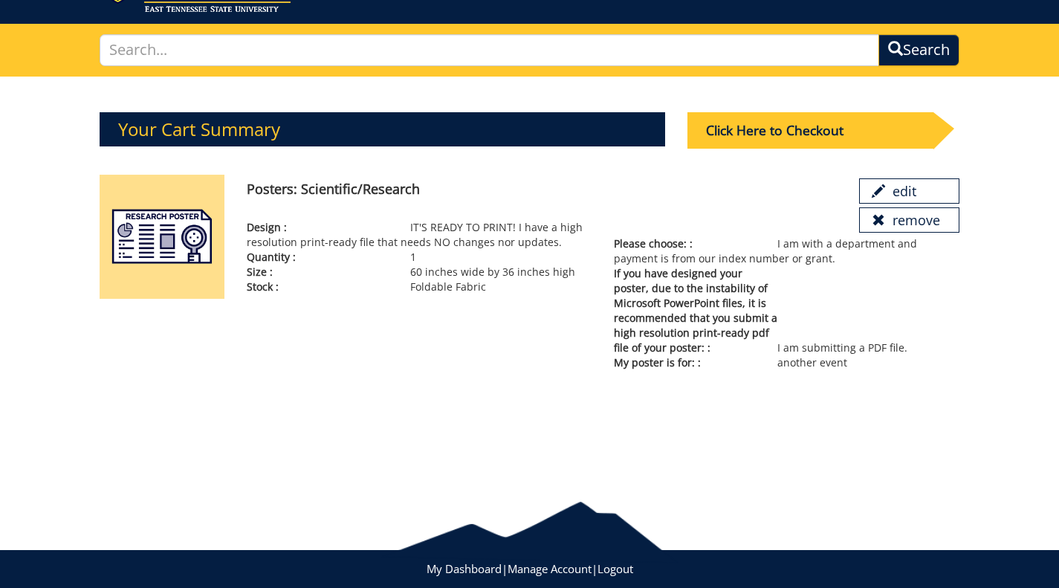
scroll to position [85, 0]
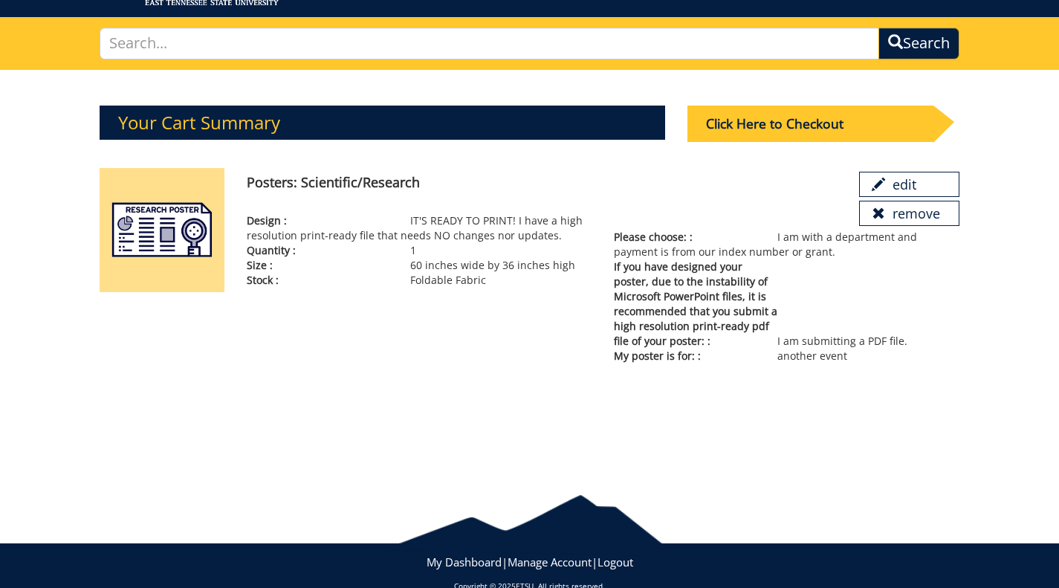
click at [718, 282] on span "If you have designed your poster, due to the instability of Microsoft PowerPoin…" at bounding box center [695, 303] width 163 height 89
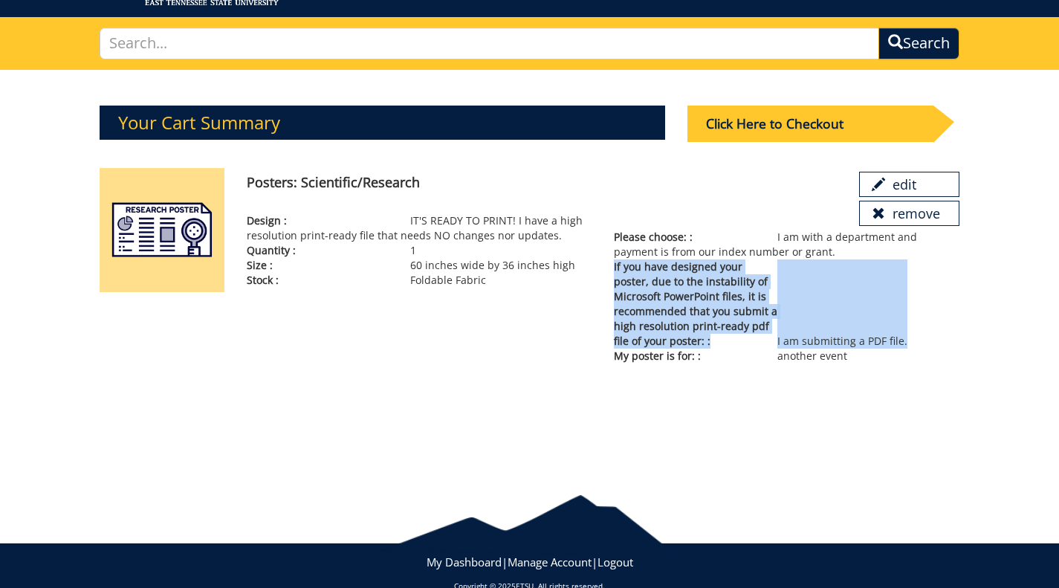
click at [718, 282] on span "If you have designed your poster, due to the instability of Microsoft PowerPoin…" at bounding box center [695, 303] width 163 height 89
click at [698, 293] on span "If you have designed your poster, due to the instability of Microsoft PowerPoin…" at bounding box center [695, 303] width 163 height 89
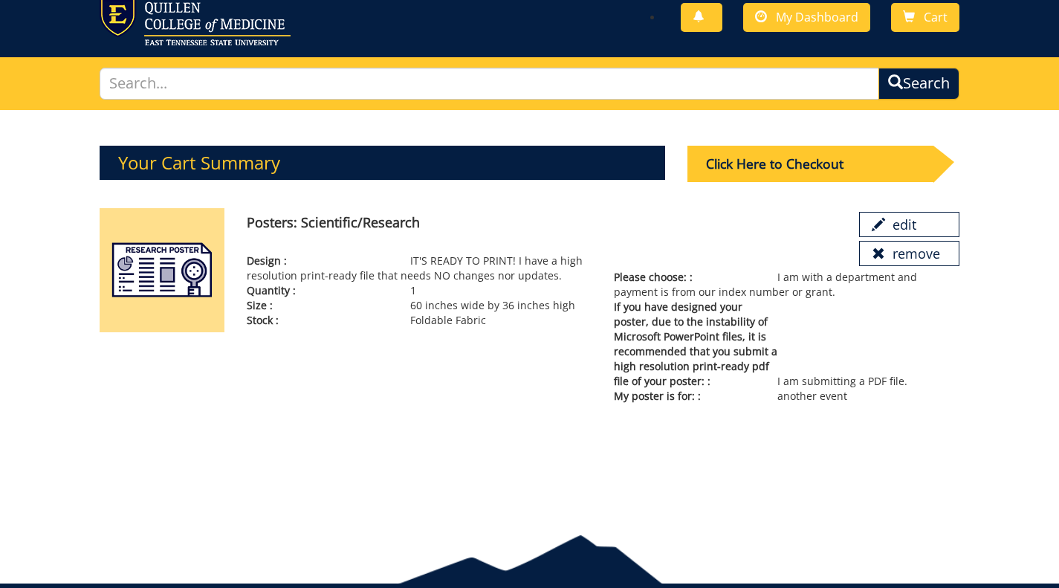
scroll to position [43, 0]
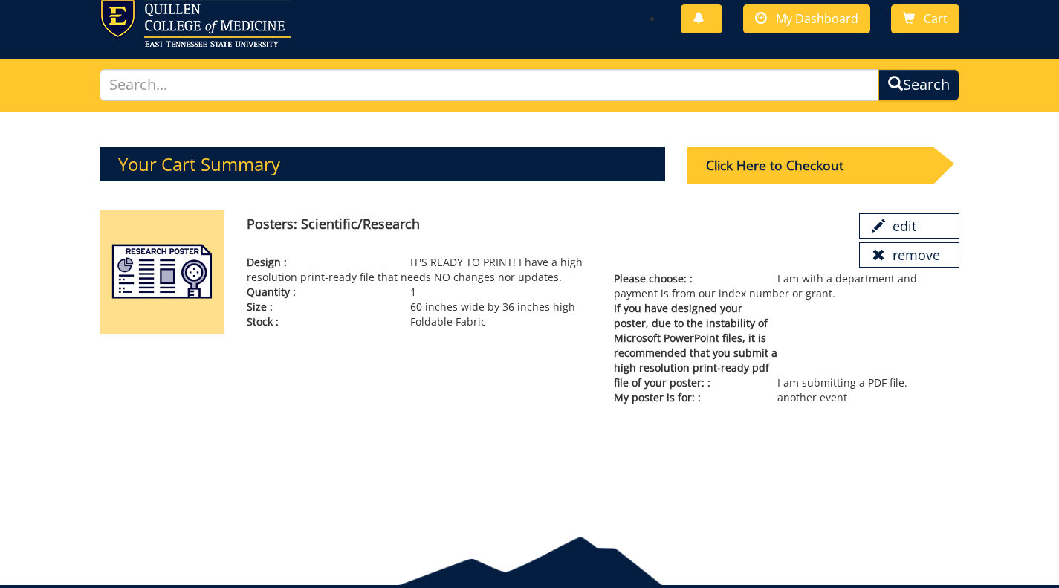
click at [160, 250] on img at bounding box center [162, 271] width 125 height 125
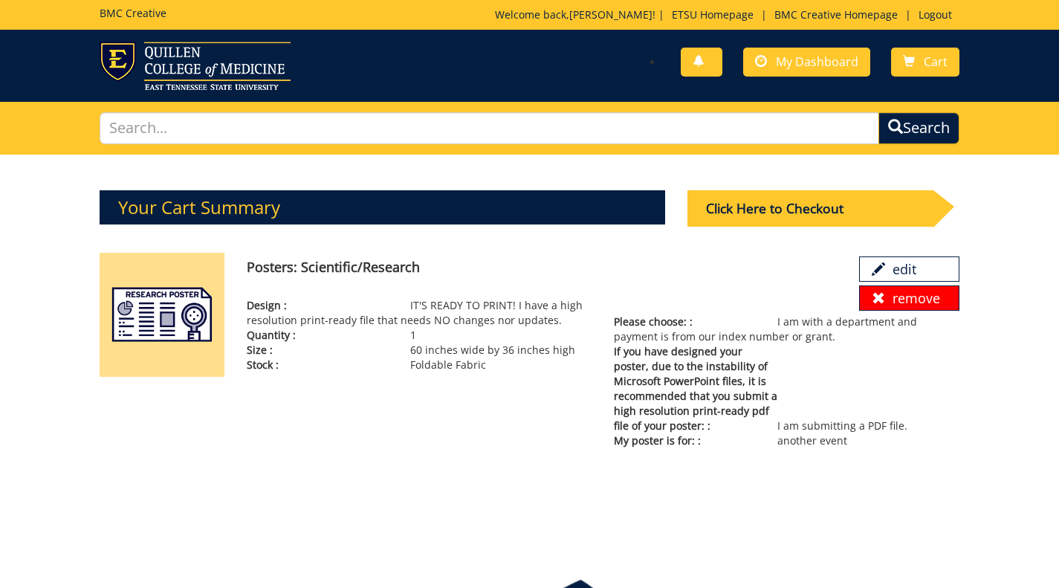
click at [906, 299] on link "remove" at bounding box center [909, 297] width 100 height 25
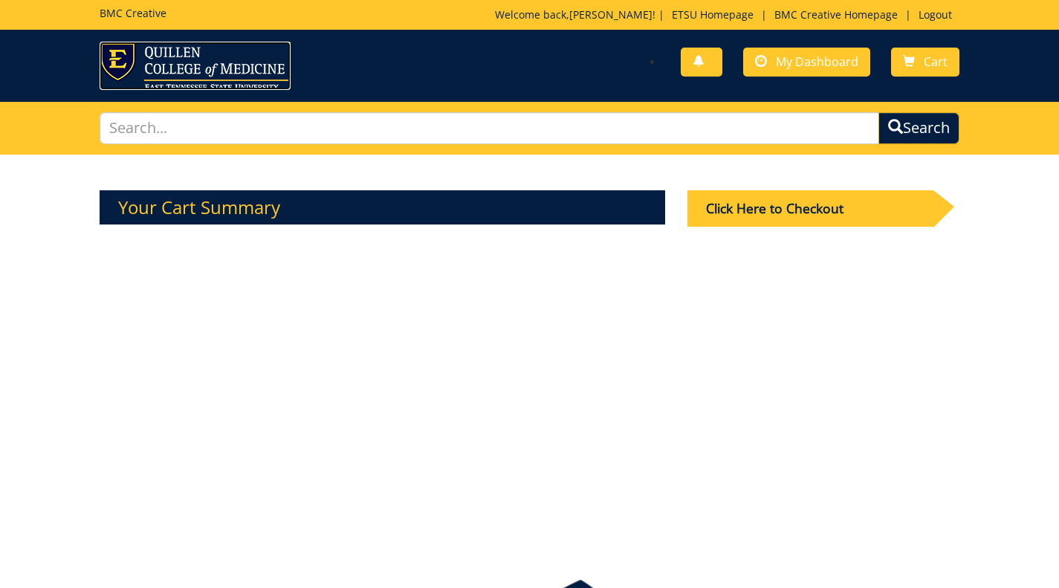
click at [180, 59] on img at bounding box center [195, 66] width 191 height 48
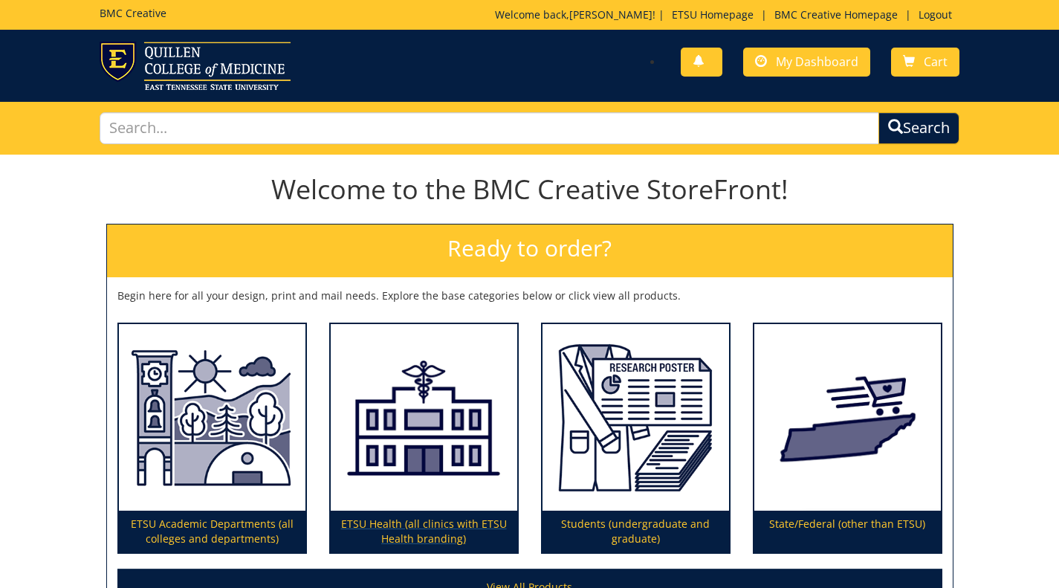
scroll to position [168, 0]
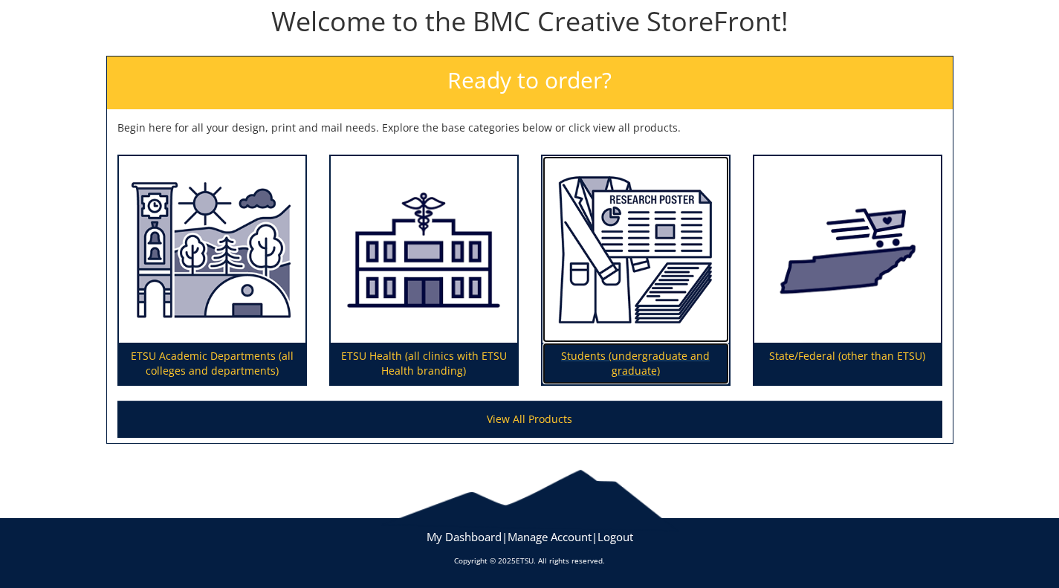
click at [614, 367] on p "Students (undergraduate and graduate)" at bounding box center [635, 363] width 186 height 42
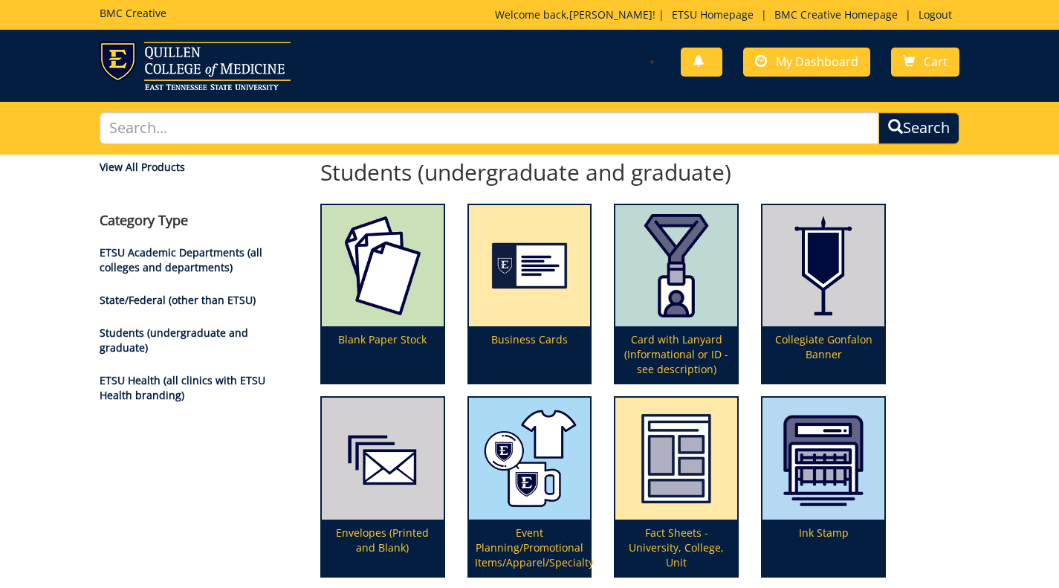
scroll to position [432, 0]
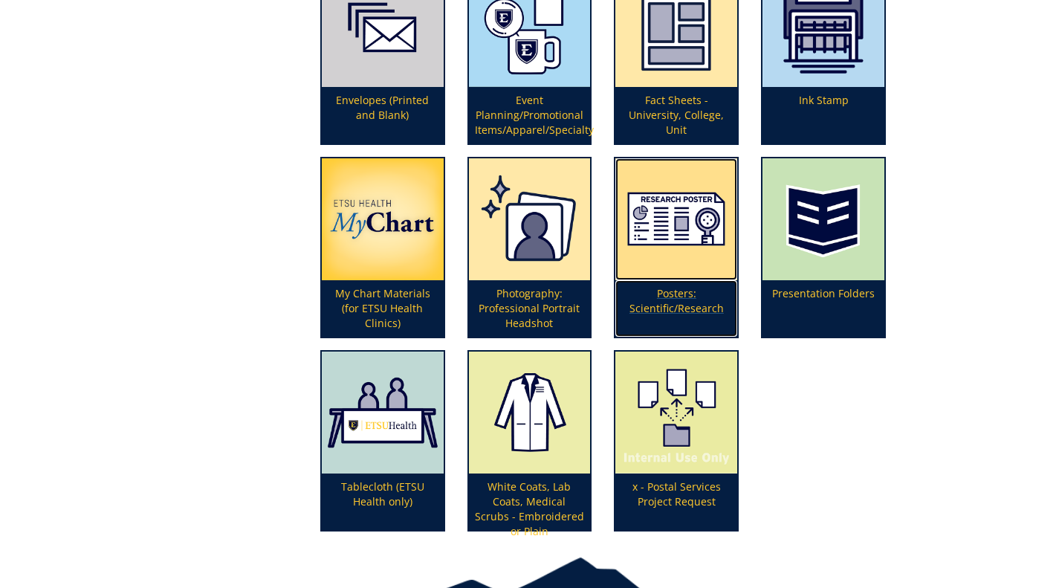
click at [662, 298] on p "Posters: Scientific/Research" at bounding box center [676, 308] width 122 height 56
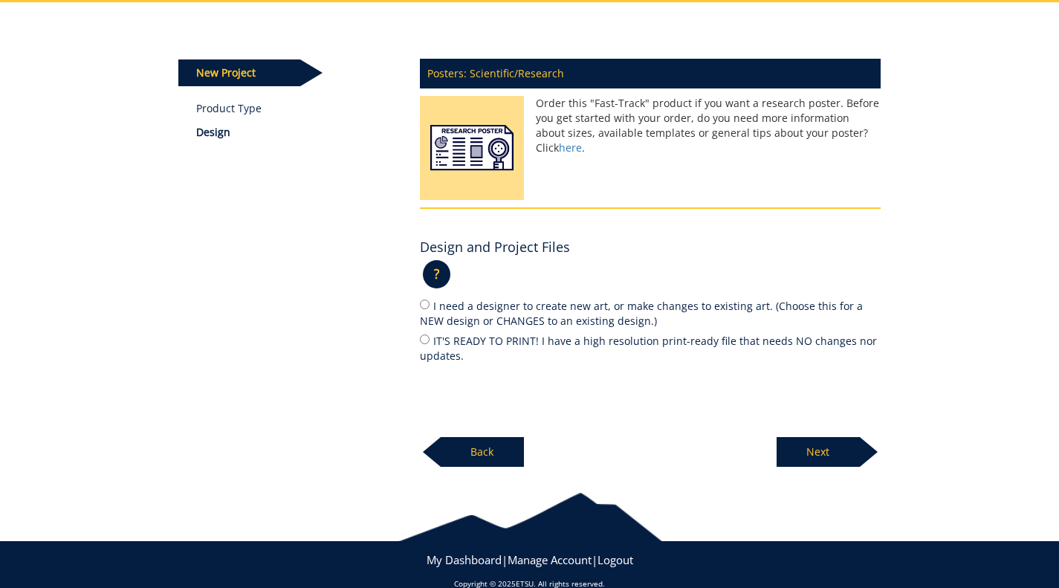
scroll to position [153, 0]
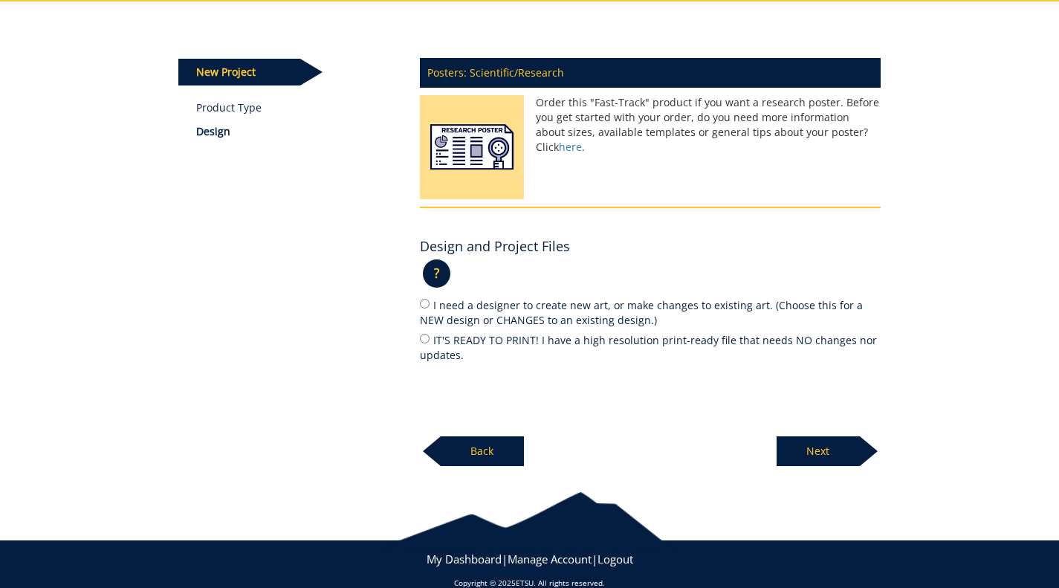
click at [469, 342] on label "IT'S READY TO PRINT! I have a high resolution print-ready file that needs NO ch…" at bounding box center [650, 346] width 461 height 31
click at [429, 342] on input "IT'S READY TO PRINT! I have a high resolution print-ready file that needs NO ch…" at bounding box center [425, 339] width 10 height 10
radio input "true"
click at [813, 457] on p "Next" at bounding box center [817, 451] width 83 height 30
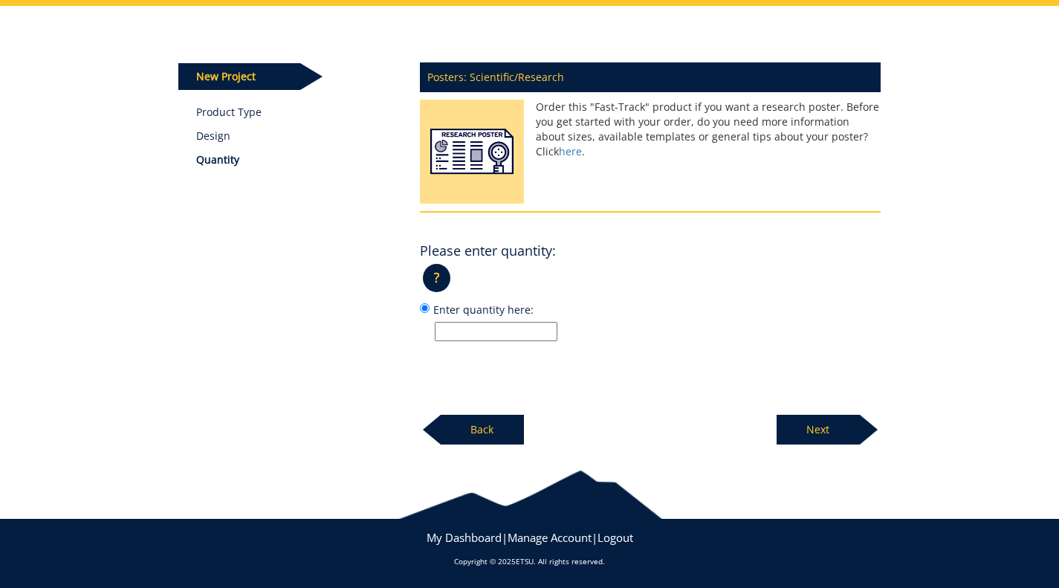
click at [518, 334] on input "Enter quantity here:" at bounding box center [496, 331] width 123 height 19
type input "1"
click at [812, 446] on body "BMC Creative Welcome back, Clifford ! | ETSU Homepage | BMC Creative Homepage |…" at bounding box center [529, 219] width 1059 height 737
click at [821, 432] on p "Next" at bounding box center [817, 429] width 83 height 30
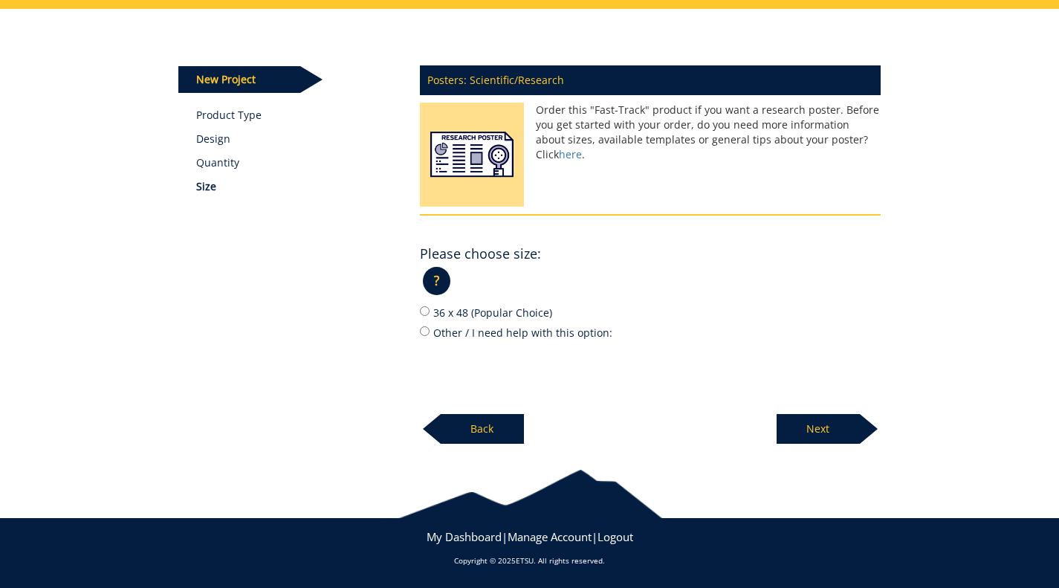
scroll to position [144, 0]
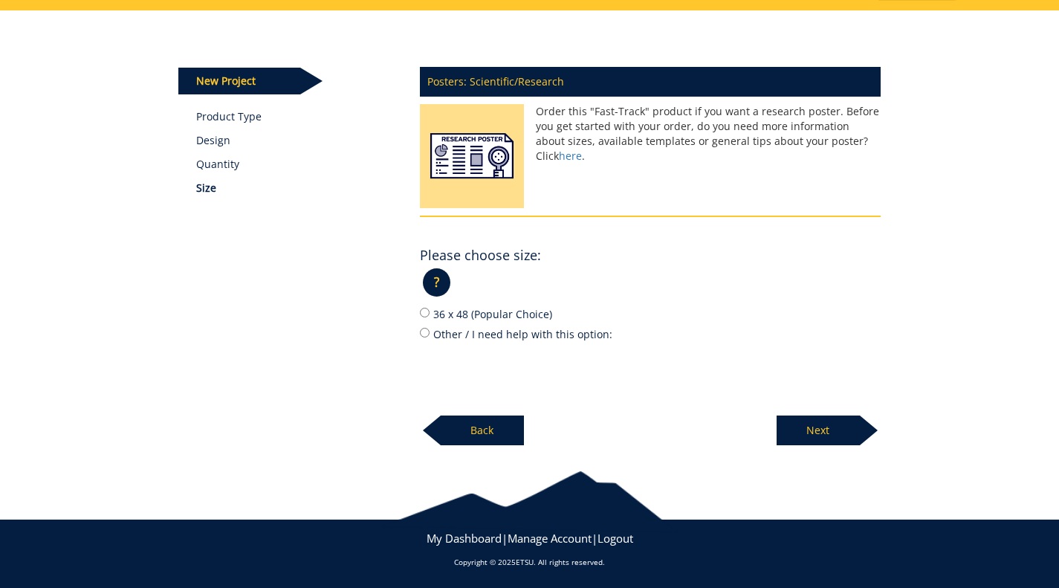
click at [501, 336] on label "Other / I need help with this option:" at bounding box center [650, 333] width 461 height 16
click at [429, 336] on input "Other / I need help with this option:" at bounding box center [425, 333] width 10 height 10
radio input "true"
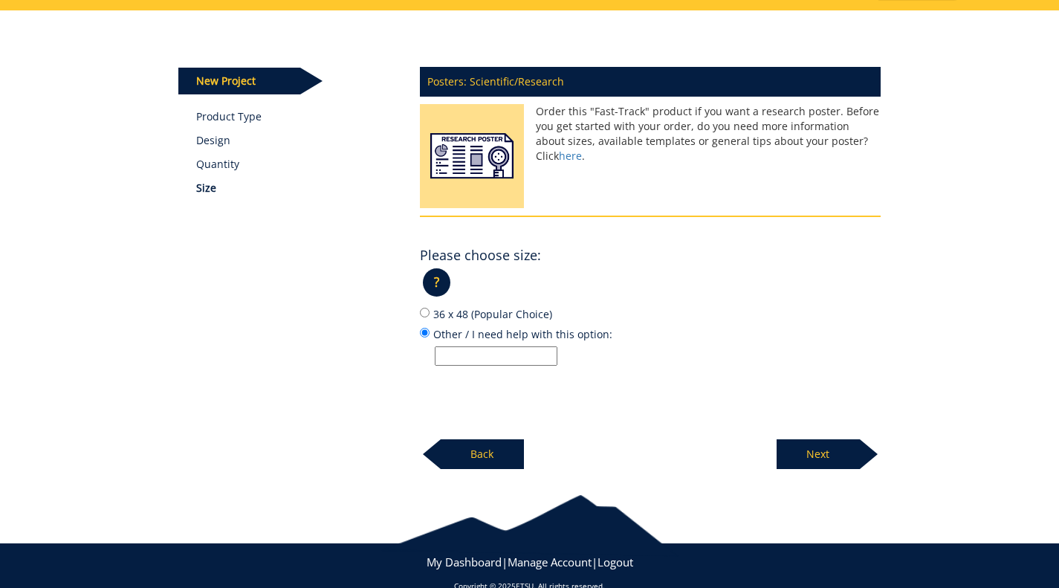
click at [469, 365] on div "Posters: Scientific/Research Order this "Fast-Track" product if you want a rese…" at bounding box center [650, 264] width 483 height 412
click at [483, 357] on input "Other / I need help with this option:" at bounding box center [496, 355] width 123 height 19
paste input "60 inches wide by 36 inches high"
type input "60 inches wide by 36 inches high"
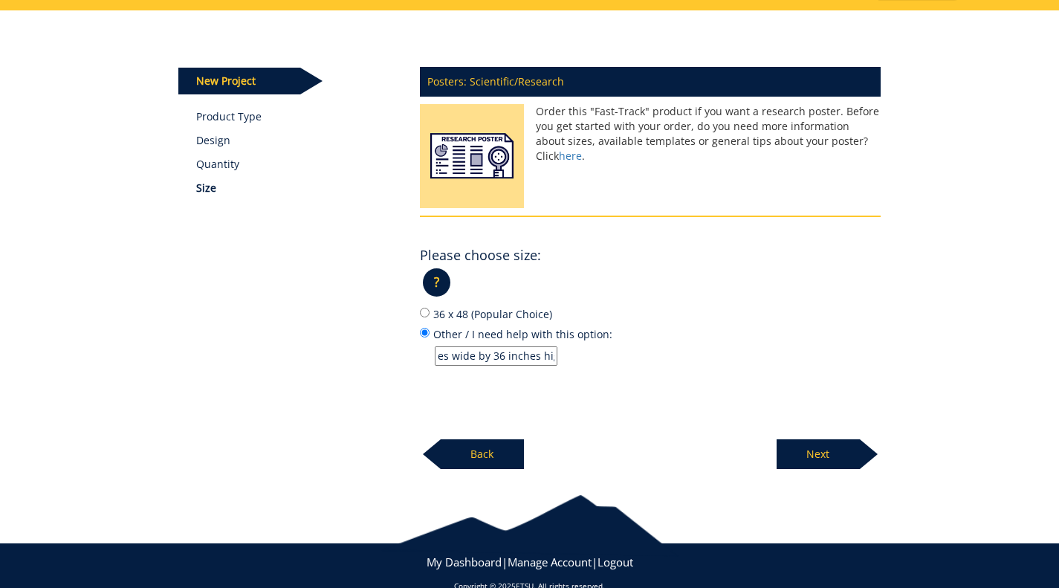
click at [836, 450] on p "Next" at bounding box center [817, 454] width 83 height 30
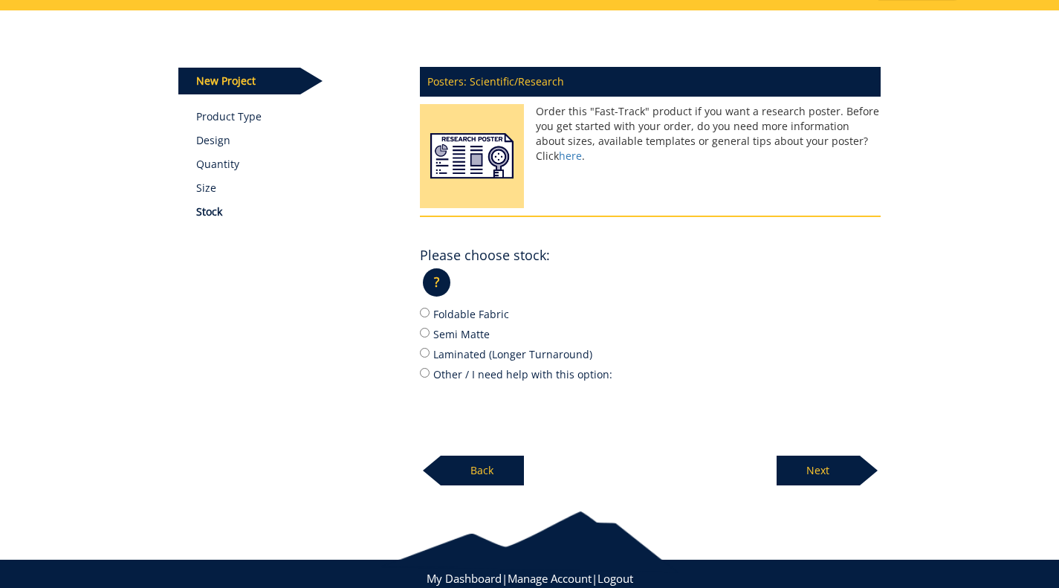
click at [468, 312] on label "Foldable Fabric" at bounding box center [650, 313] width 461 height 16
click at [429, 312] on input "Foldable Fabric" at bounding box center [425, 313] width 10 height 10
radio input "true"
click at [828, 480] on p "Next" at bounding box center [817, 470] width 83 height 30
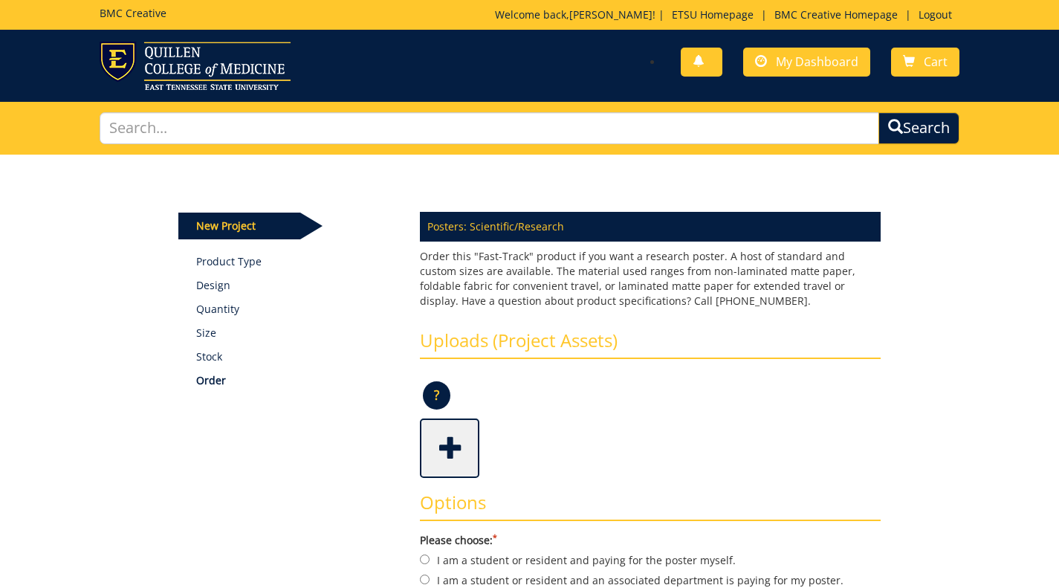
click at [441, 458] on span at bounding box center [450, 446] width 59 height 52
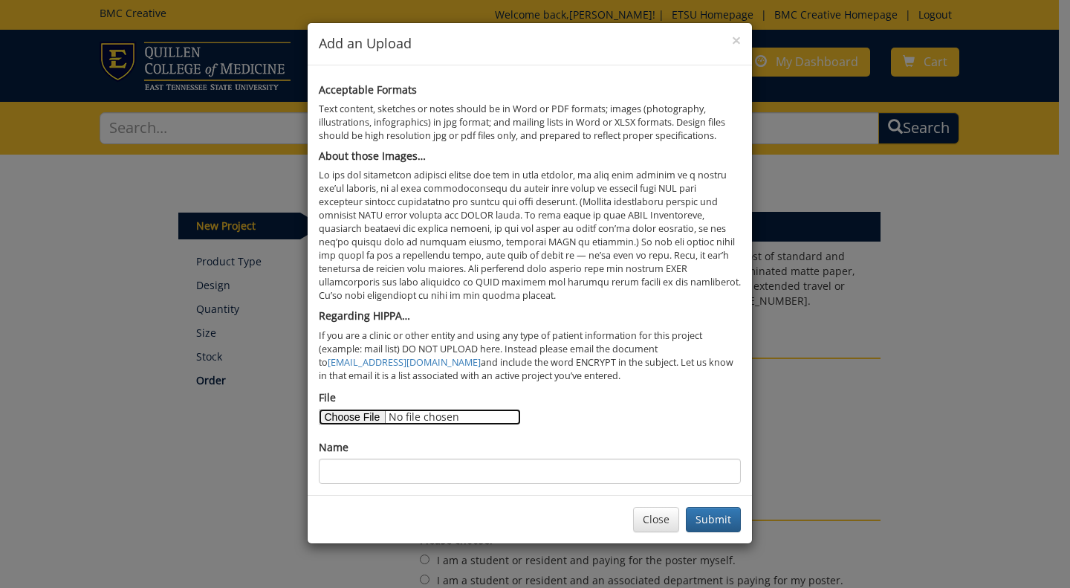
click at [357, 419] on input "File" at bounding box center [420, 417] width 202 height 16
type input "C:\fakepath\[PERSON_NAME]'s [PERSON_NAME] symposium poster FINAL FOR PRINT [DAT…"
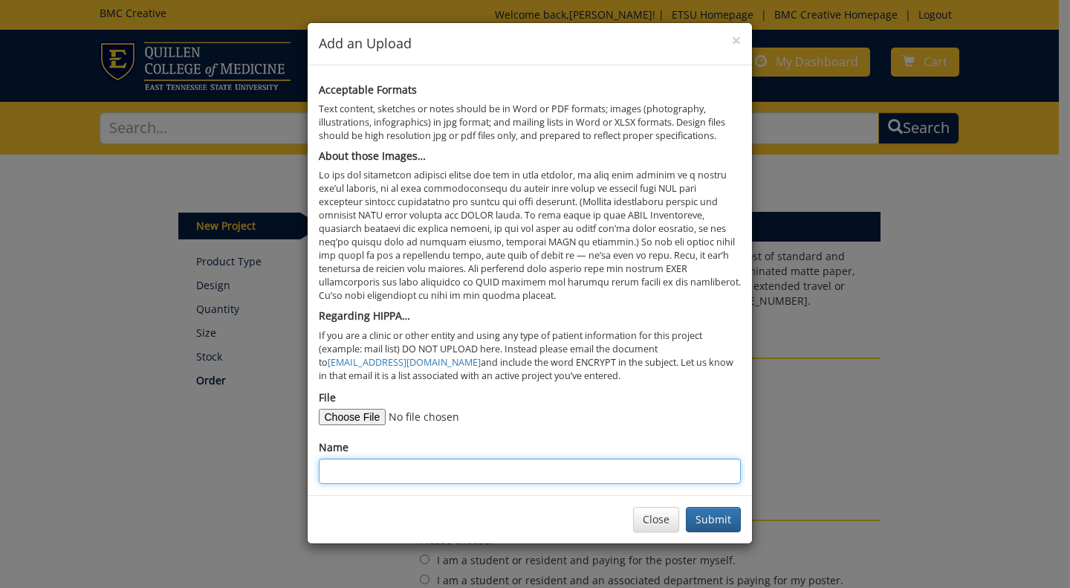
click at [398, 469] on input "Name" at bounding box center [530, 470] width 422 height 25
type input "SSARI Poster [PERSON_NAME]"
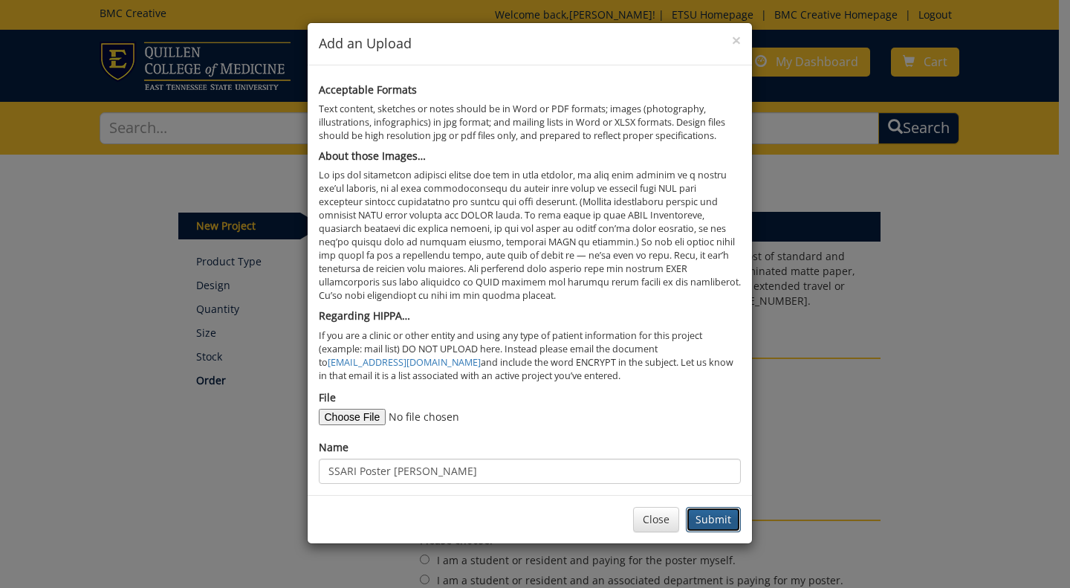
click at [702, 520] on button "Submit" at bounding box center [713, 519] width 55 height 25
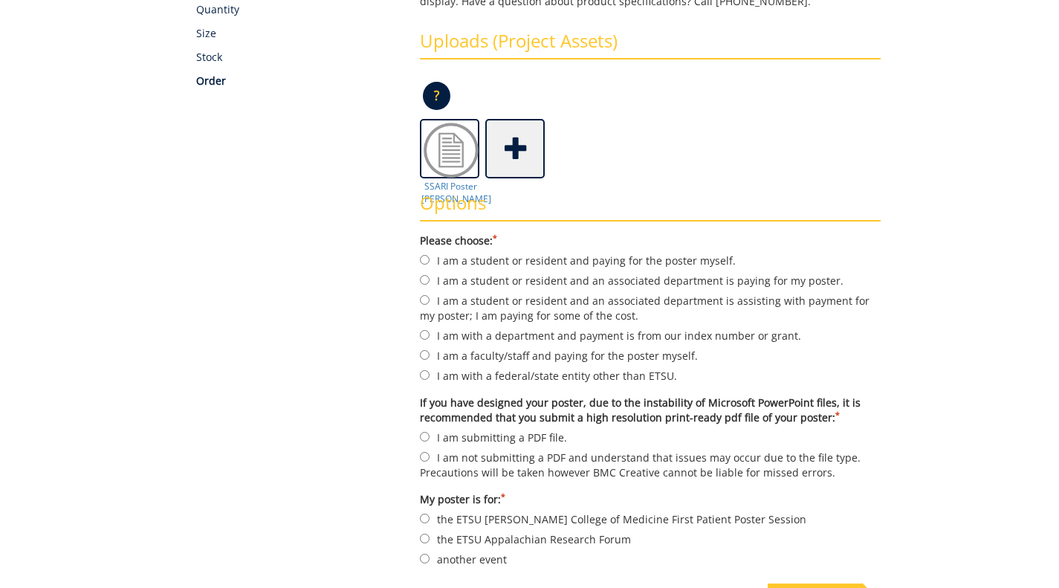
scroll to position [308, 0]
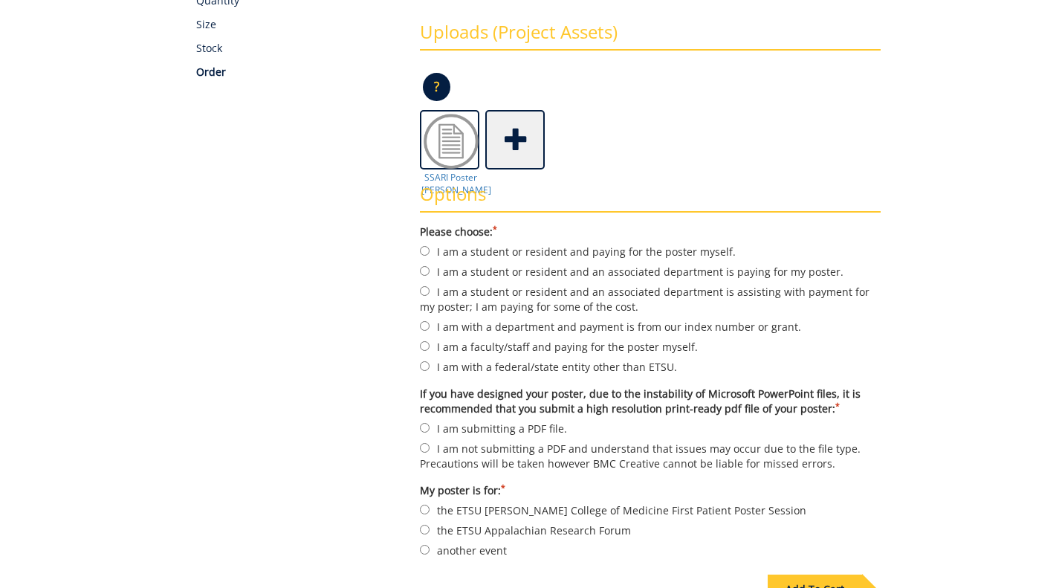
click at [510, 328] on label "I am with a department and payment is from our index number or grant." at bounding box center [650, 326] width 461 height 16
click at [429, 328] on input "I am with a department and payment is from our index number or grant." at bounding box center [425, 326] width 10 height 10
radio input "true"
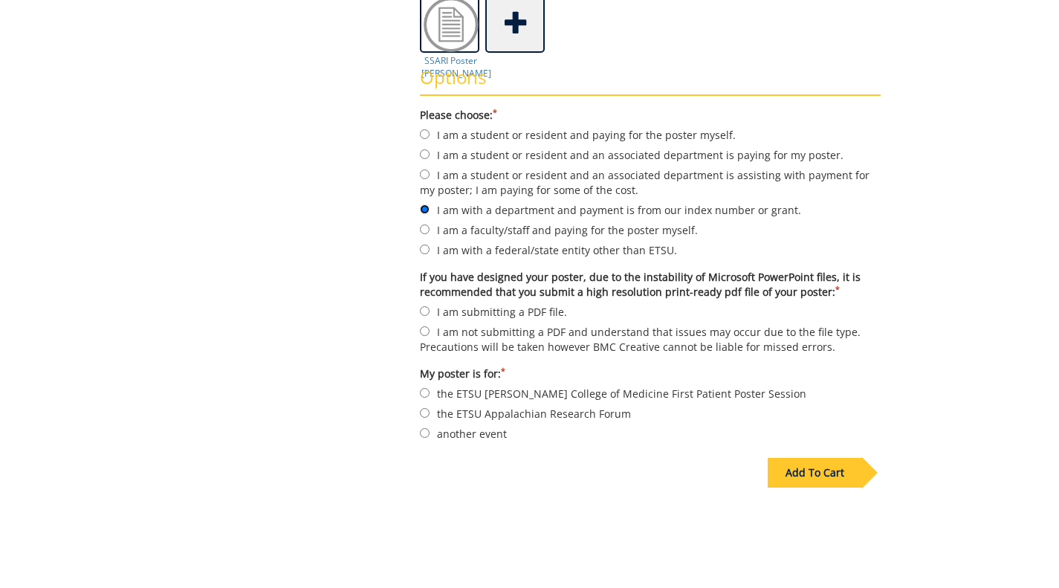
scroll to position [426, 0]
click at [490, 313] on label "I am submitting a PDF file." at bounding box center [650, 310] width 461 height 16
click at [429, 313] on input "I am submitting a PDF file." at bounding box center [425, 310] width 10 height 10
radio input "true"
click at [464, 433] on label "another event" at bounding box center [650, 432] width 461 height 16
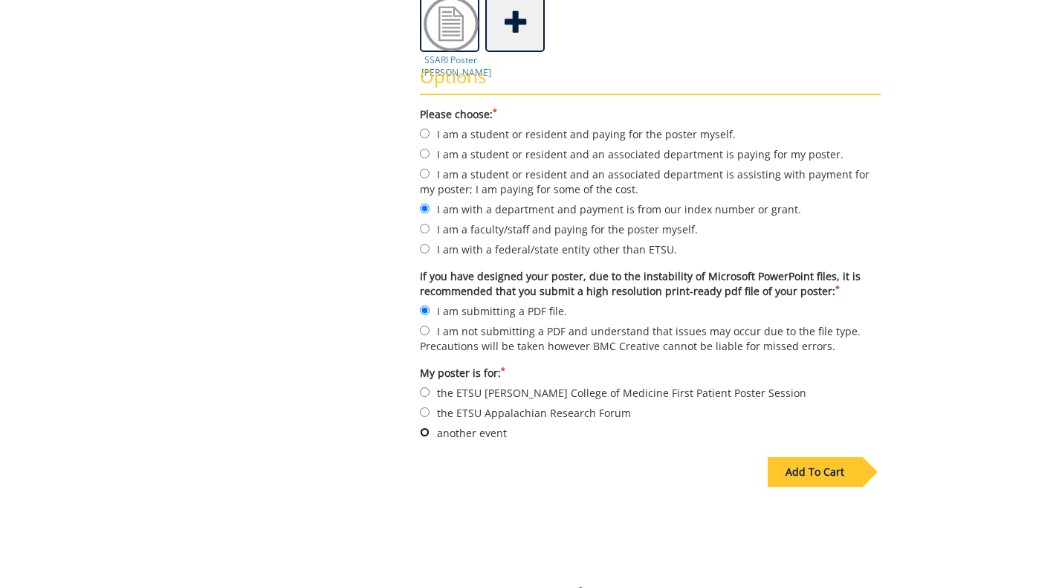
click at [429, 433] on input "another event" at bounding box center [425, 432] width 10 height 10
radio input "true"
click at [796, 475] on div "Add To Cart" at bounding box center [814, 472] width 94 height 30
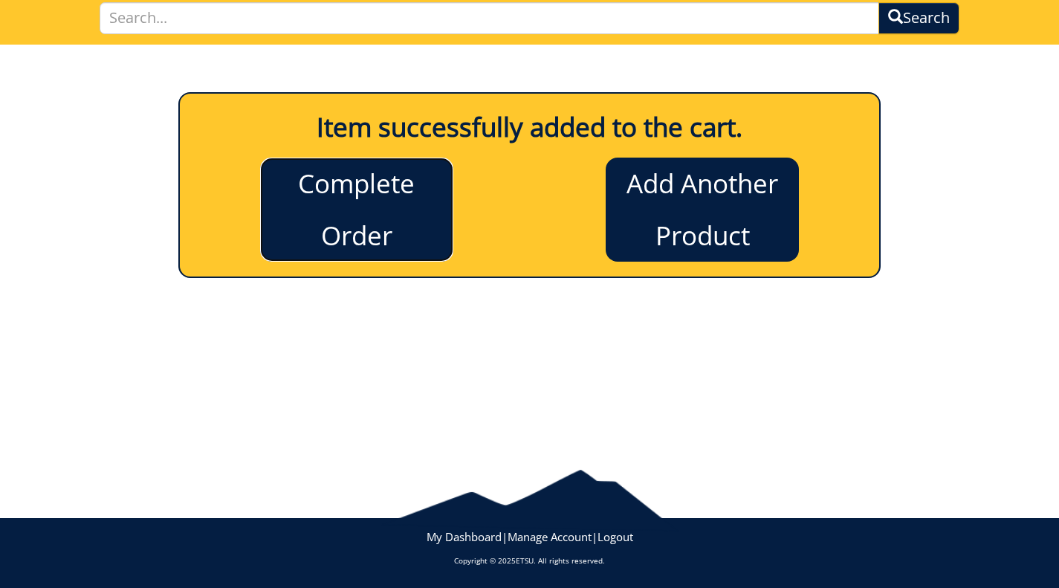
click at [439, 233] on link "Complete Order" at bounding box center [356, 209] width 193 height 104
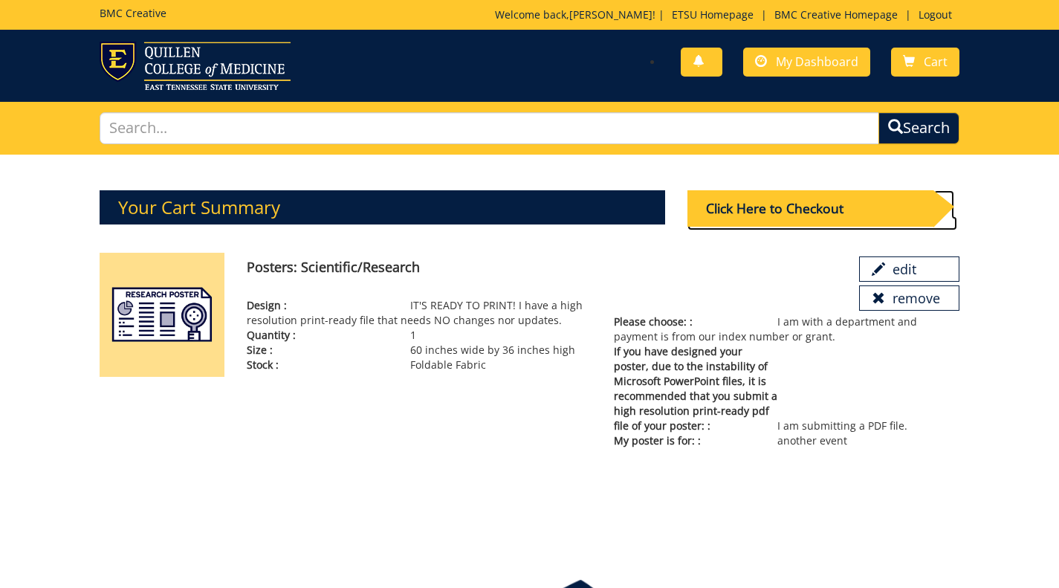
click at [833, 207] on div "Click Here to Checkout" at bounding box center [810, 208] width 246 height 36
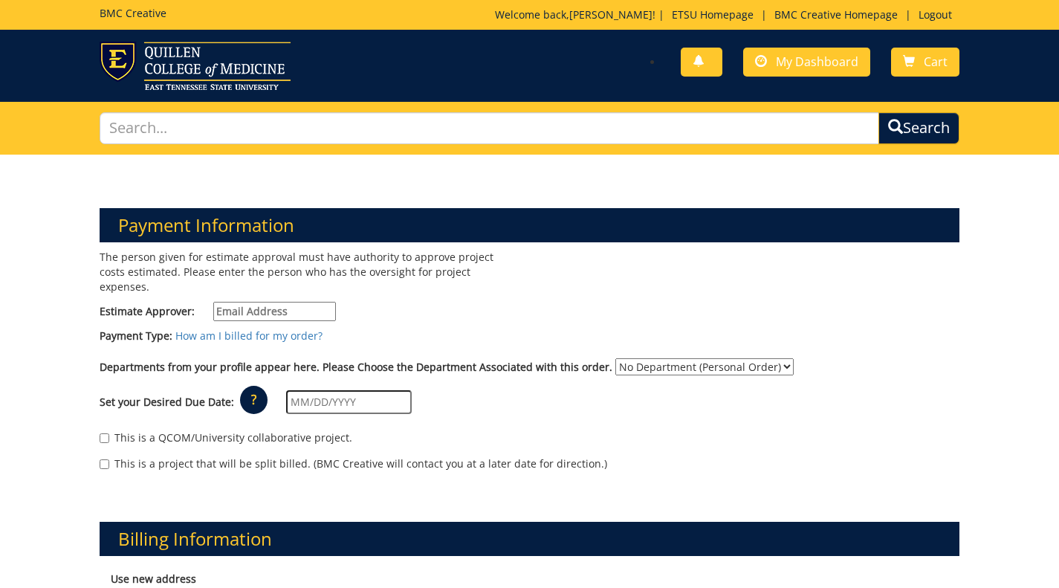
click at [641, 358] on select "No Department (Personal Order) Biomedical Sciences" at bounding box center [704, 366] width 178 height 17
select select "26"
click at [615, 358] on select "No Department (Personal Order) Biomedical Sciences" at bounding box center [704, 366] width 178 height 17
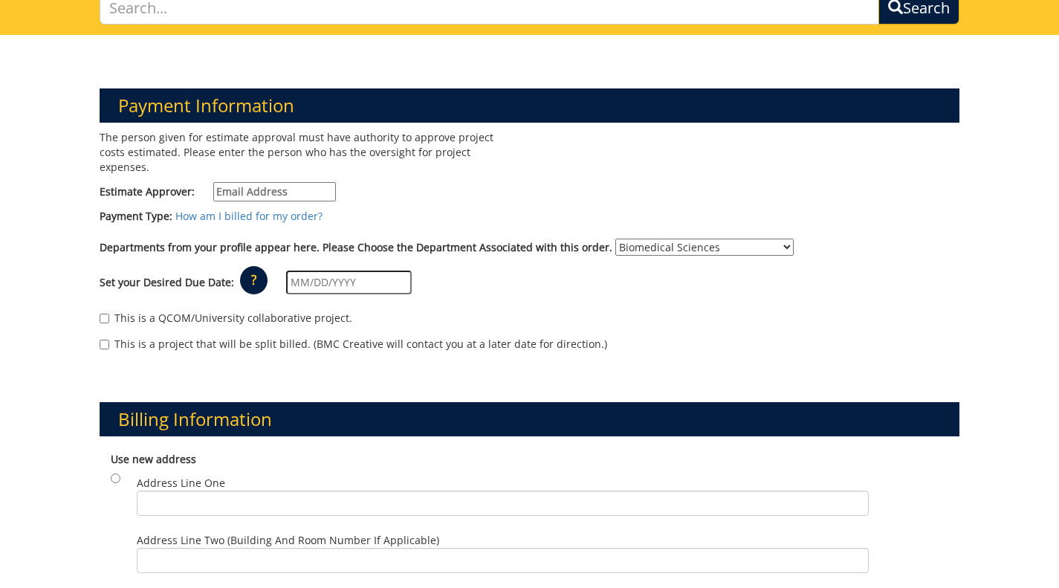
scroll to position [120, 0]
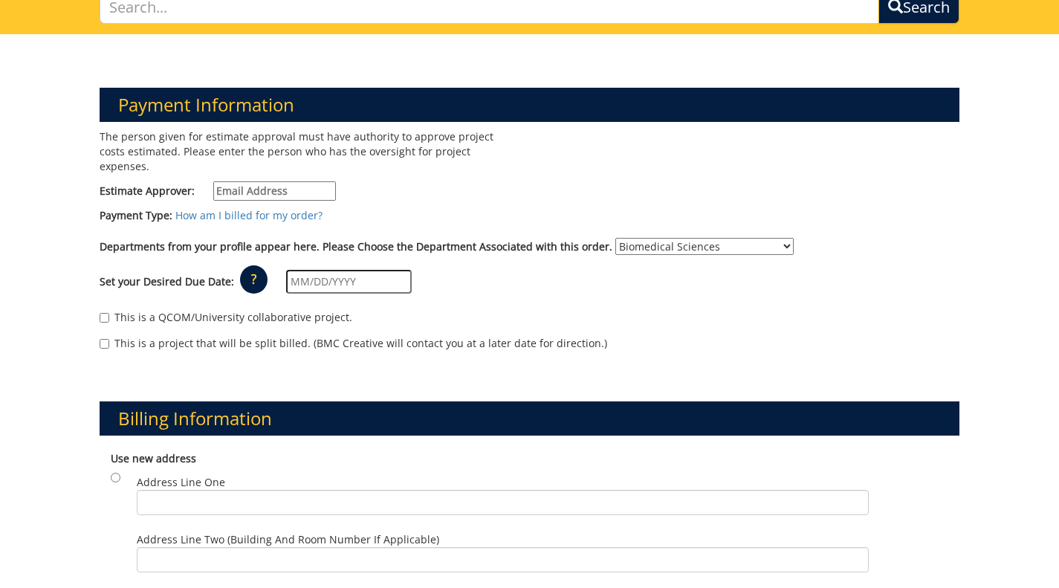
click at [368, 270] on input "text" at bounding box center [349, 282] width 126 height 24
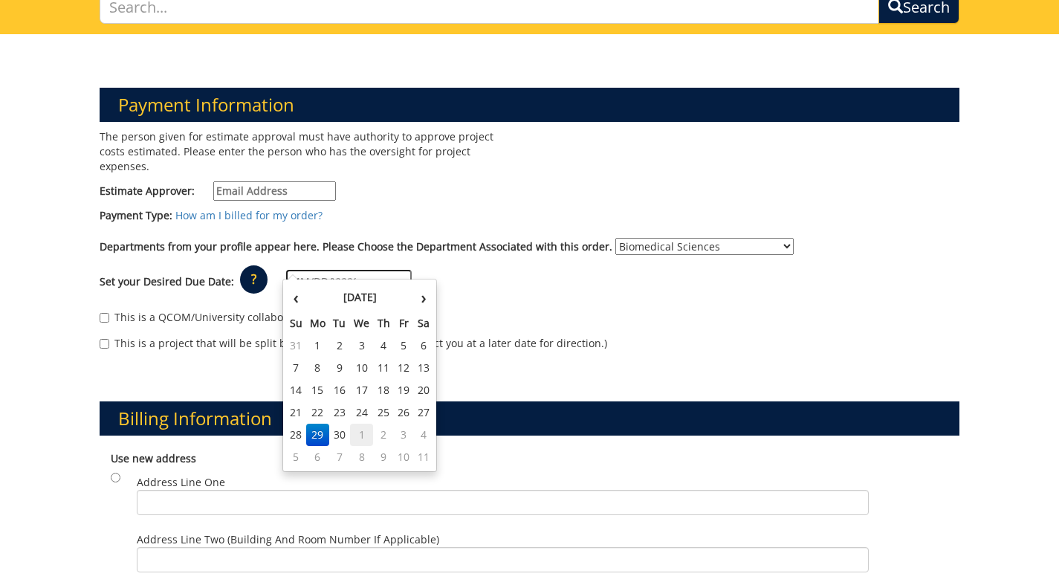
click at [360, 428] on td "1" at bounding box center [362, 434] width 24 height 22
type input "10/01/2025"
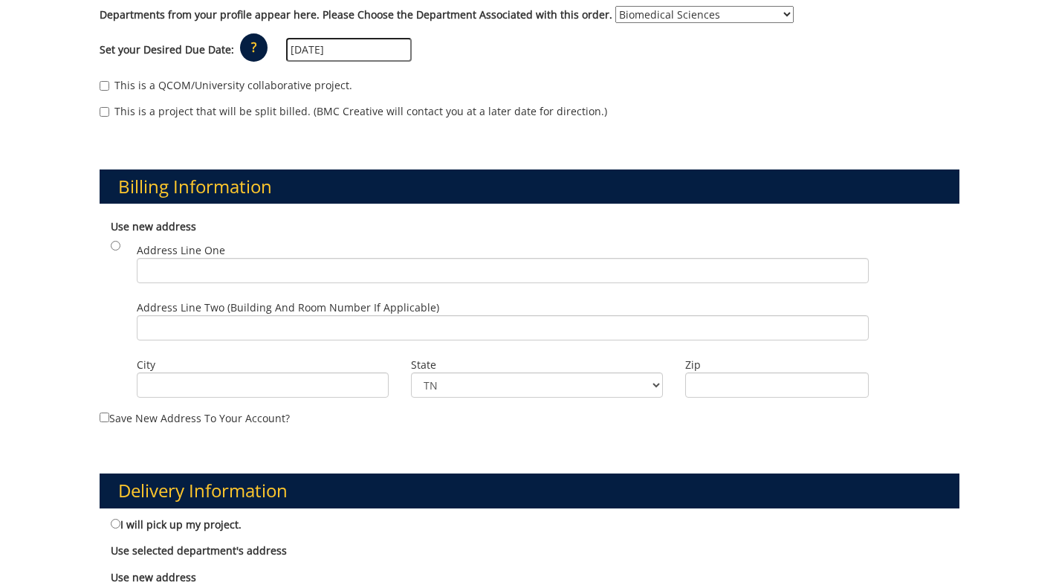
scroll to position [354, 0]
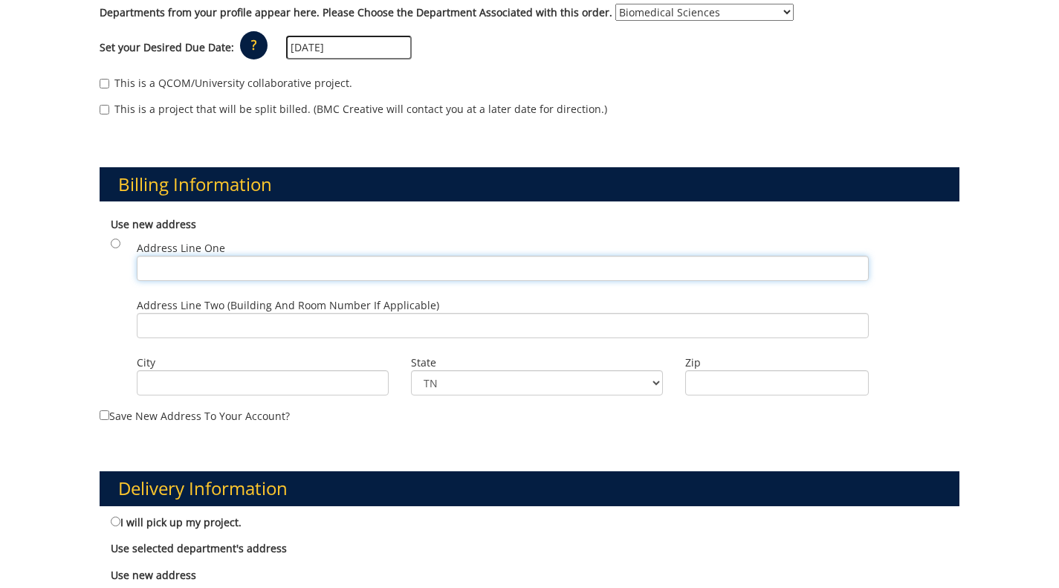
click at [141, 258] on input "Address Line One" at bounding box center [503, 268] width 732 height 25
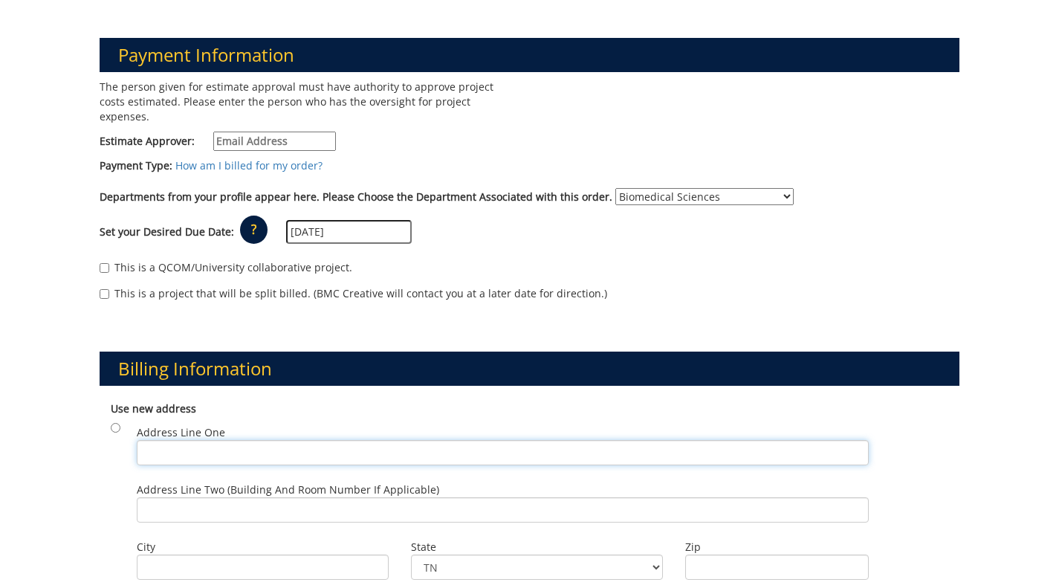
scroll to position [163, 0]
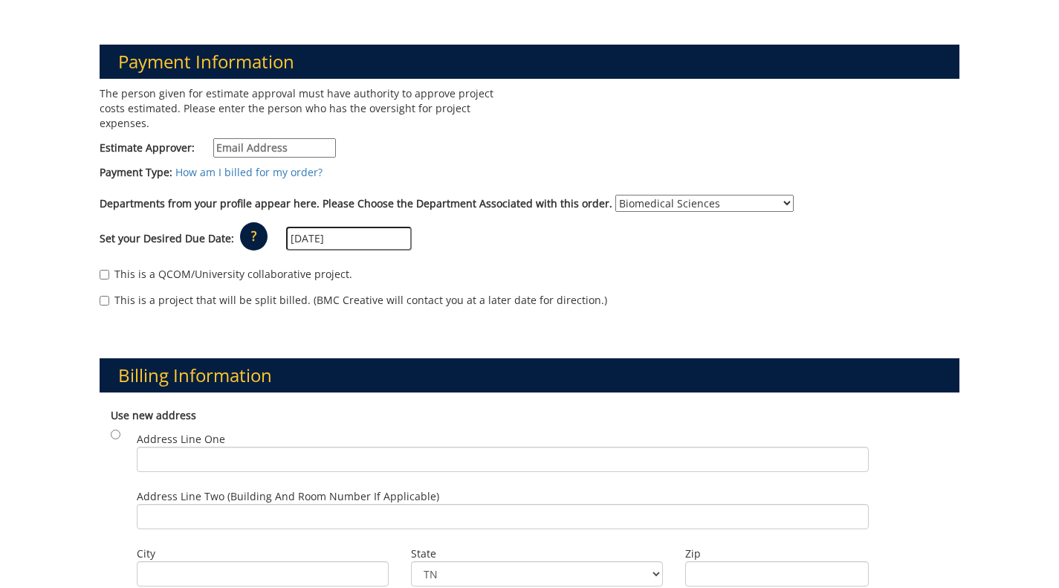
click at [306, 138] on input "Estimate Approver:" at bounding box center [274, 147] width 123 height 19
paste input "MAUPINCD@etsu.edu"
type input "MAUPINCD@etsu.edu"
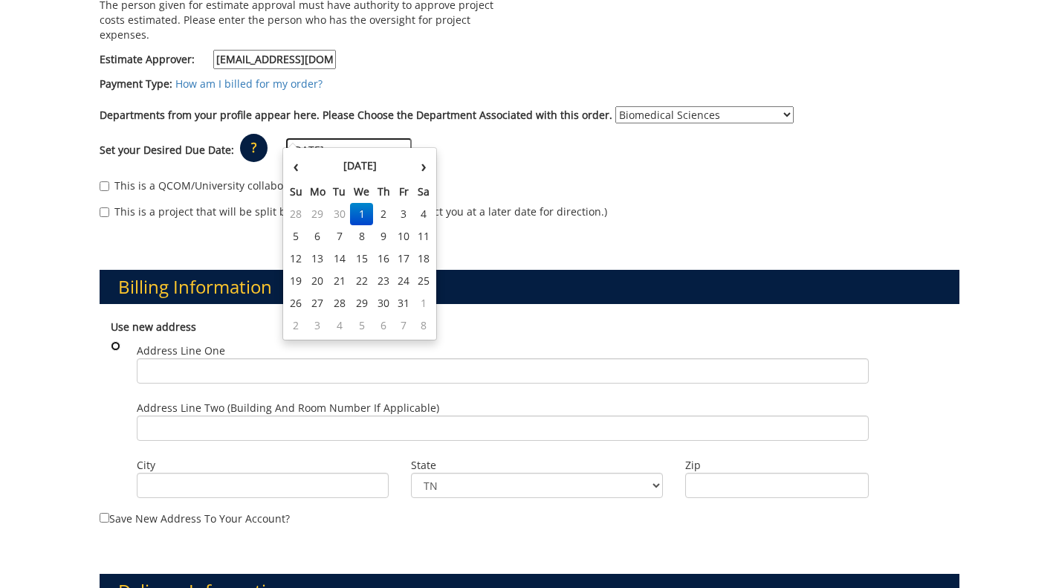
scroll to position [253, 0]
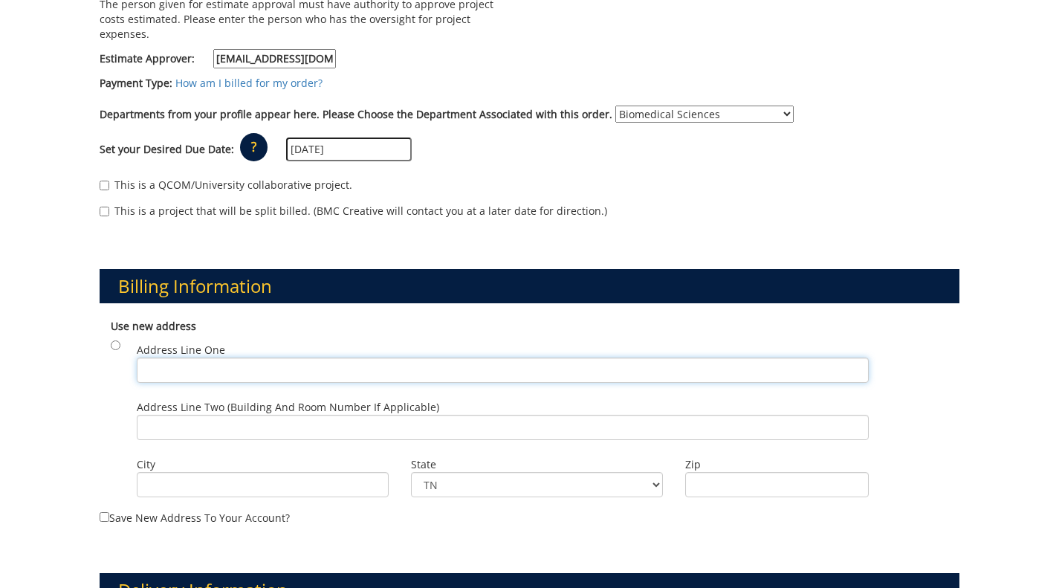
click at [232, 362] on input "Address Line One" at bounding box center [503, 369] width 732 height 25
paste input "PO Box 70577, Johnson City, TN, 37614"
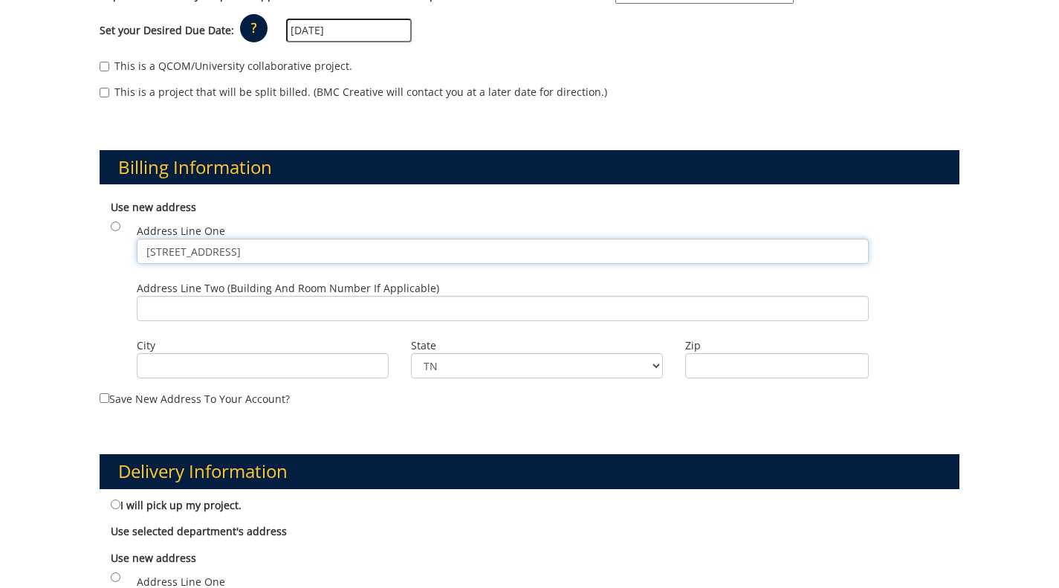
scroll to position [372, 0]
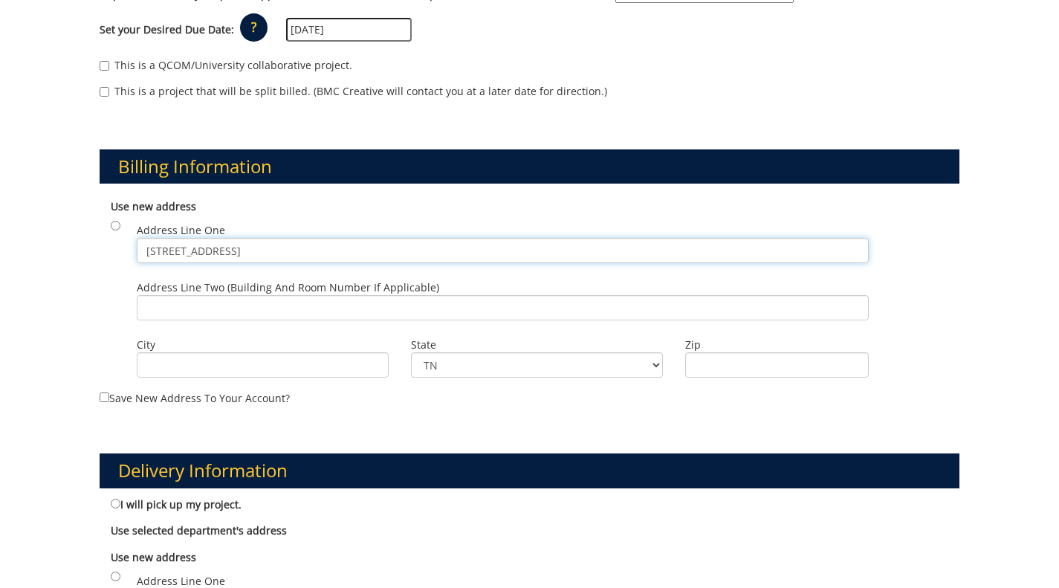
click at [237, 238] on input "PO Box 70577, Johnson City, TN, 37614" at bounding box center [503, 250] width 732 height 25
click at [267, 238] on input "PO Box 70577, Johnson City, TN, 37614" at bounding box center [503, 250] width 732 height 25
type input "PO Box 70577, , TN, 37614"
click at [222, 352] on input "City" at bounding box center [263, 364] width 252 height 25
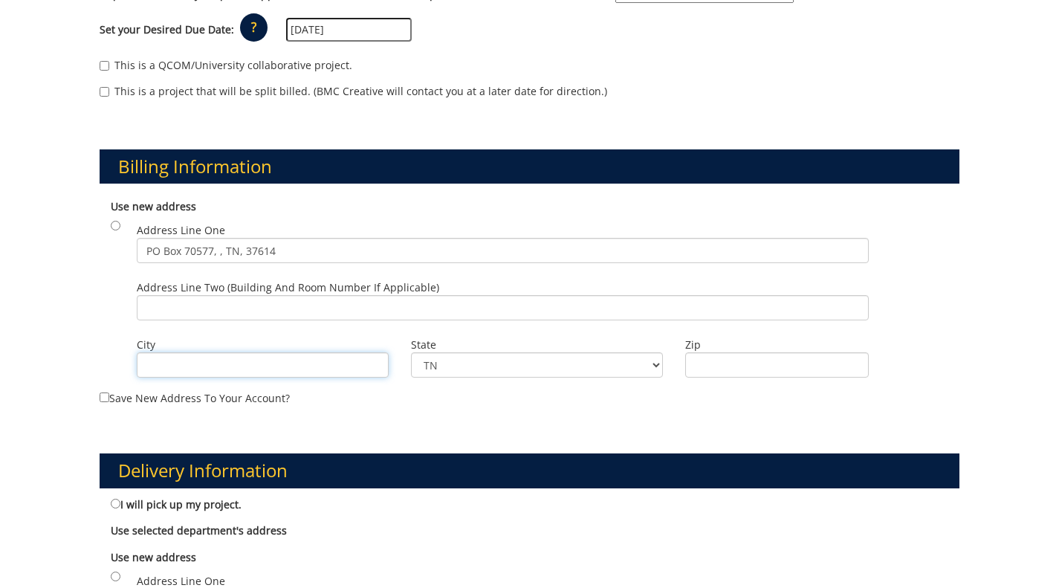
paste input "Johnson City"
type input "Johnson City"
click at [248, 238] on input "PO Box 70577, , TN, 37614" at bounding box center [503, 250] width 732 height 25
type input "PO Box 70577, , TN,"
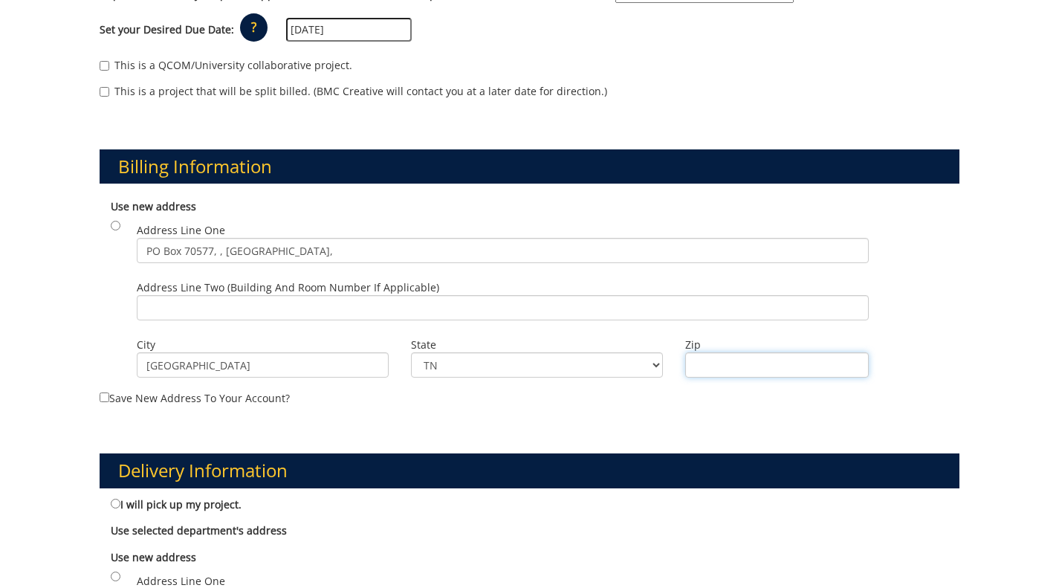
click at [708, 352] on input "Zip" at bounding box center [776, 364] width 183 height 25
paste input "37614"
type input "37614"
click at [325, 238] on input "PO Box 70577, , TN," at bounding box center [503, 250] width 732 height 25
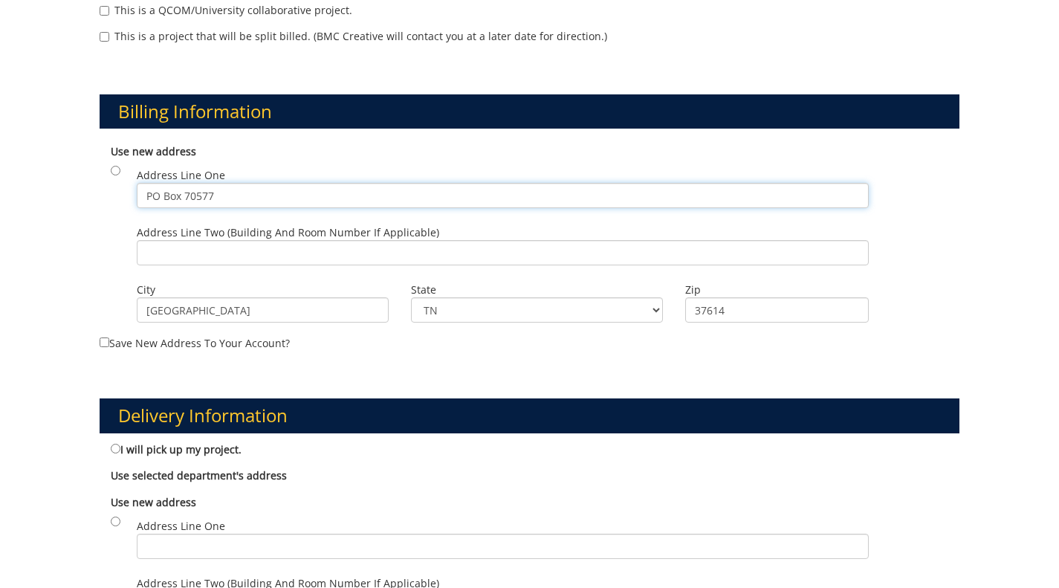
scroll to position [443, 0]
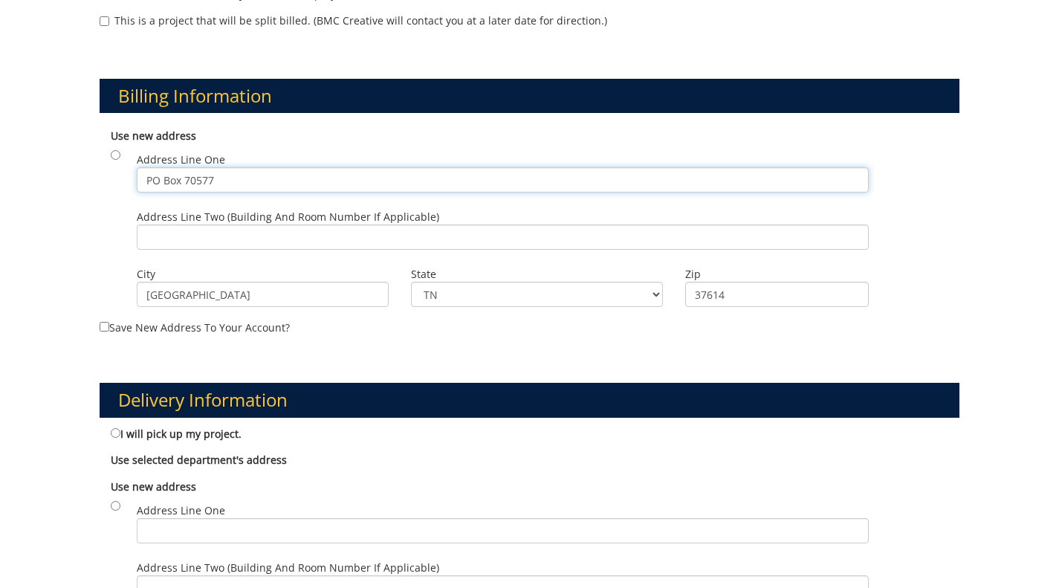
type input "PO Box 70577"
click at [115, 150] on input "radio" at bounding box center [116, 155] width 10 height 10
radio input "true"
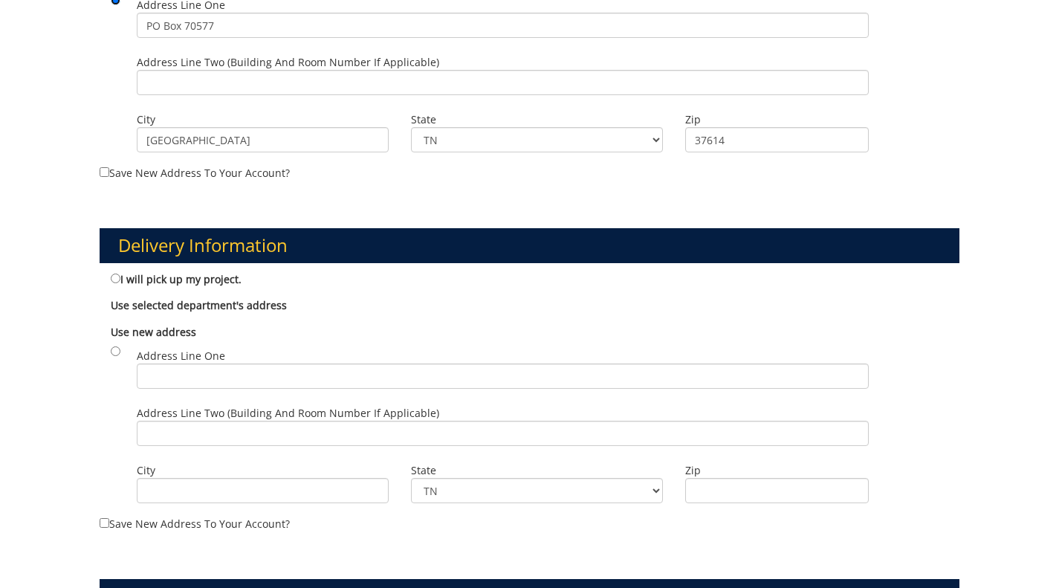
scroll to position [671, 0]
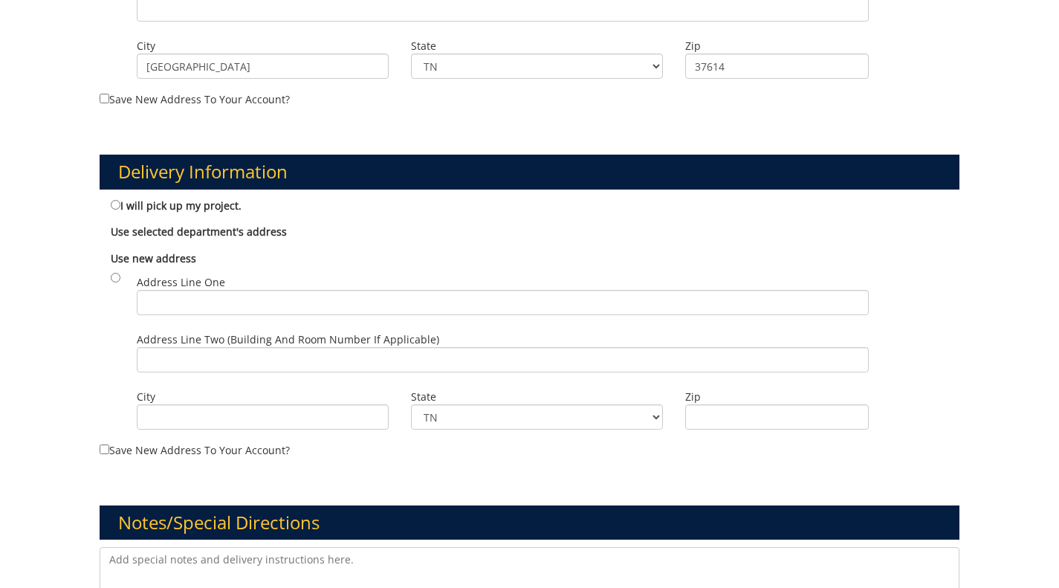
click at [121, 197] on label "I will pick up my project." at bounding box center [176, 205] width 131 height 16
click at [120, 200] on input "I will pick up my project." at bounding box center [116, 205] width 10 height 10
radio input "true"
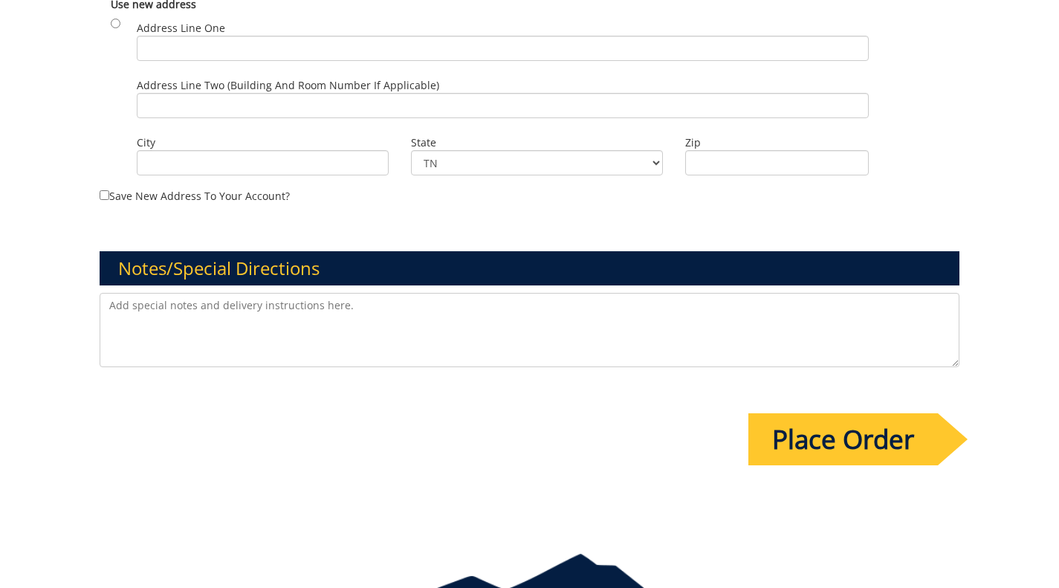
scroll to position [926, 0]
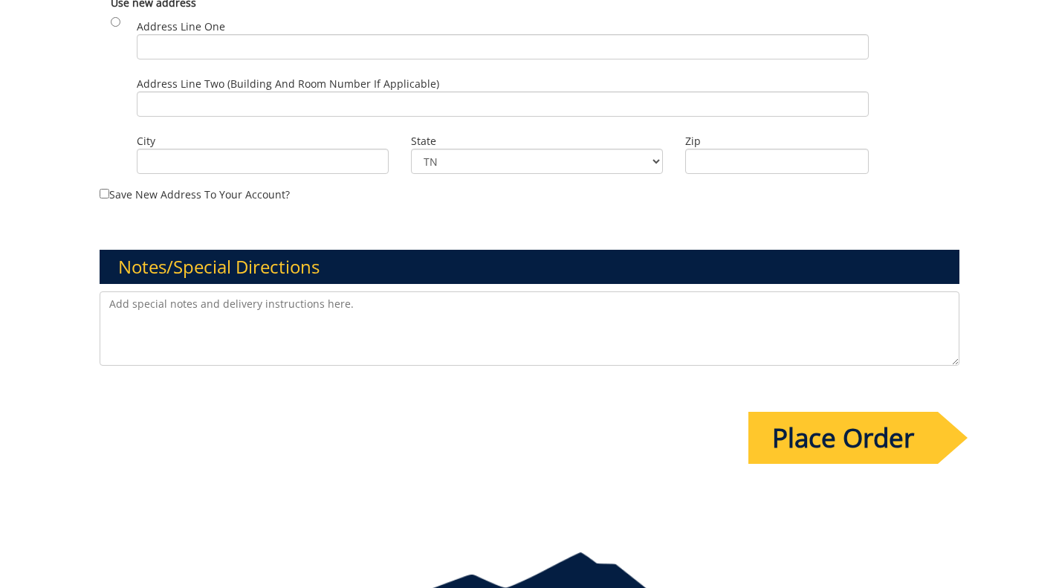
click at [357, 316] on textarea at bounding box center [530, 328] width 860 height 74
paste textarea "bill to index/grant number..” and input this GL string: 20-61000-100000-100-acc…"
click at [241, 291] on textarea "bill to index/grant number..” and input this GL string: 20-61000-100000-100-acc…" at bounding box center [530, 328] width 860 height 74
click at [114, 291] on textarea "bill to index/grant number: 20-61000-100000-100-acct code-200-999-999-999-999-99" at bounding box center [530, 328] width 860 height 74
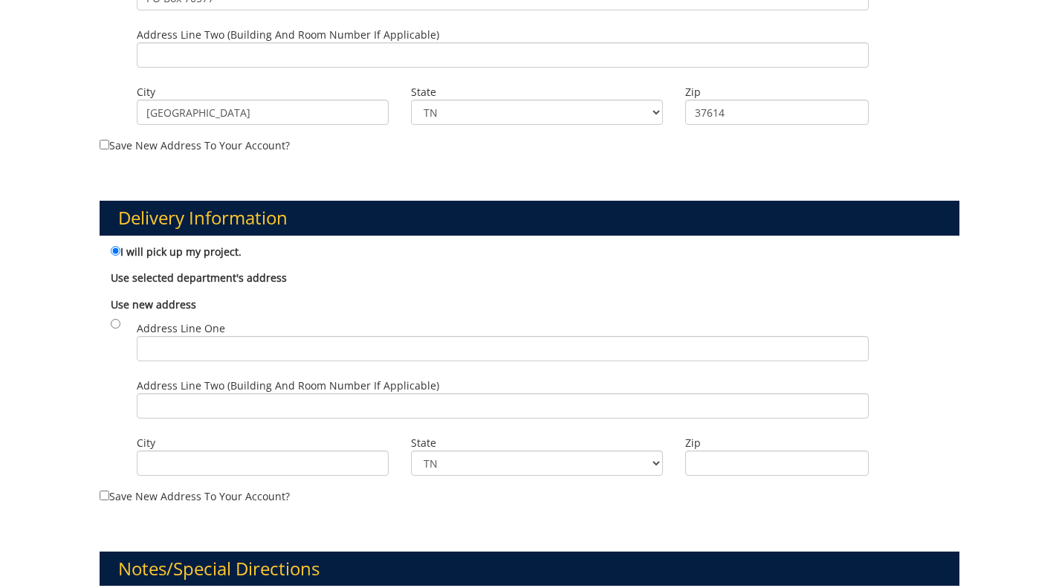
scroll to position [992, 0]
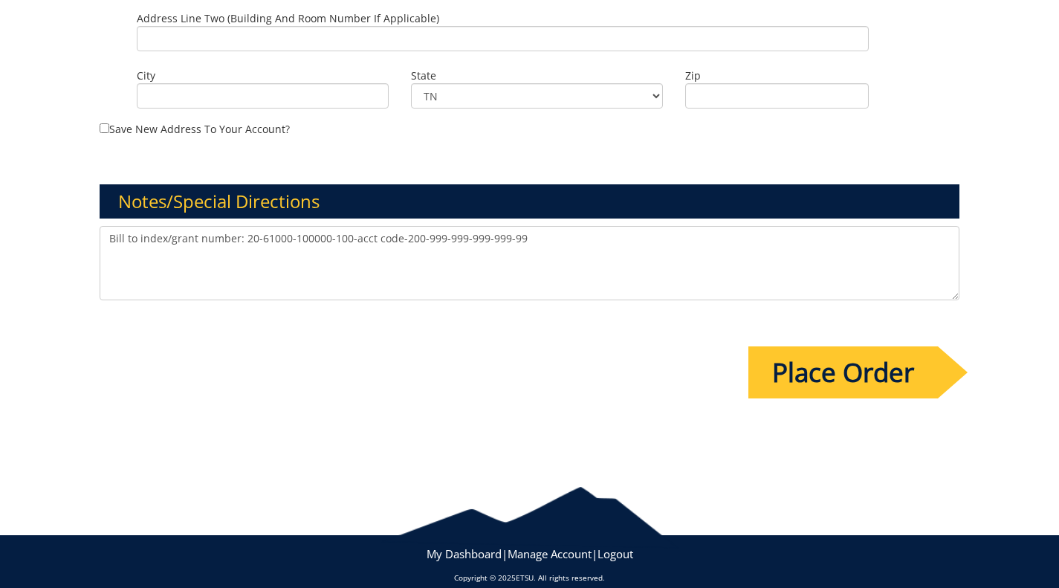
type textarea "Bill to index/grant number: 20-61000-100000-100-acct code-200-999-999-999-999-99"
click at [850, 350] on input "Place Order" at bounding box center [842, 372] width 189 height 52
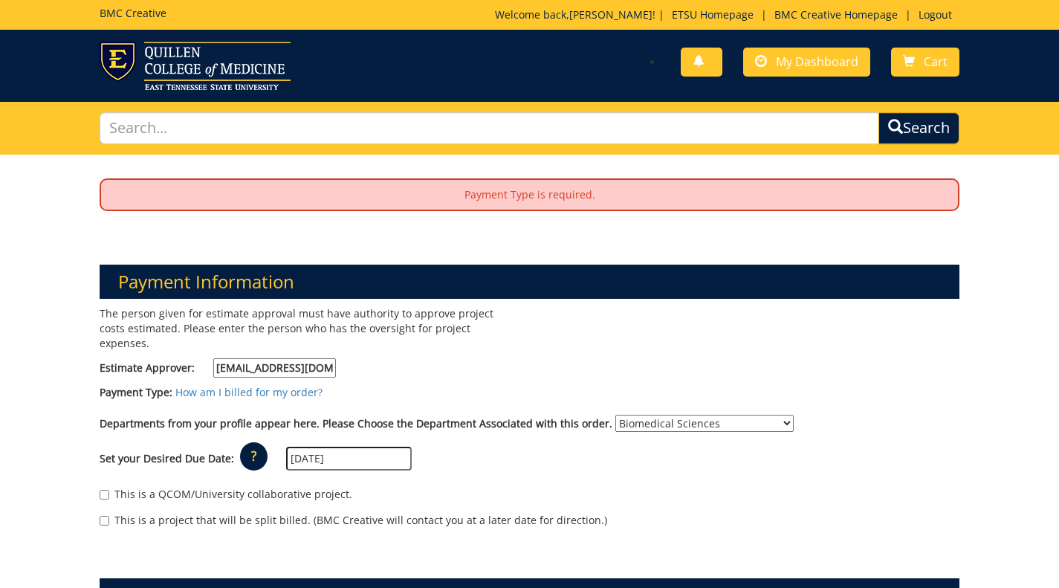
click at [498, 200] on p "Payment Type is required." at bounding box center [529, 195] width 857 height 30
click at [241, 385] on link "How am I billed for my order?" at bounding box center [248, 392] width 147 height 14
click at [163, 385] on label "Payment Type:" at bounding box center [136, 392] width 73 height 15
click at [170, 385] on label "Payment Type:" at bounding box center [136, 392] width 73 height 15
click at [171, 385] on div "Payment Type: How am I billed for my order?" at bounding box center [529, 396] width 882 height 22
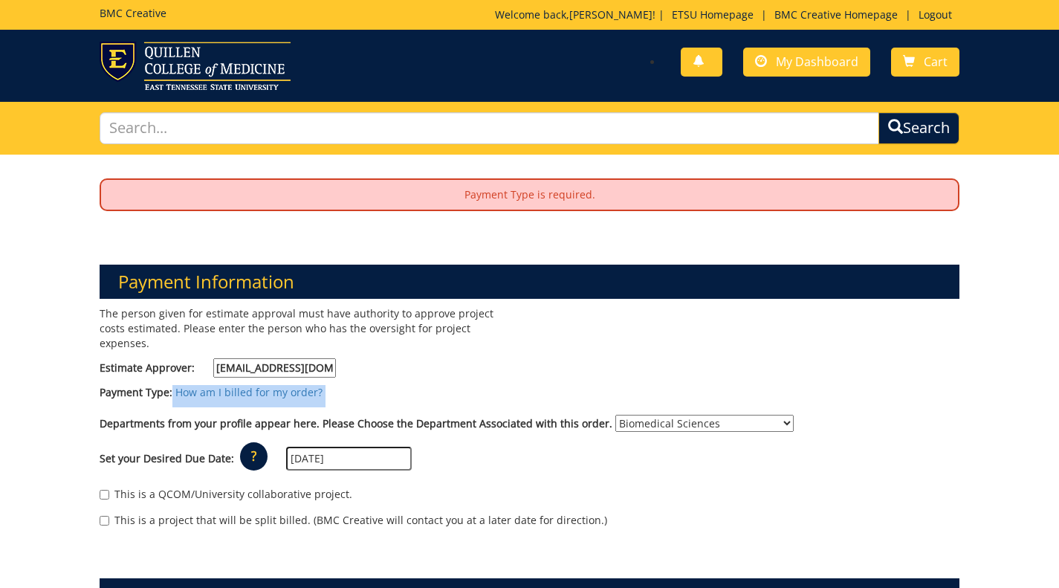
drag, startPoint x: 172, startPoint y: 379, endPoint x: 322, endPoint y: 400, distance: 151.5
click at [322, 400] on div "The person given for estimate approval must have authority to approve project c…" at bounding box center [529, 424] width 882 height 236
click at [322, 414] on div "Departments from your profile appear here. Please Choose the Department Associa…" at bounding box center [529, 426] width 882 height 24
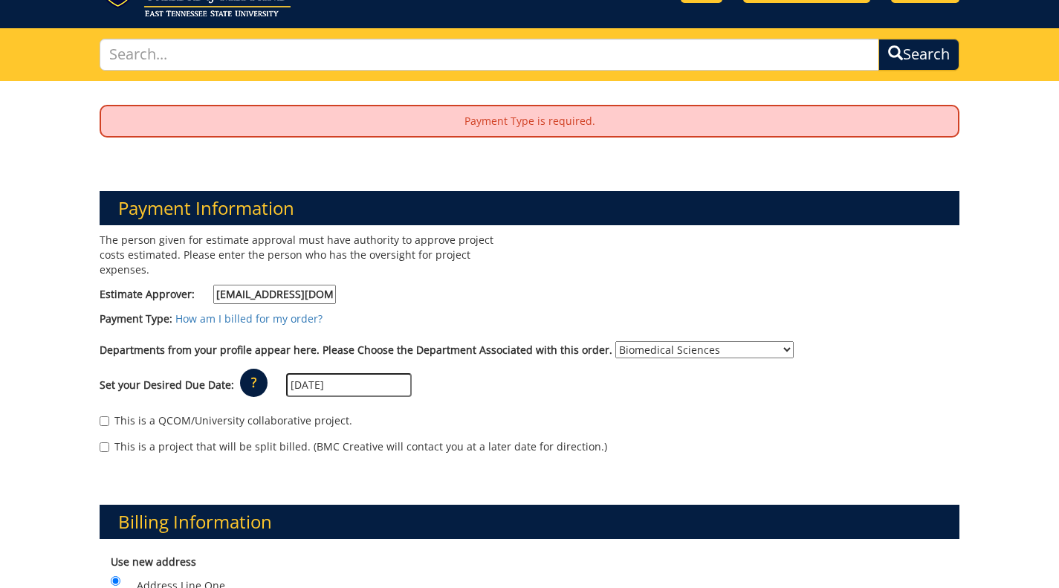
scroll to position [73, 0]
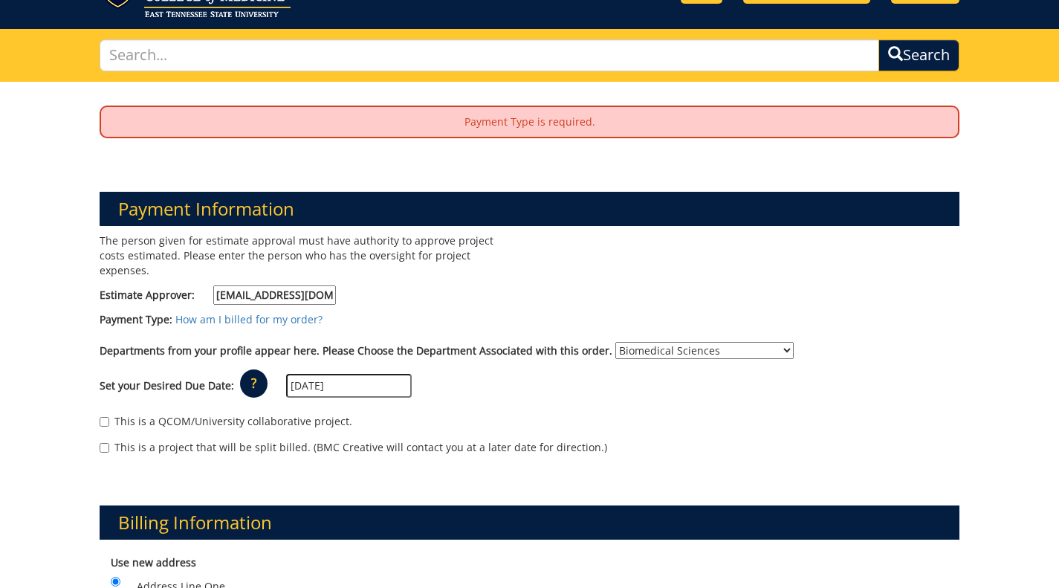
click at [268, 414] on label "This is a QCOM/University collaborative project." at bounding box center [226, 421] width 253 height 15
click at [109, 417] on input "This is a QCOM/University collaborative project." at bounding box center [105, 422] width 10 height 10
click at [268, 414] on label "This is a QCOM/University collaborative project." at bounding box center [226, 421] width 253 height 15
click at [109, 417] on input "This is a QCOM/University collaborative project." at bounding box center [105, 422] width 10 height 10
checkbox input "false"
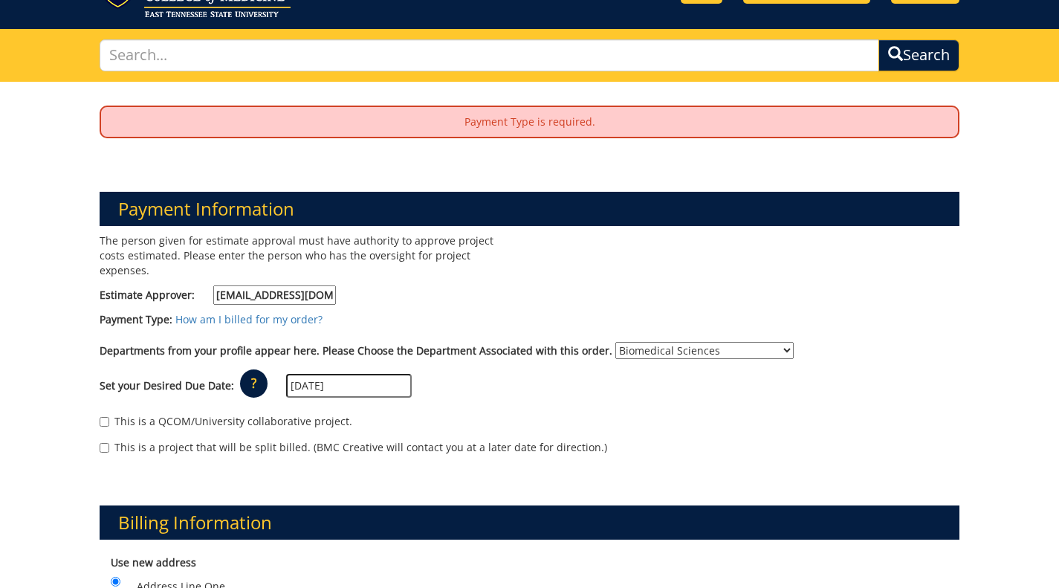
click at [266, 422] on div "This is a QCOM/University collaborative project. This is a project that will be…" at bounding box center [529, 437] width 882 height 63
click at [266, 440] on label "This is a project that will be split billed. (BMC Creative will contact you at …" at bounding box center [353, 447] width 507 height 15
click at [109, 443] on input "This is a project that will be split billed. (BMC Creative will contact you at …" at bounding box center [105, 448] width 10 height 10
click at [266, 440] on label "This is a project that will be split billed. (BMC Creative will contact you at …" at bounding box center [353, 447] width 507 height 15
click at [109, 443] on input "This is a project that will be split billed. (BMC Creative will contact you at …" at bounding box center [105, 448] width 10 height 10
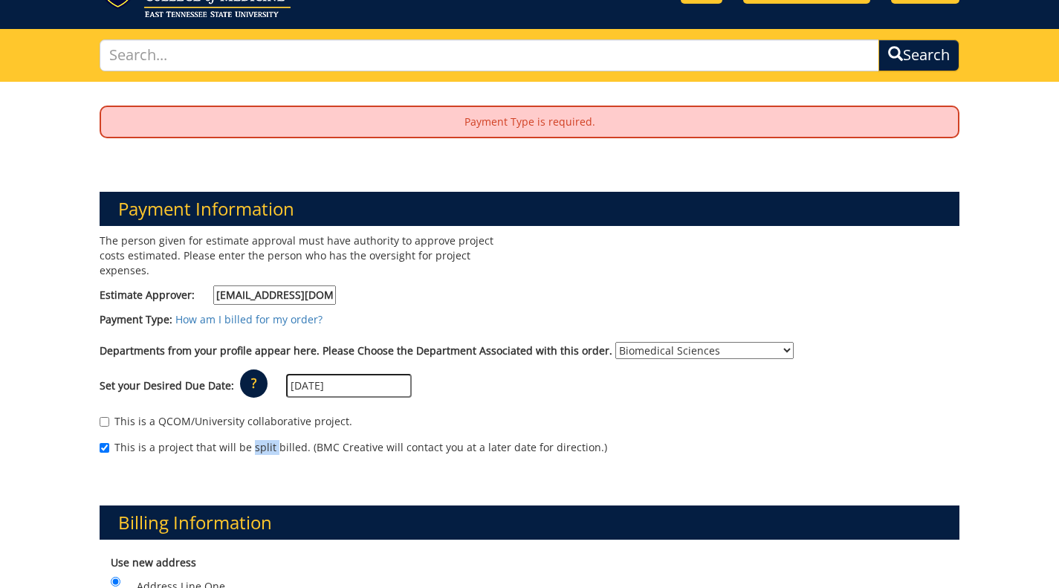
checkbox input "false"
click at [128, 210] on h3 "Payment Information" at bounding box center [530, 209] width 860 height 34
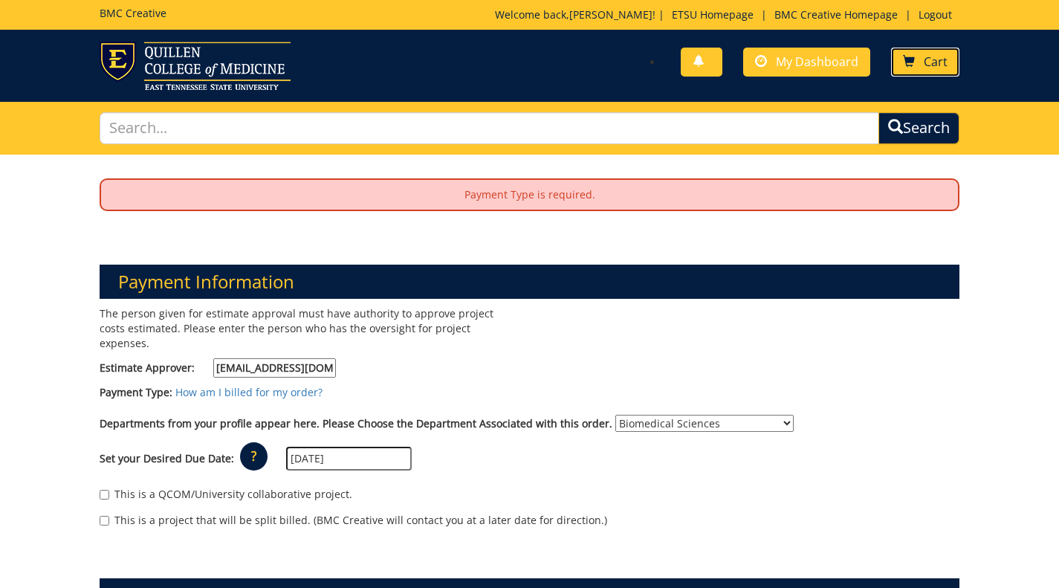
click at [915, 73] on link "Cart" at bounding box center [925, 62] width 68 height 29
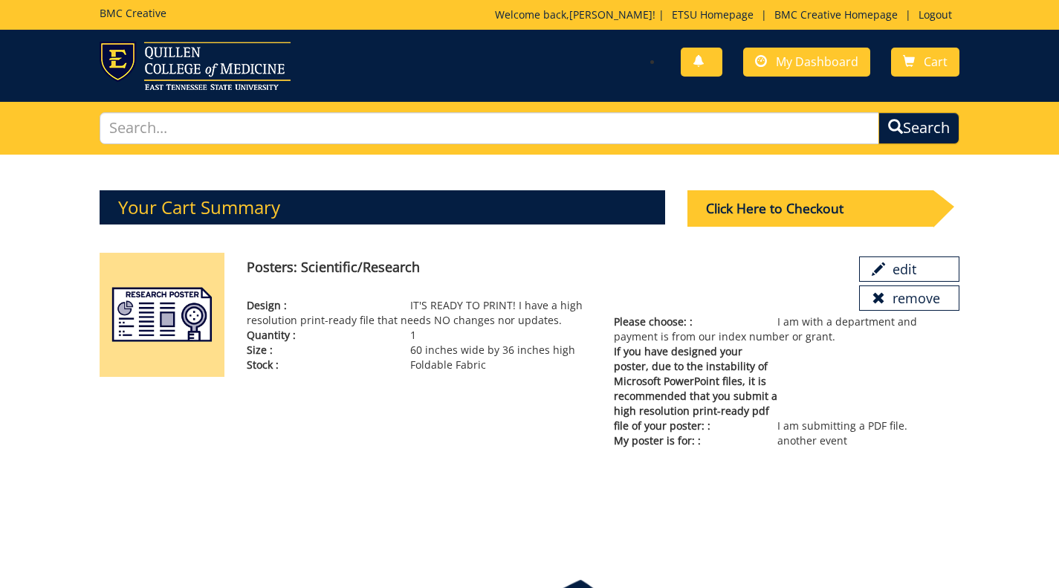
click at [894, 299] on link "remove" at bounding box center [909, 297] width 100 height 25
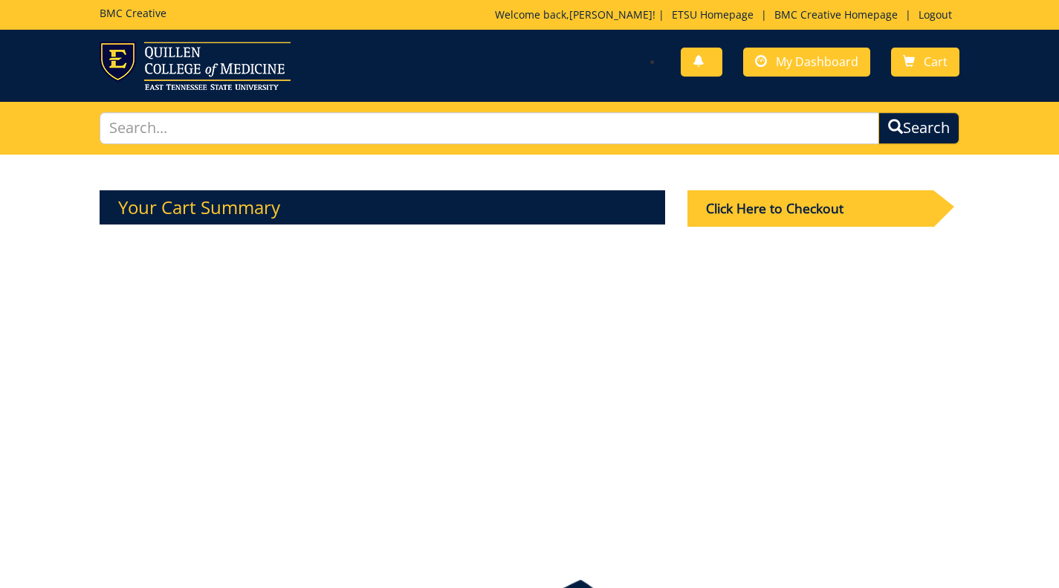
click at [133, 11] on h5 "BMC Creative" at bounding box center [133, 12] width 67 height 11
click at [272, 70] on img at bounding box center [195, 66] width 191 height 48
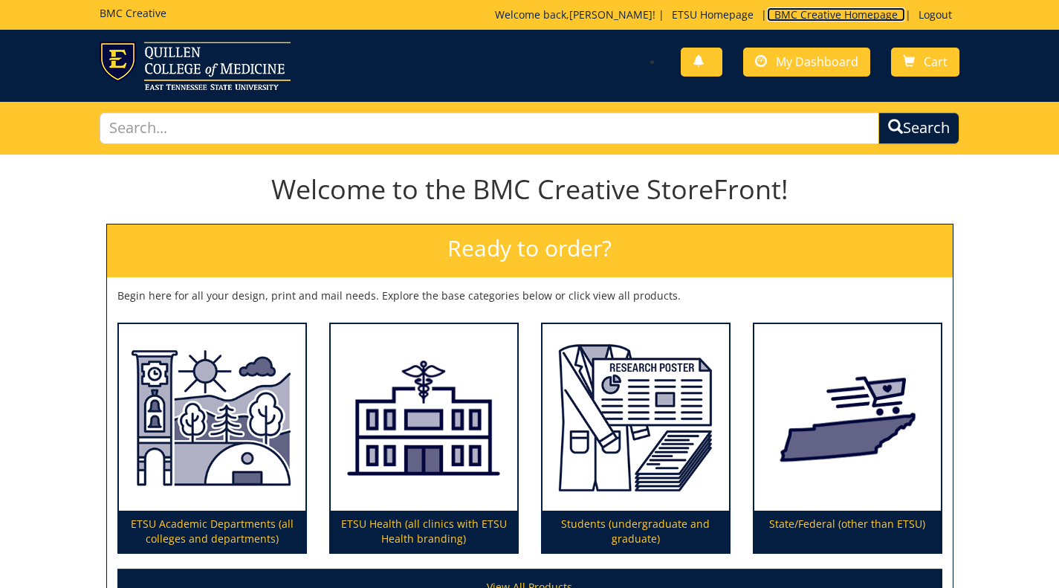
click at [795, 10] on link "BMC Creative Homepage" at bounding box center [836, 14] width 138 height 14
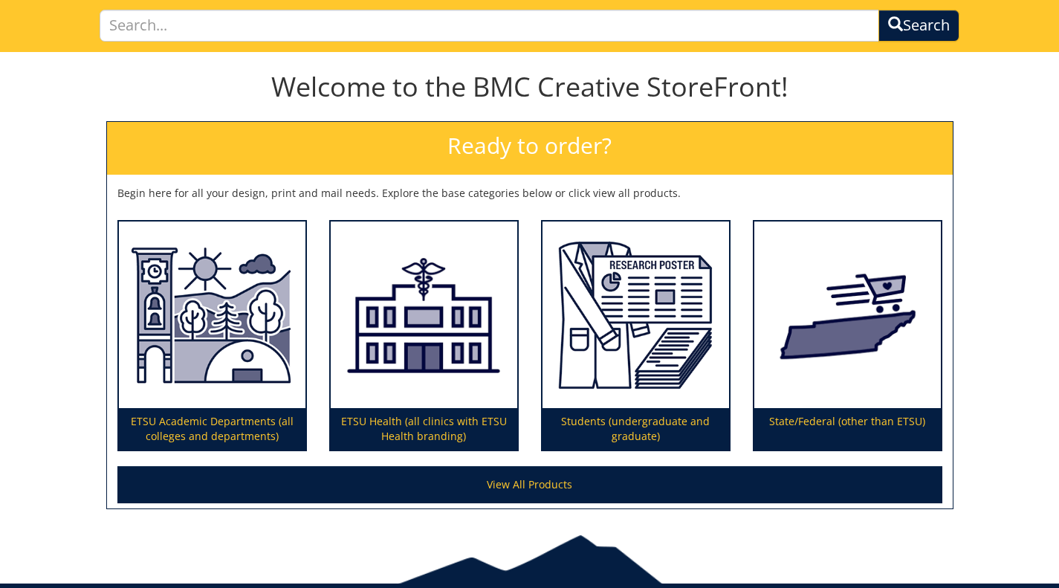
scroll to position [142, 0]
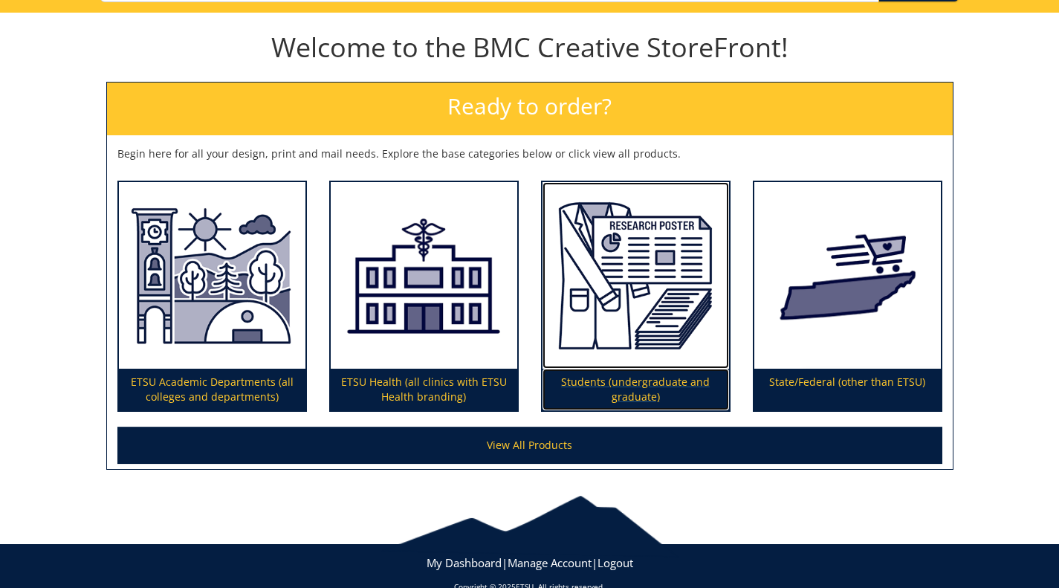
click at [616, 388] on p "Students (undergraduate and graduate)" at bounding box center [635, 389] width 186 height 42
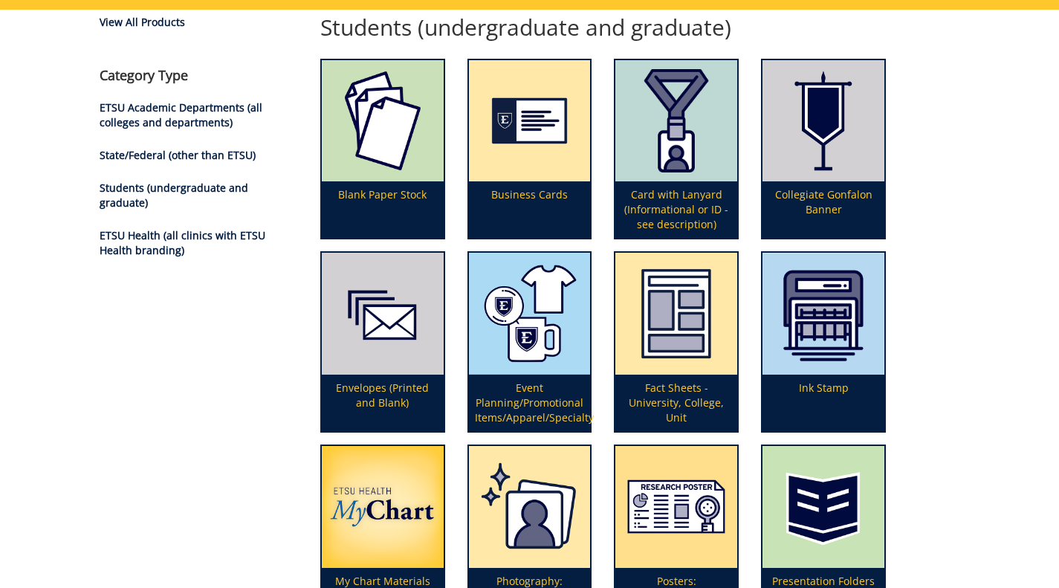
scroll to position [147, 0]
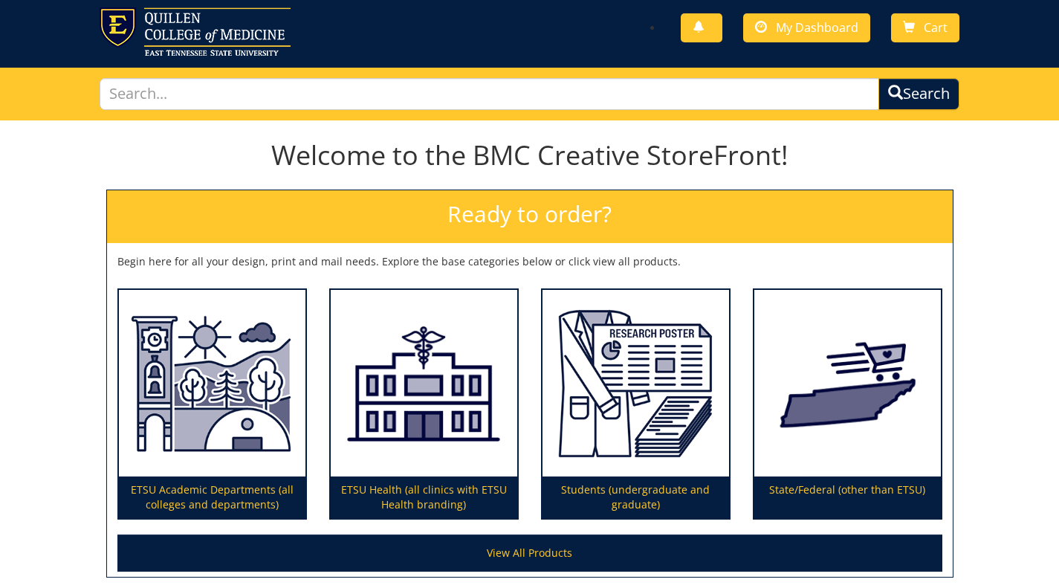
scroll to position [33, 0]
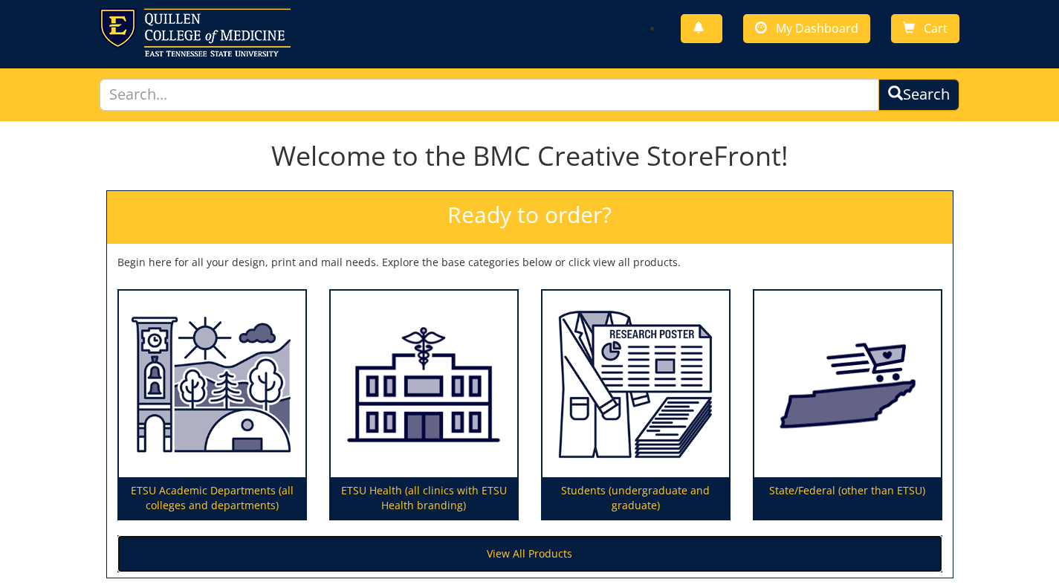
click at [484, 551] on link "View All Products" at bounding box center [529, 553] width 825 height 37
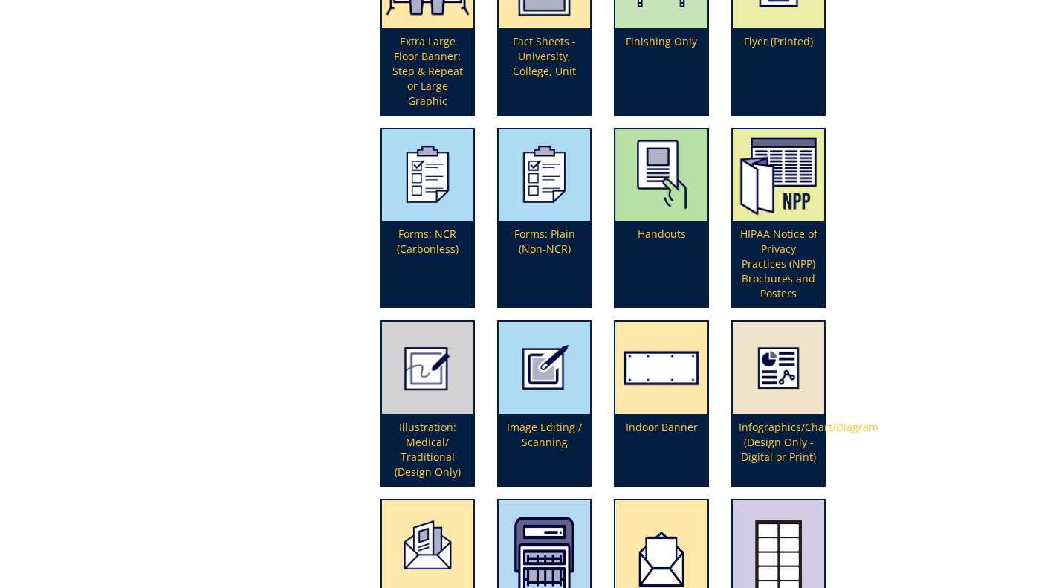
scroll to position [3193, 0]
